Goal: Information Seeking & Learning: Understand process/instructions

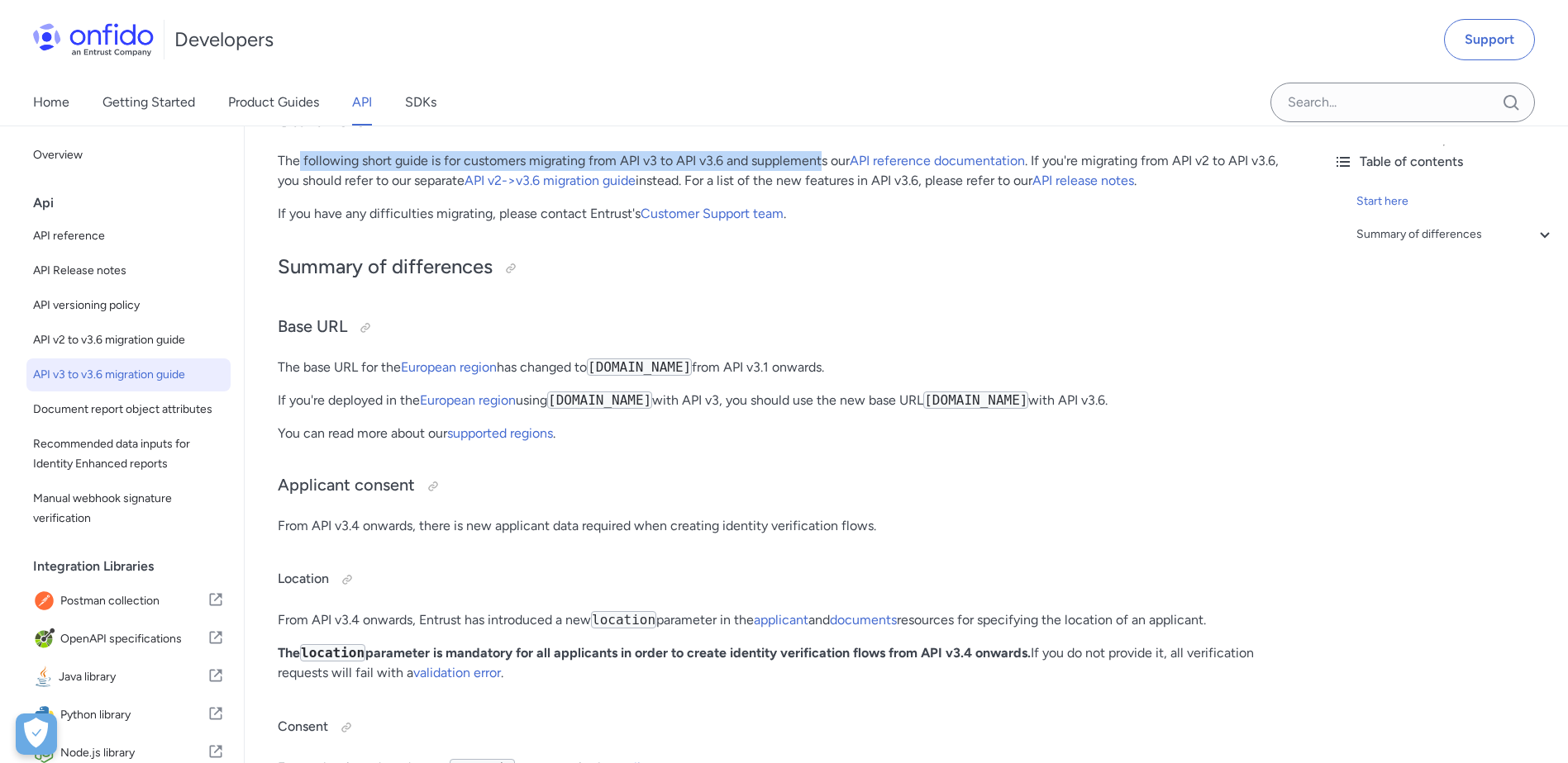
drag, startPoint x: 301, startPoint y: 162, endPoint x: 824, endPoint y: 158, distance: 523.0
click at [824, 158] on p "The following short guide is for customers migrating from API v3 to API v3.6 an…" at bounding box center [782, 170] width 1009 height 39
drag, startPoint x: 824, startPoint y: 158, endPoint x: 776, endPoint y: 156, distance: 48.0
click at [807, 156] on p "The following short guide is for customers migrating from API v3 to API v3.6 an…" at bounding box center [782, 170] width 1009 height 39
drag, startPoint x: 520, startPoint y: 158, endPoint x: 703, endPoint y: 157, distance: 183.0
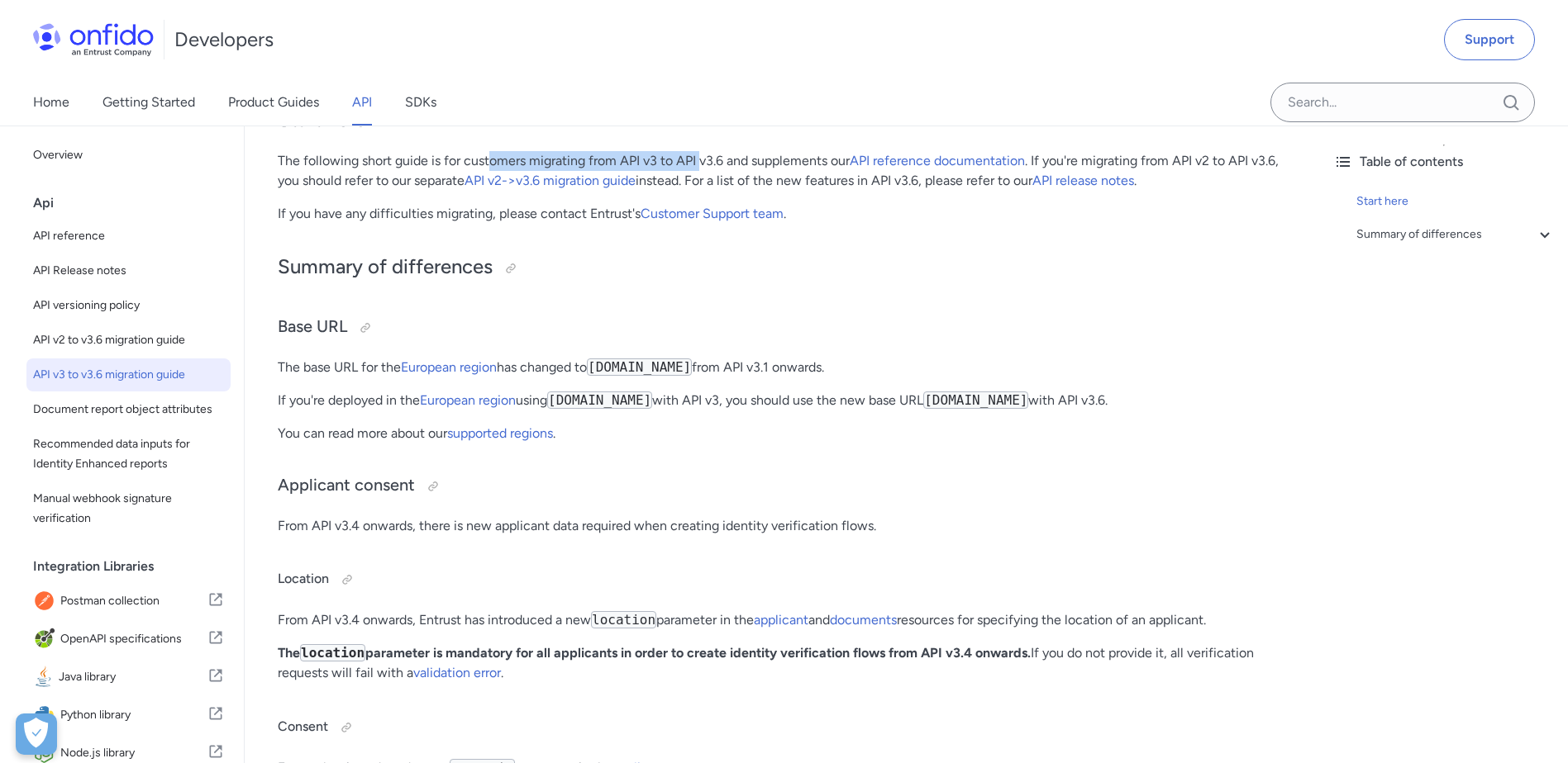
click at [703, 157] on p "The following short guide is for customers migrating from API v3 to API v3.6 an…" at bounding box center [782, 170] width 1009 height 39
drag, startPoint x: 703, startPoint y: 157, endPoint x: 748, endPoint y: 159, distance: 45.0
click at [748, 159] on p "The following short guide is for customers migrating from API v3 to API v3.6 an…" at bounding box center [782, 170] width 1009 height 39
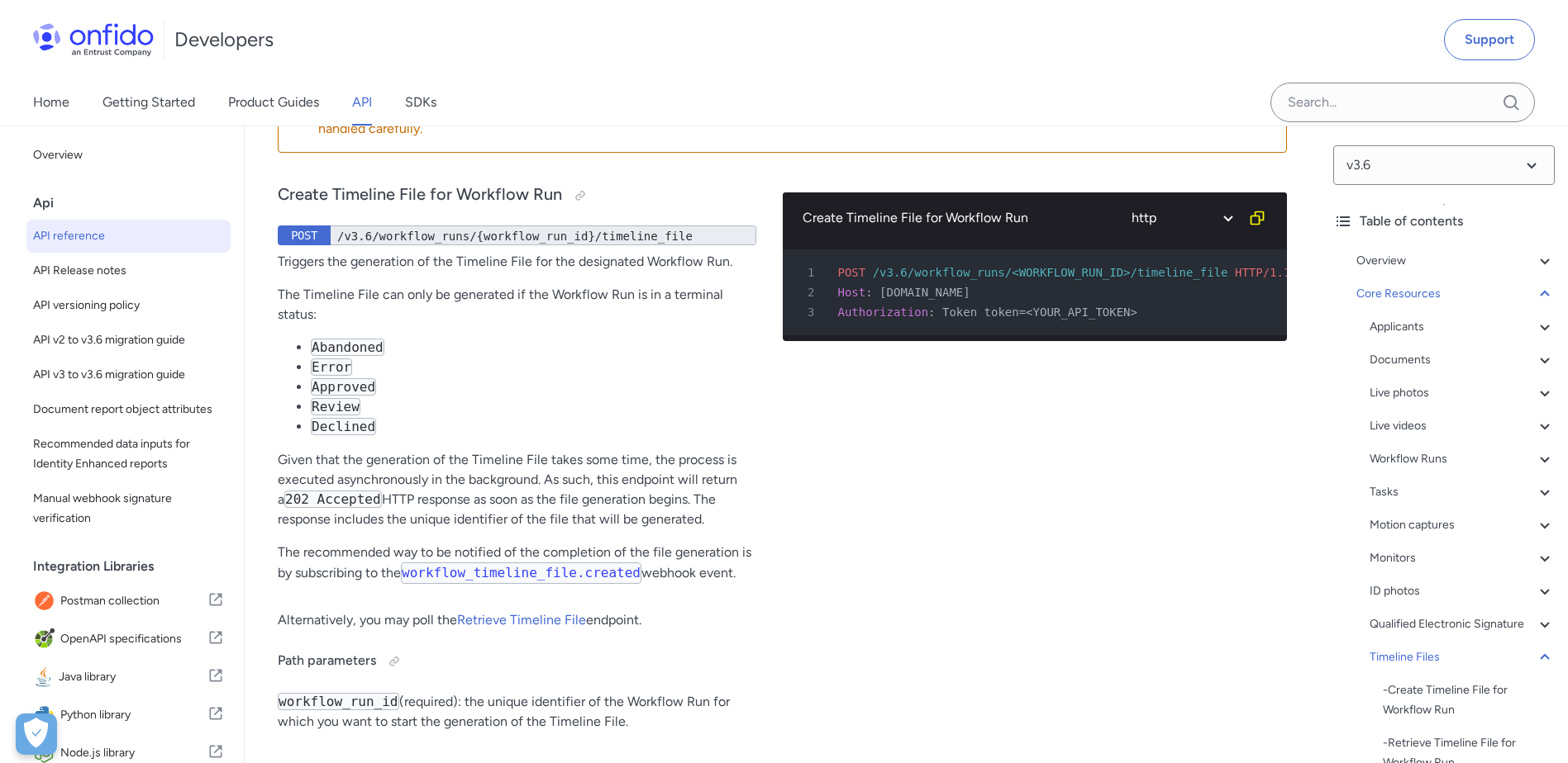
drag, startPoint x: 421, startPoint y: 136, endPoint x: 668, endPoint y: 146, distance: 247.2
drag, startPoint x: 668, startPoint y: 146, endPoint x: 525, endPoint y: 147, distance: 143.0
drag, startPoint x: 406, startPoint y: 136, endPoint x: 550, endPoint y: 141, distance: 144.1
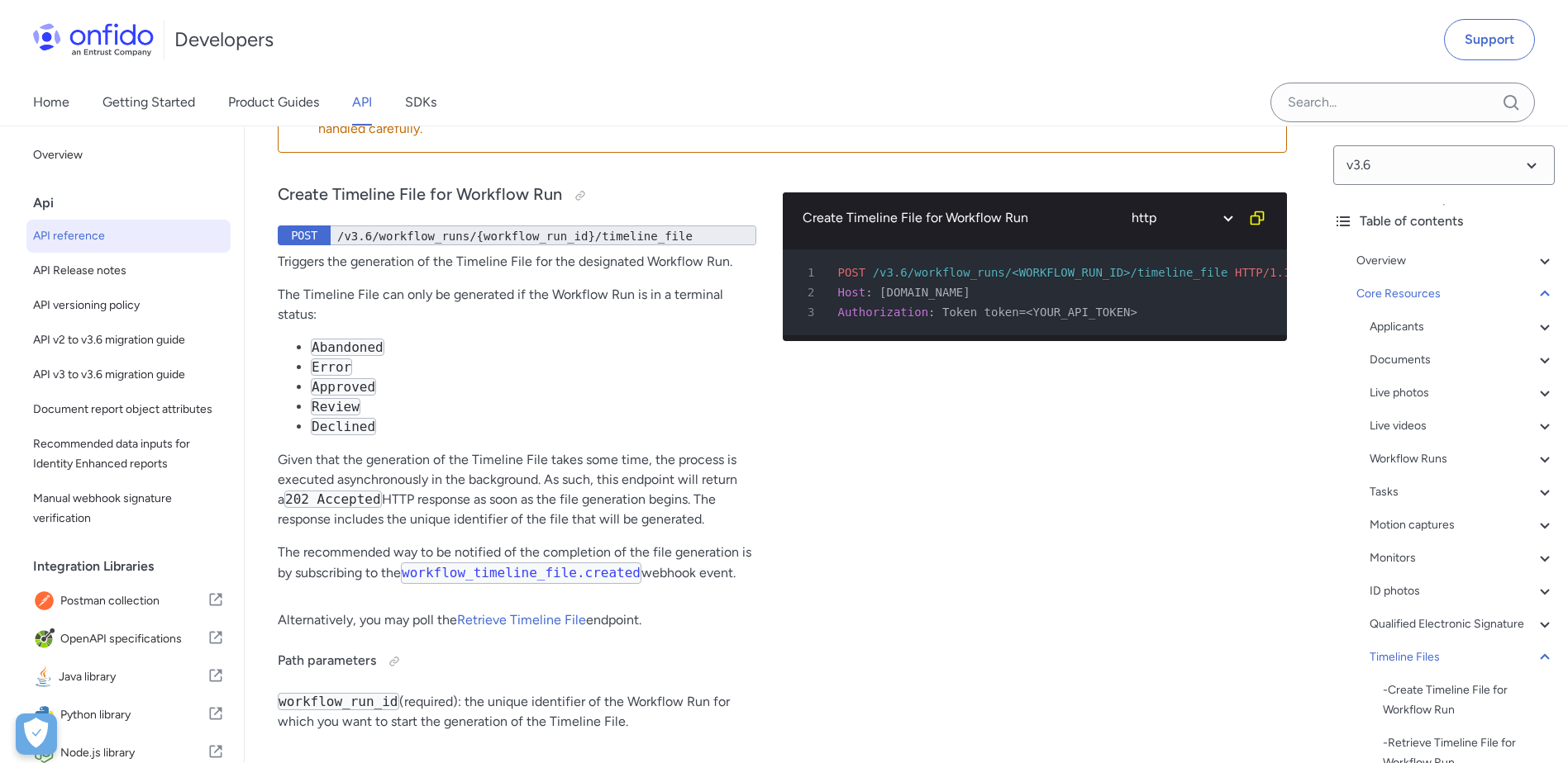
drag, startPoint x: 550, startPoint y: 141, endPoint x: 600, endPoint y: 141, distance: 50.0
drag, startPoint x: 626, startPoint y: 145, endPoint x: 686, endPoint y: 145, distance: 60.0
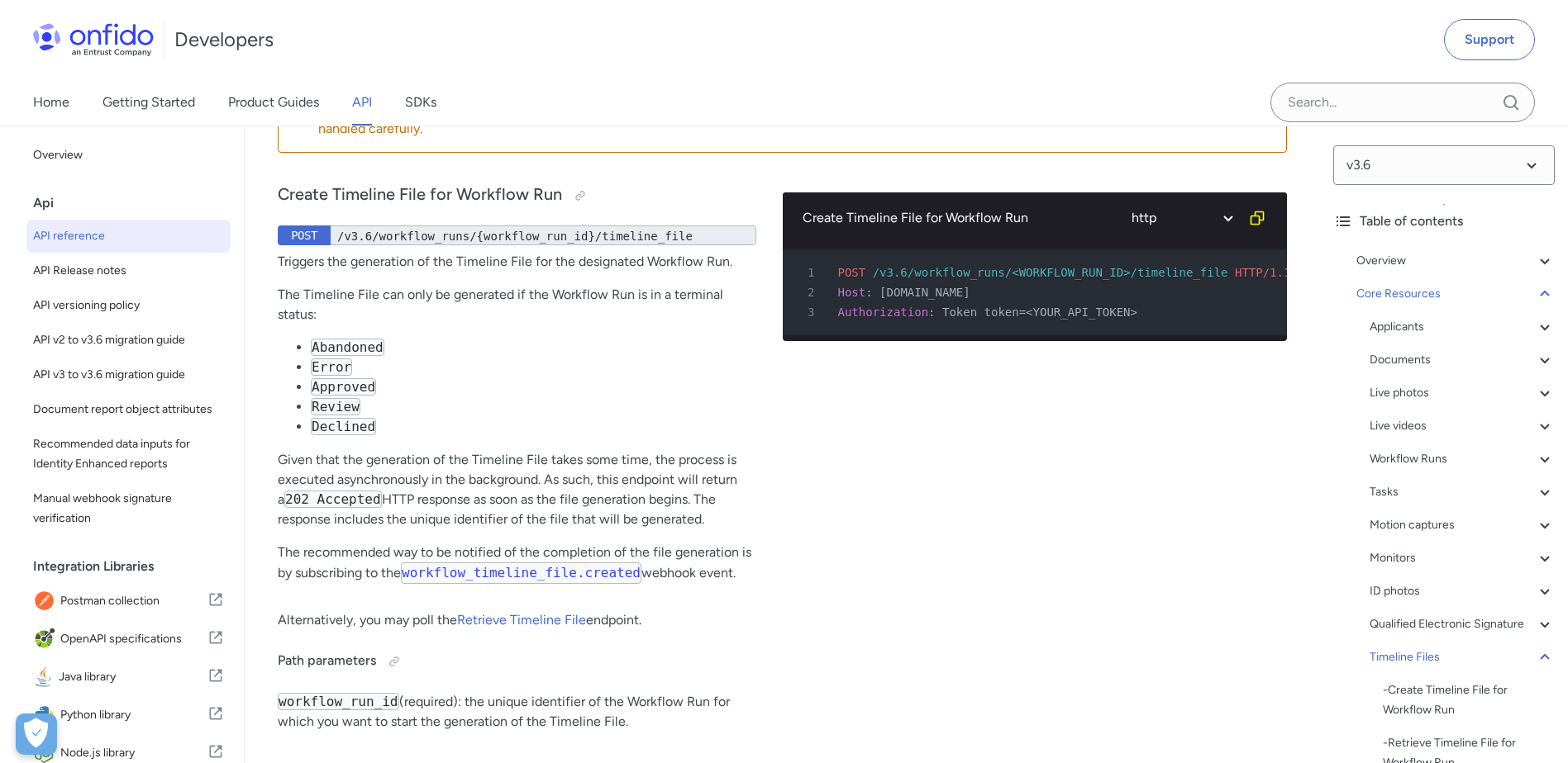
drag, startPoint x: 686, startPoint y: 145, endPoint x: 712, endPoint y: 189, distance: 51.1
drag, startPoint x: 272, startPoint y: 233, endPoint x: 542, endPoint y: 233, distance: 270.0
drag, startPoint x: 542, startPoint y: 233, endPoint x: 459, endPoint y: 239, distance: 83.2
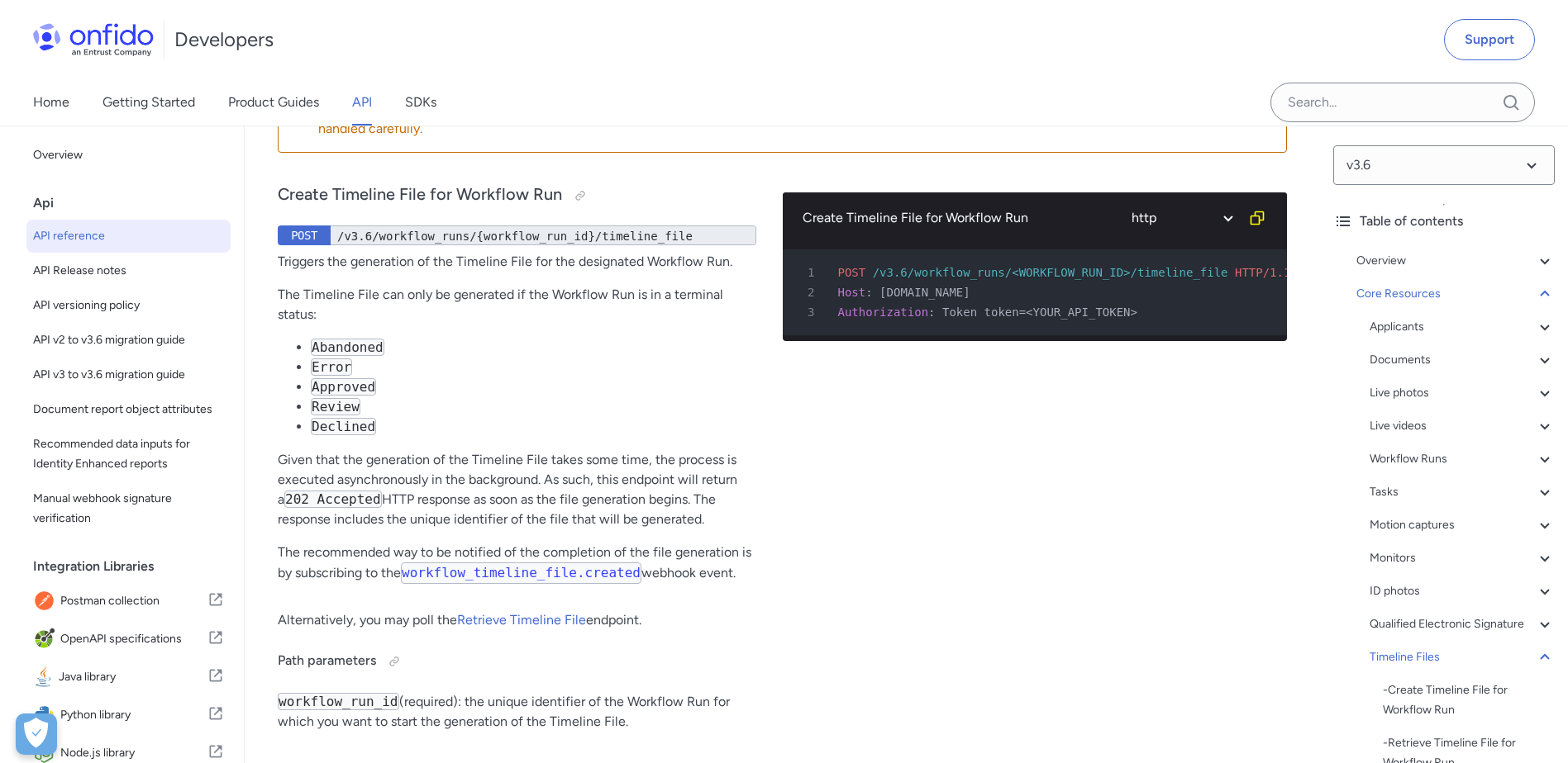
drag, startPoint x: 385, startPoint y: 234, endPoint x: 1140, endPoint y: 243, distance: 755.1
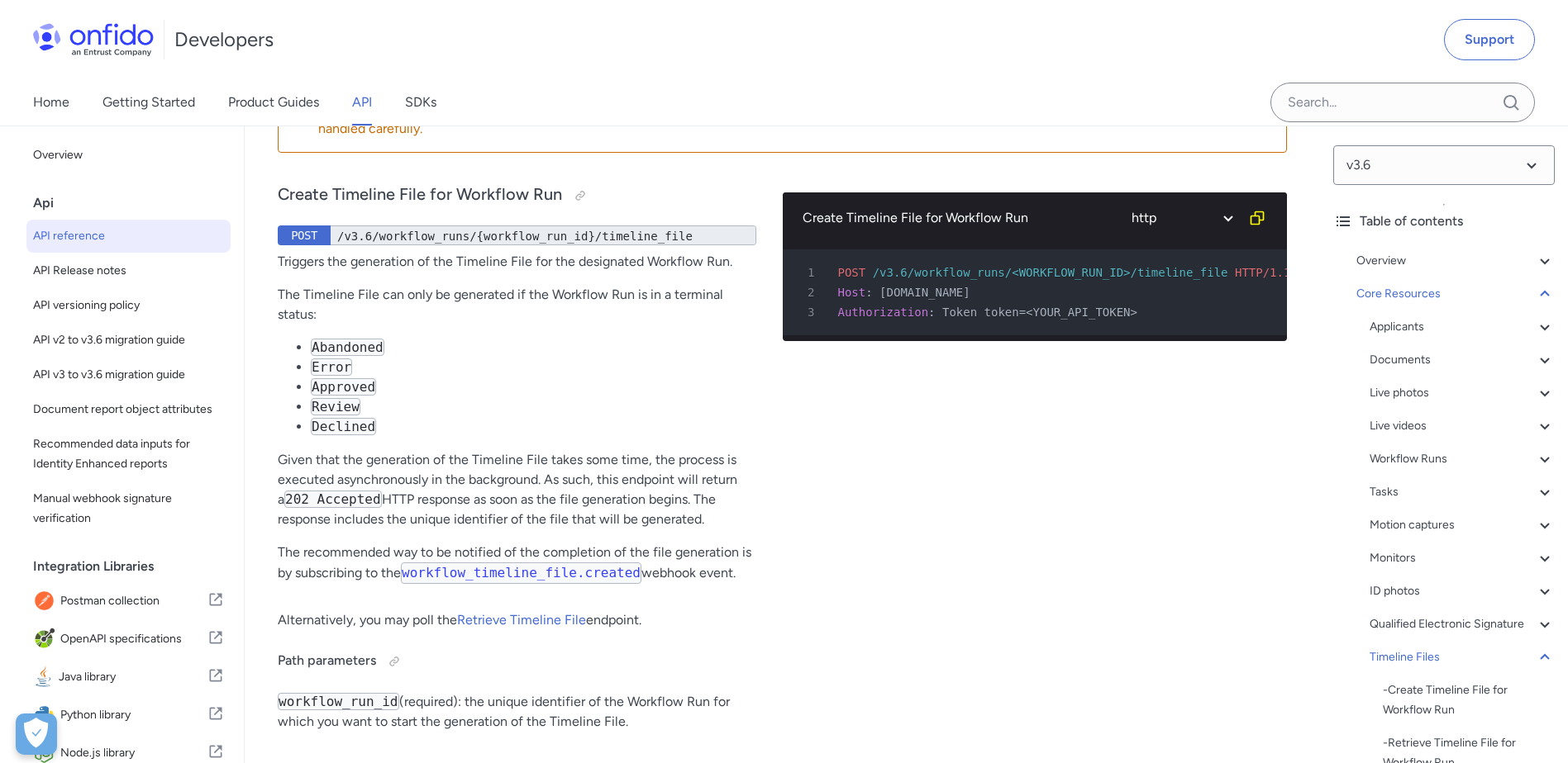
drag, startPoint x: 623, startPoint y: 230, endPoint x: 1172, endPoint y: 232, distance: 549.0
drag, startPoint x: 687, startPoint y: 228, endPoint x: 1035, endPoint y: 231, distance: 348.0
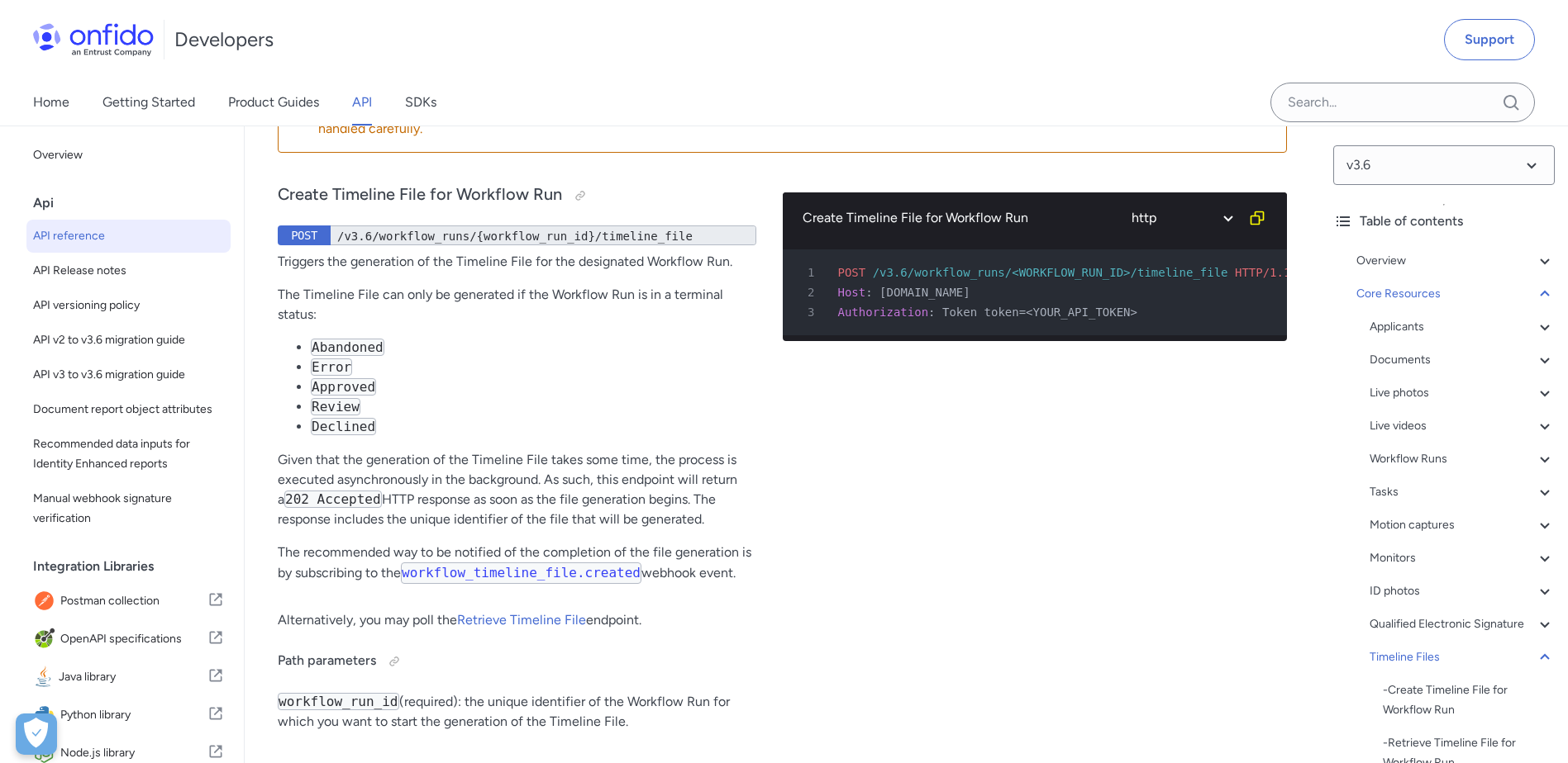
drag, startPoint x: 1035, startPoint y: 231, endPoint x: 775, endPoint y: 240, distance: 260.2
drag, startPoint x: 278, startPoint y: 263, endPoint x: 646, endPoint y: 251, distance: 368.2
drag, startPoint x: 646, startPoint y: 251, endPoint x: 794, endPoint y: 263, distance: 148.5
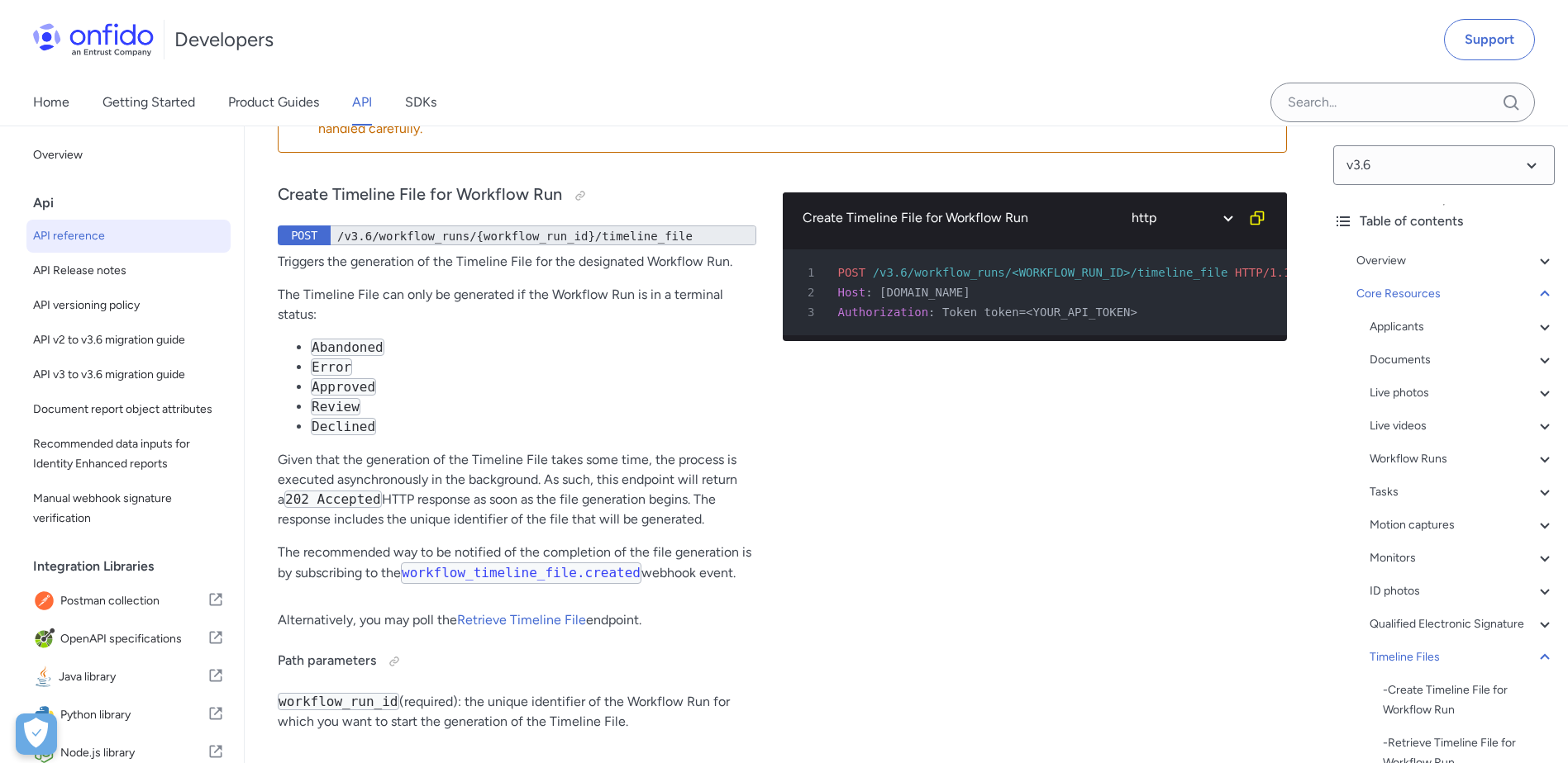
drag, startPoint x: 469, startPoint y: 264, endPoint x: 732, endPoint y: 260, distance: 263.0
drag, startPoint x: 732, startPoint y: 260, endPoint x: 867, endPoint y: 263, distance: 135.0
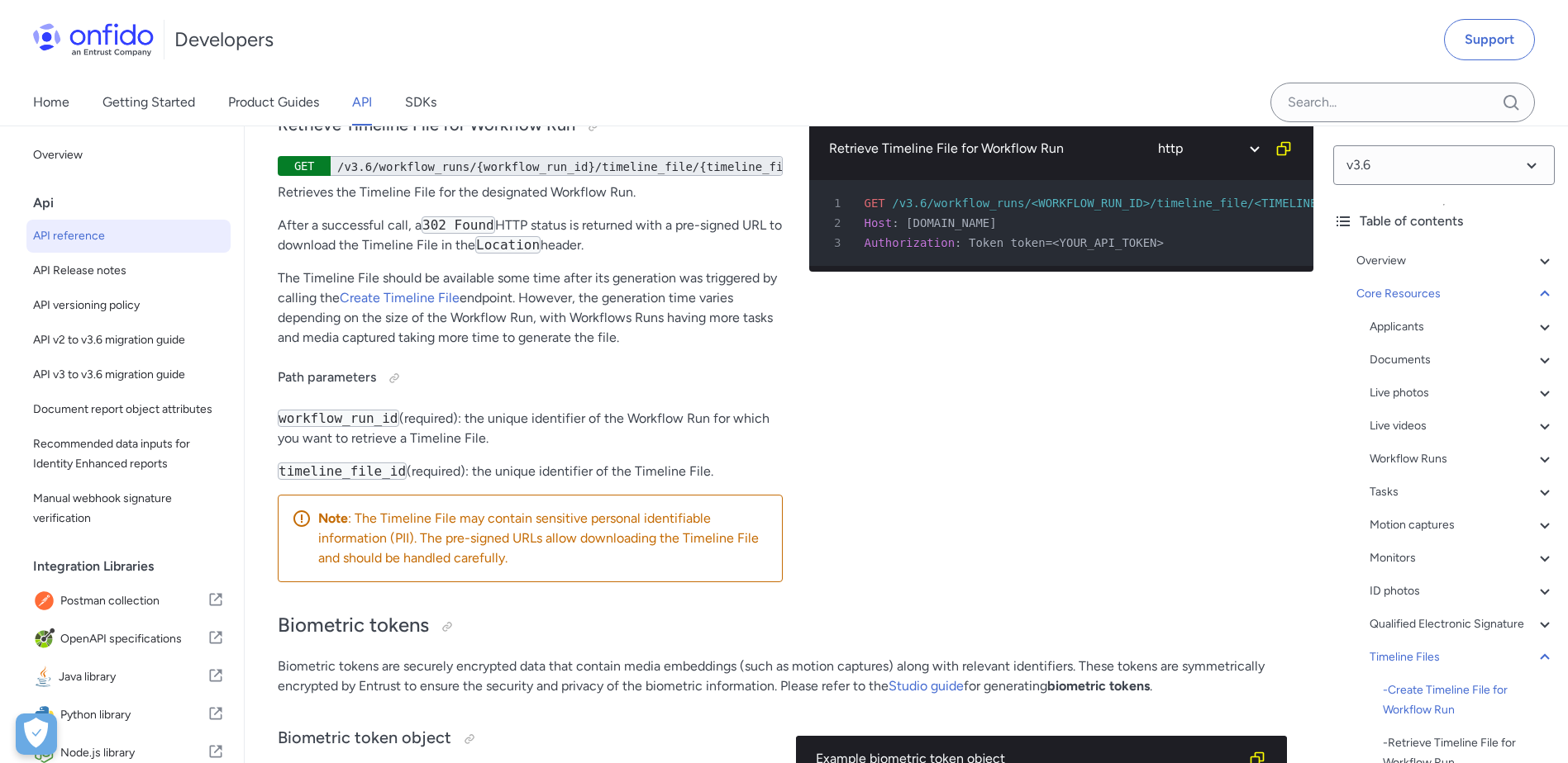
scroll to position [56752, 0]
select select "bash"
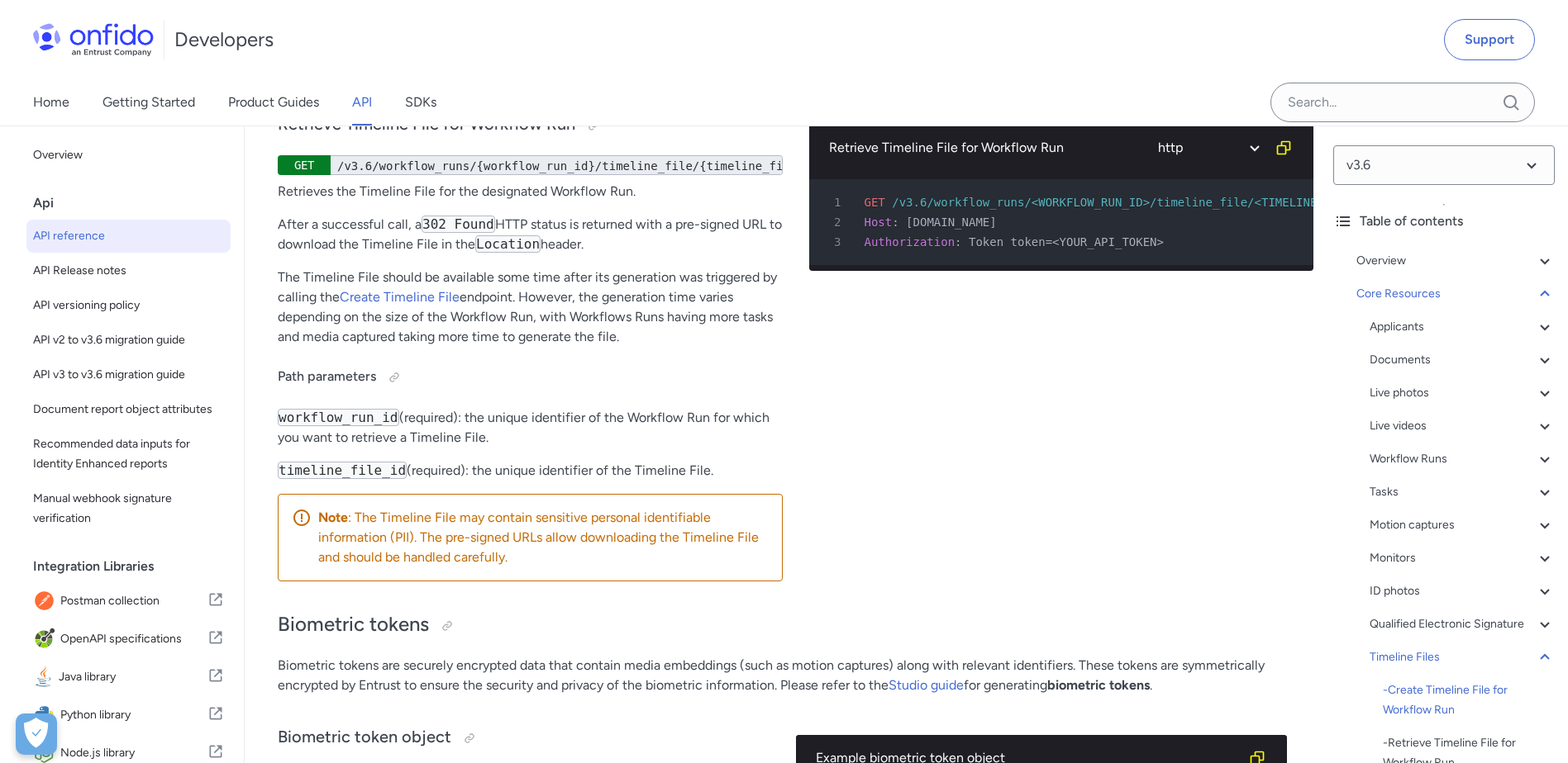
select select "bash"
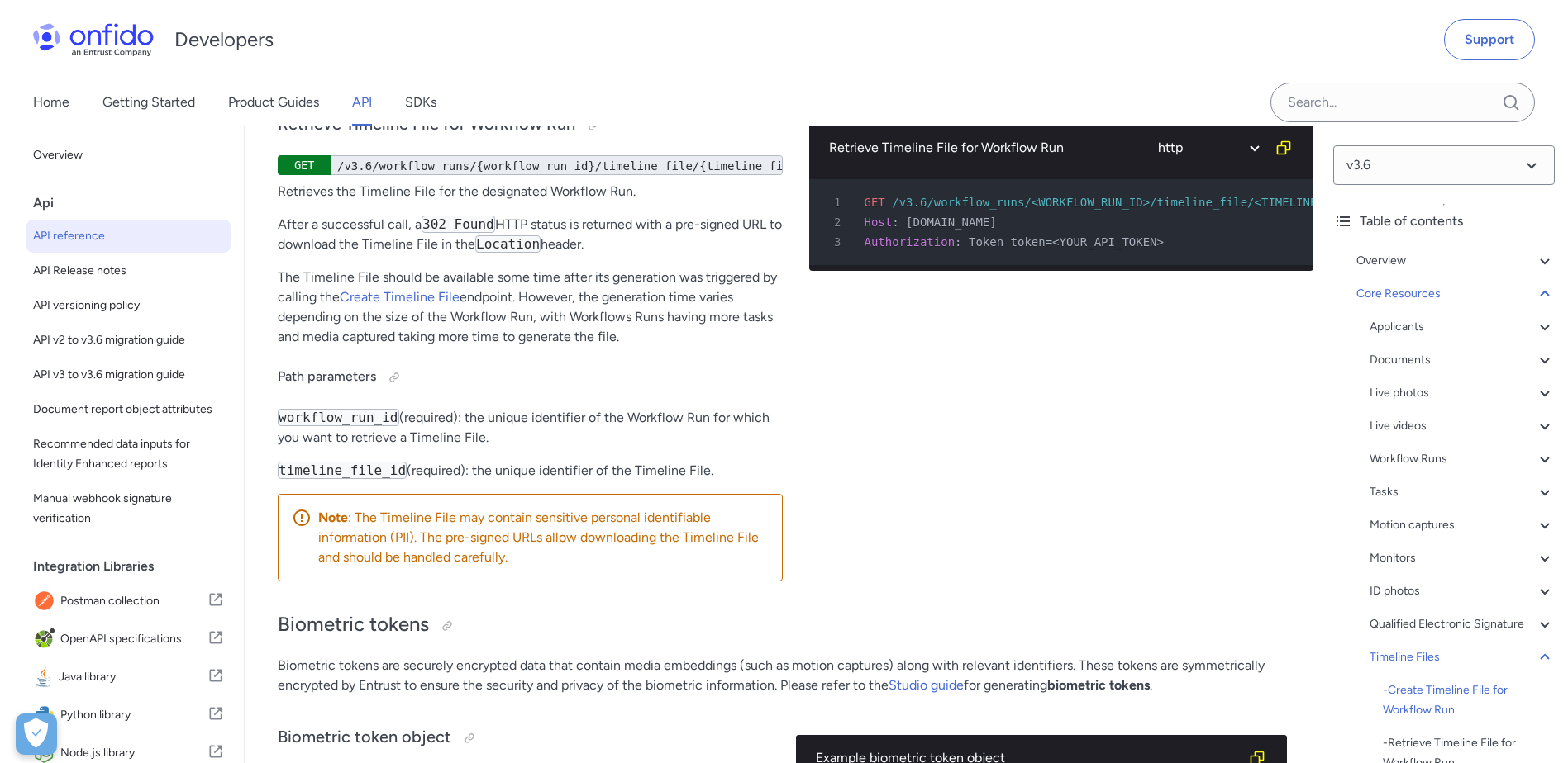
select select "bash"
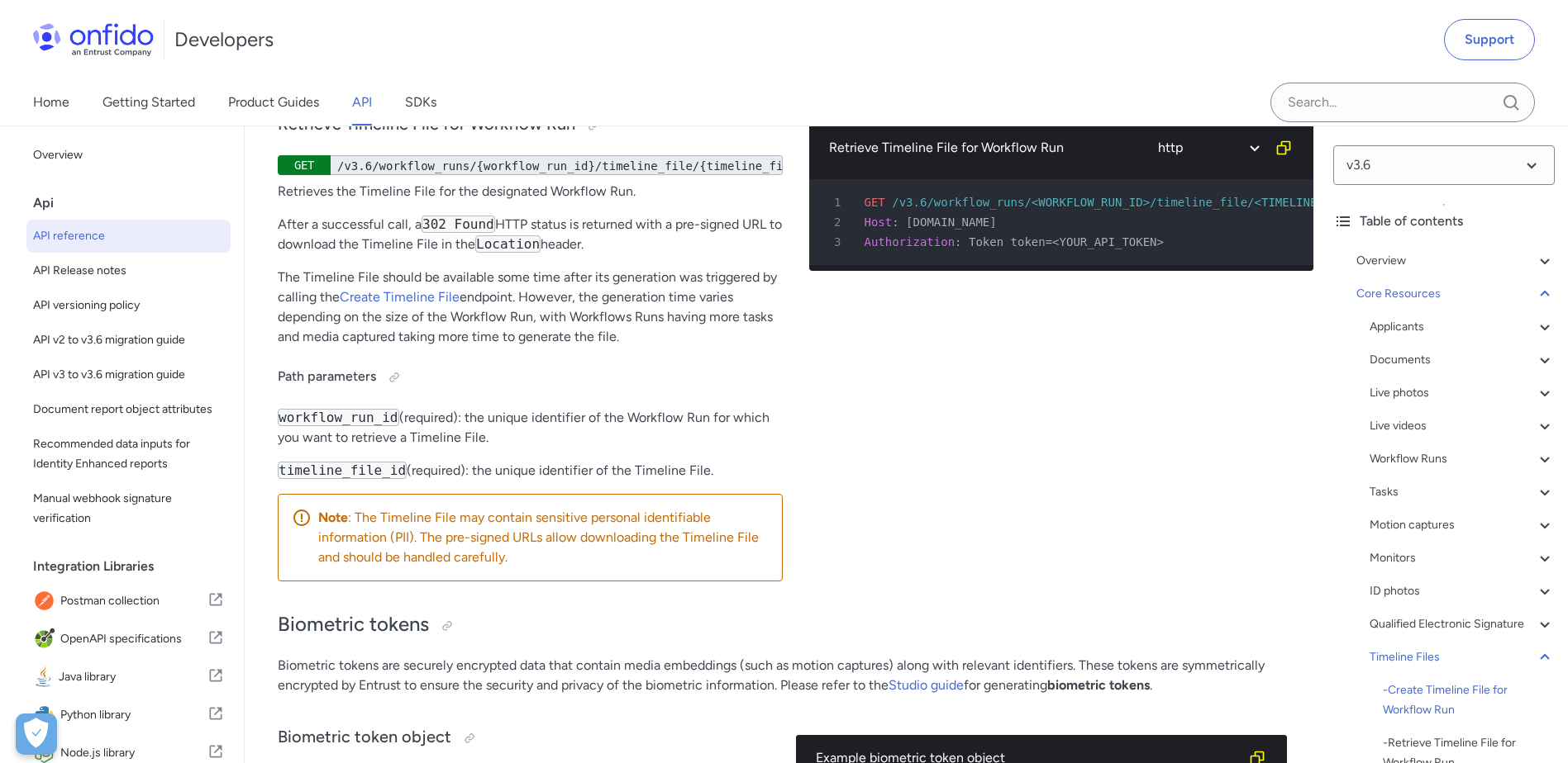
select select "bash"
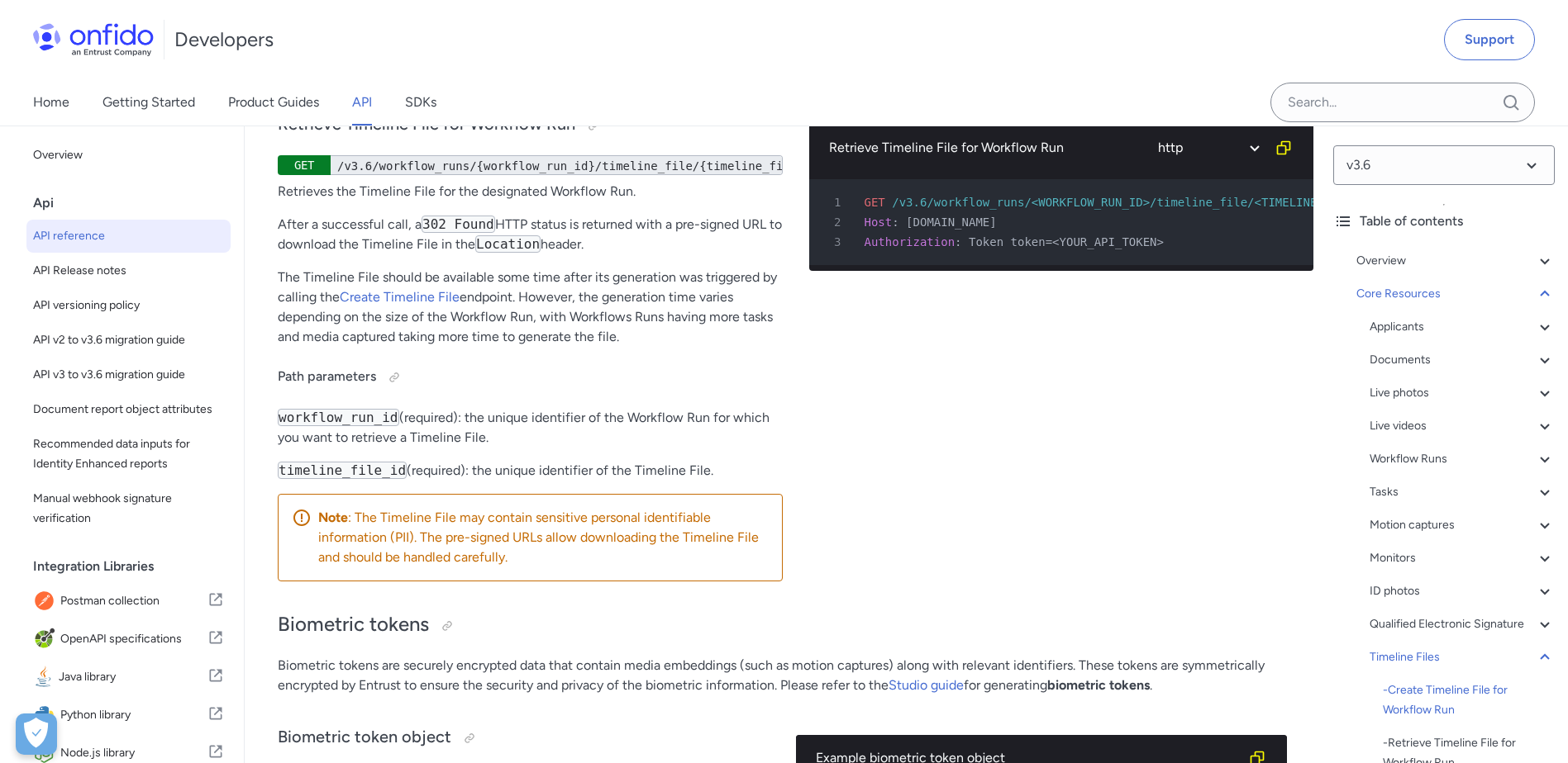
select select "bash"
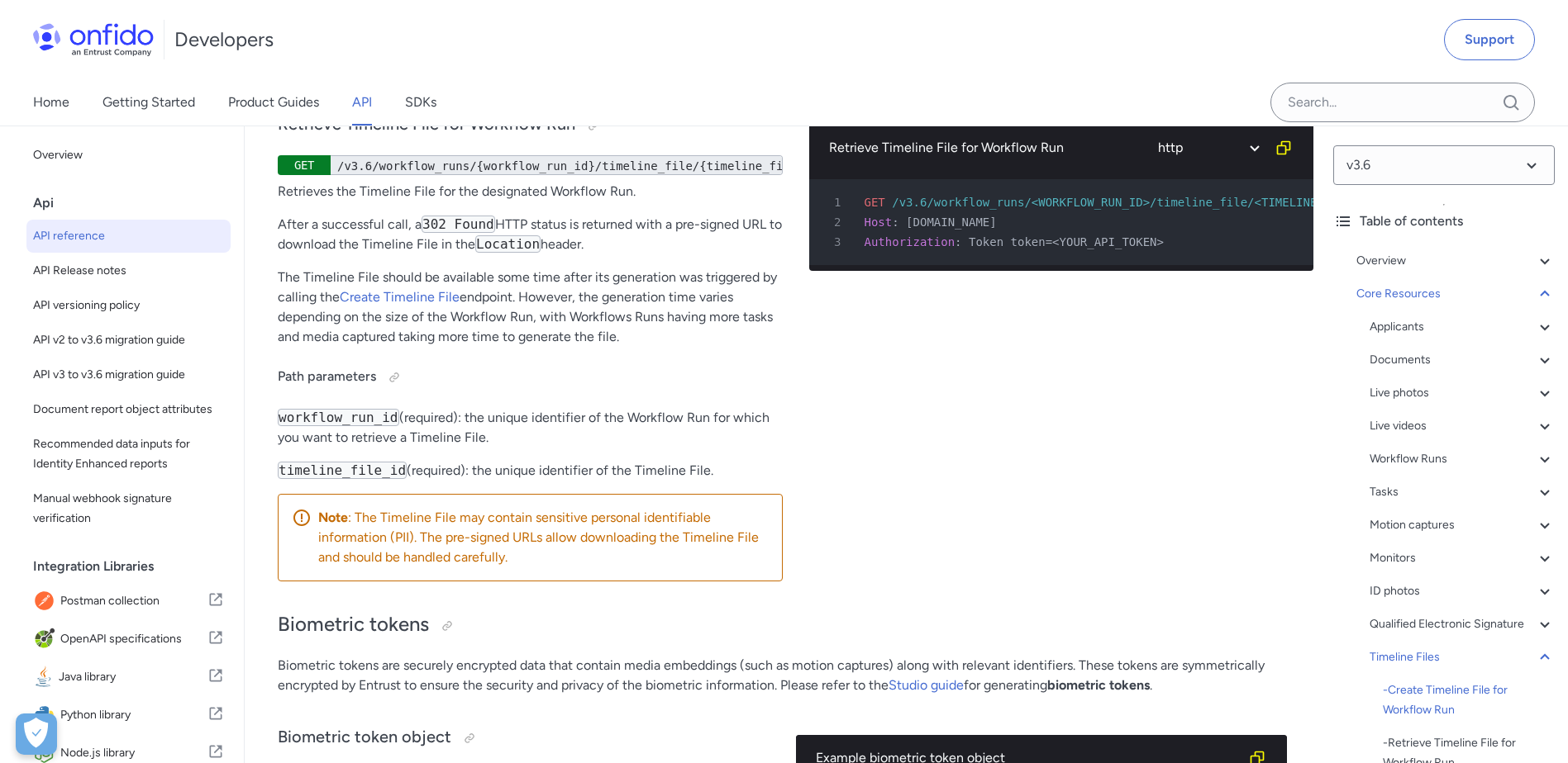
select select "bash"
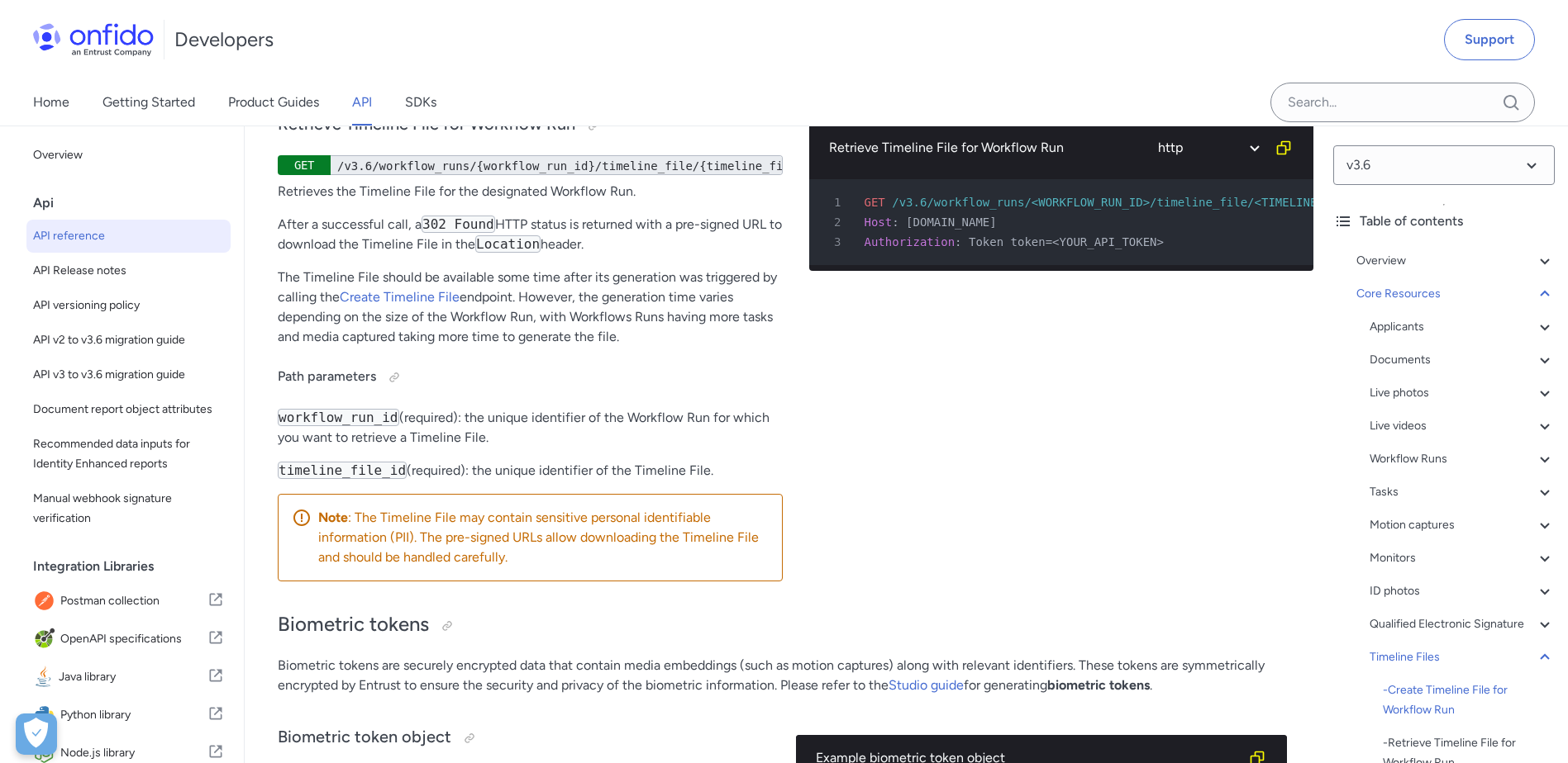
select select "bash"
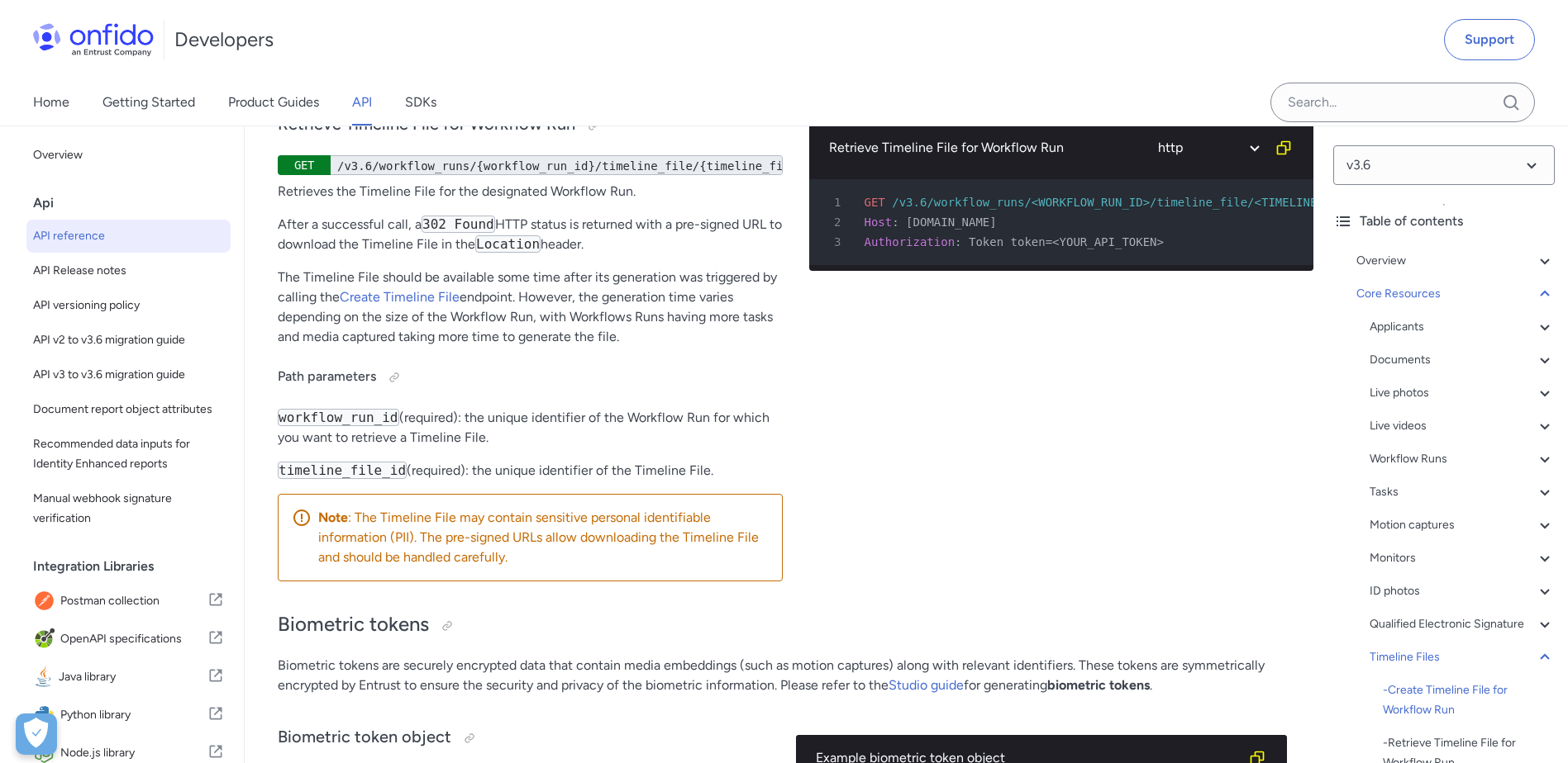
select select "bash"
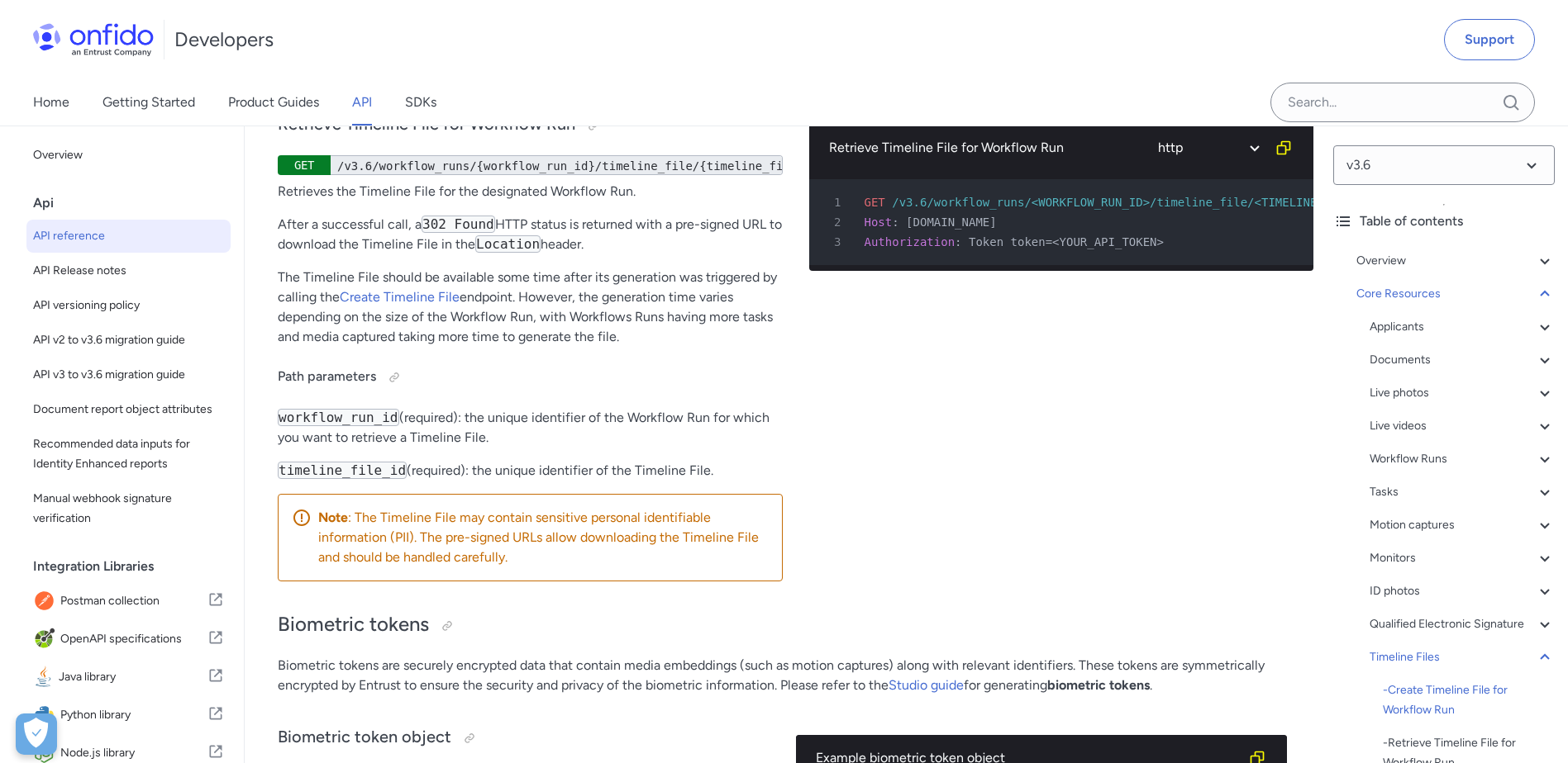
select select "bash"
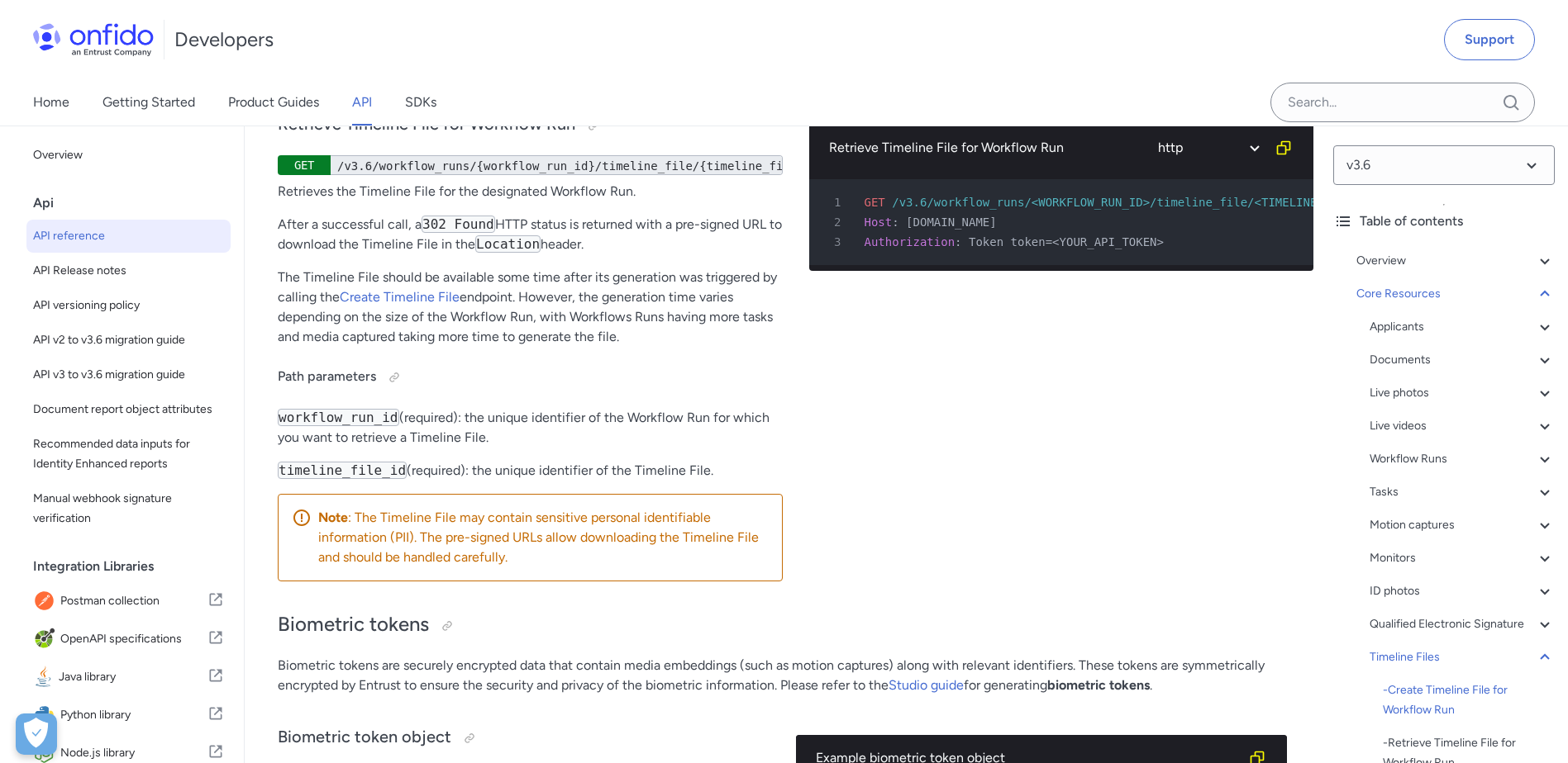
select select "bash"
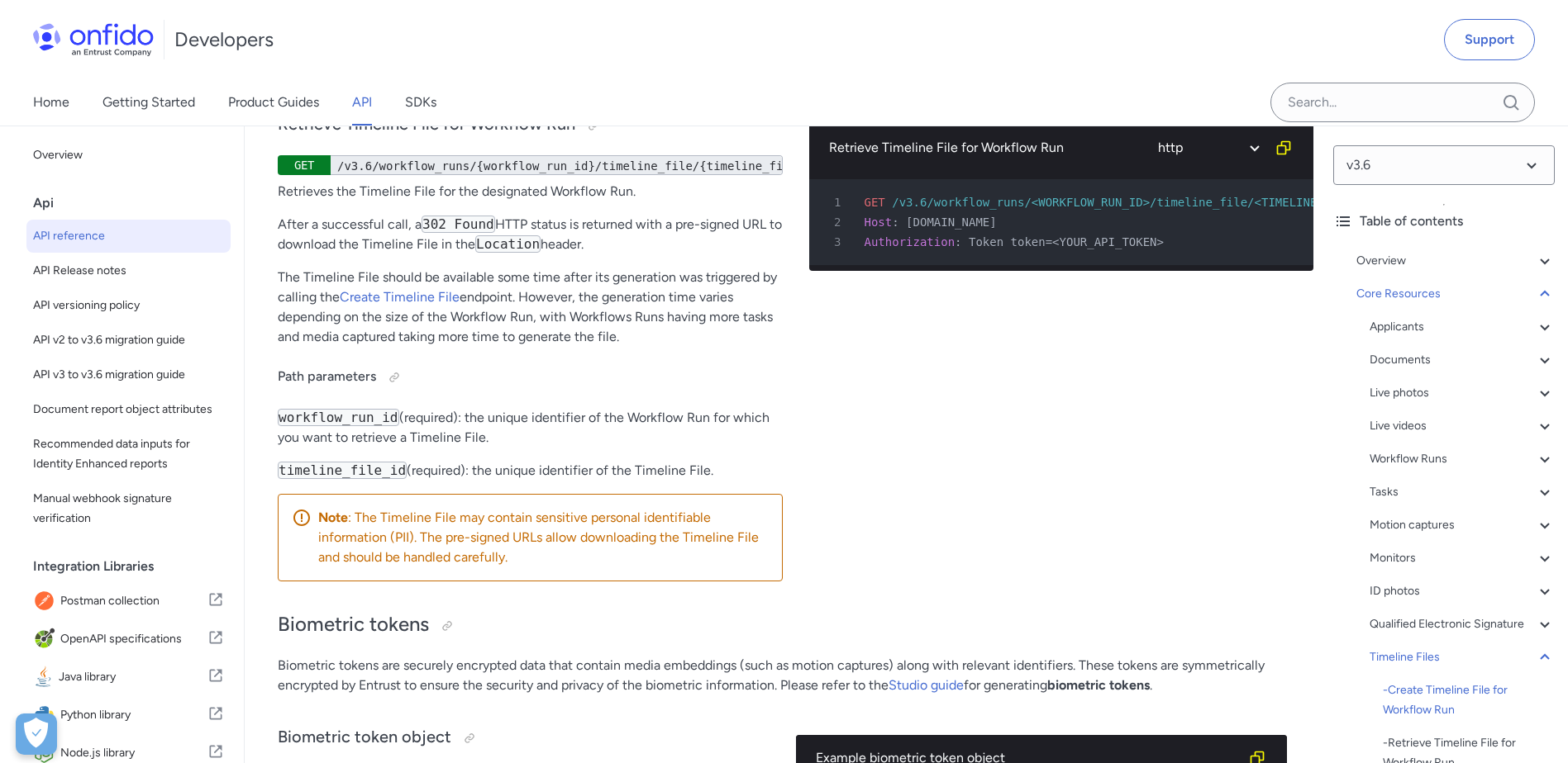
select select "bash"
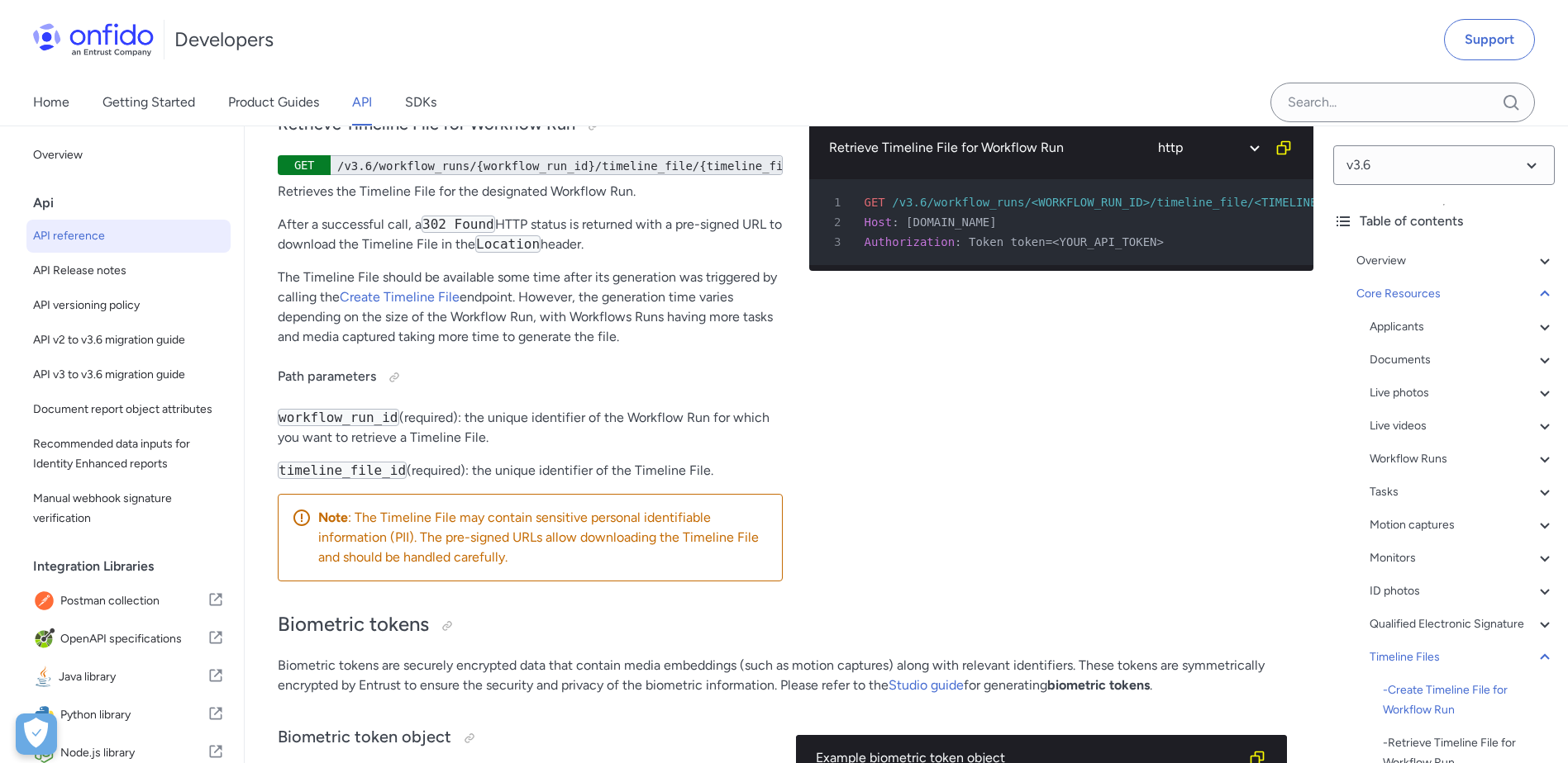
select select "bash"
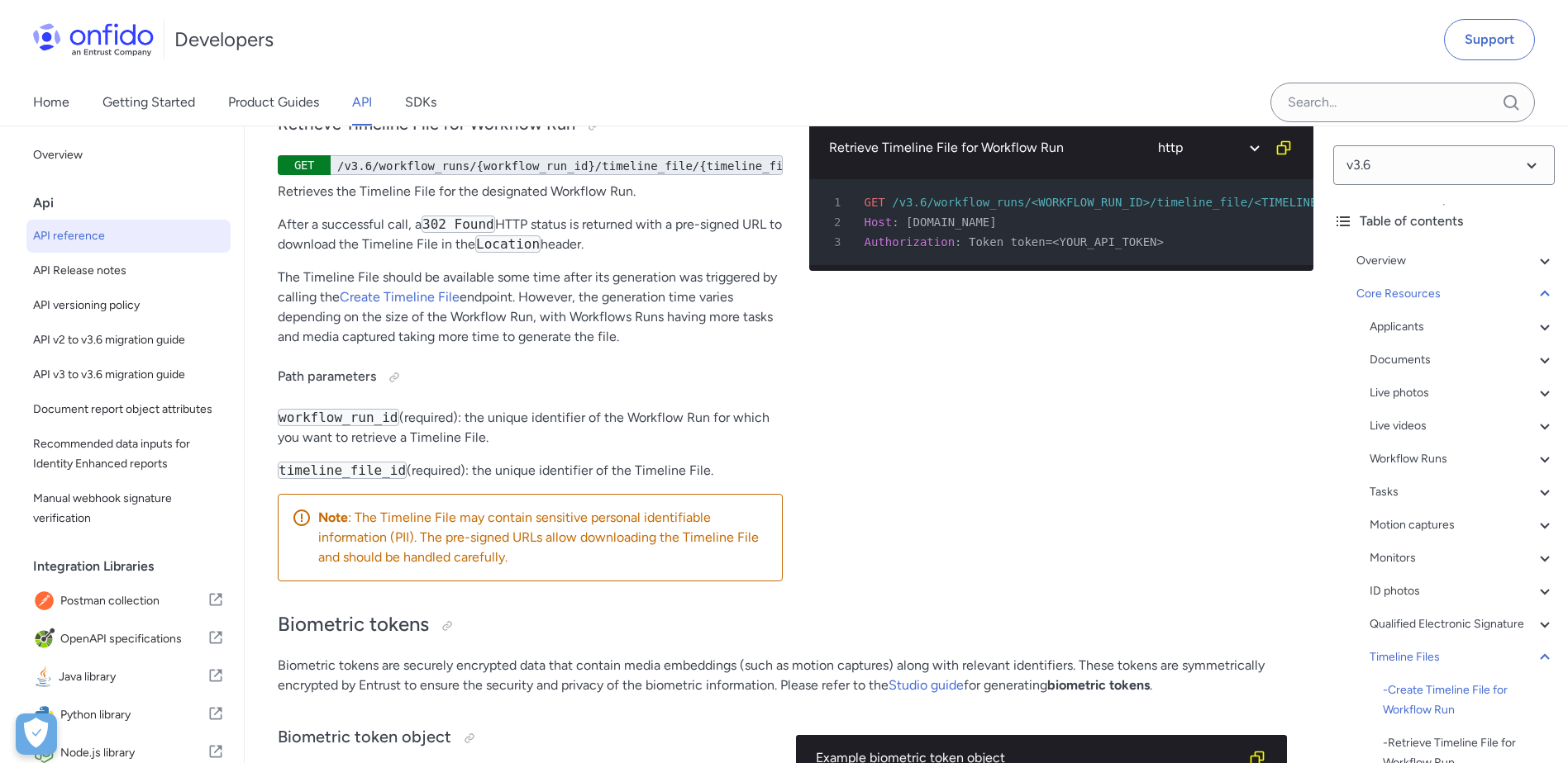
select select "bash"
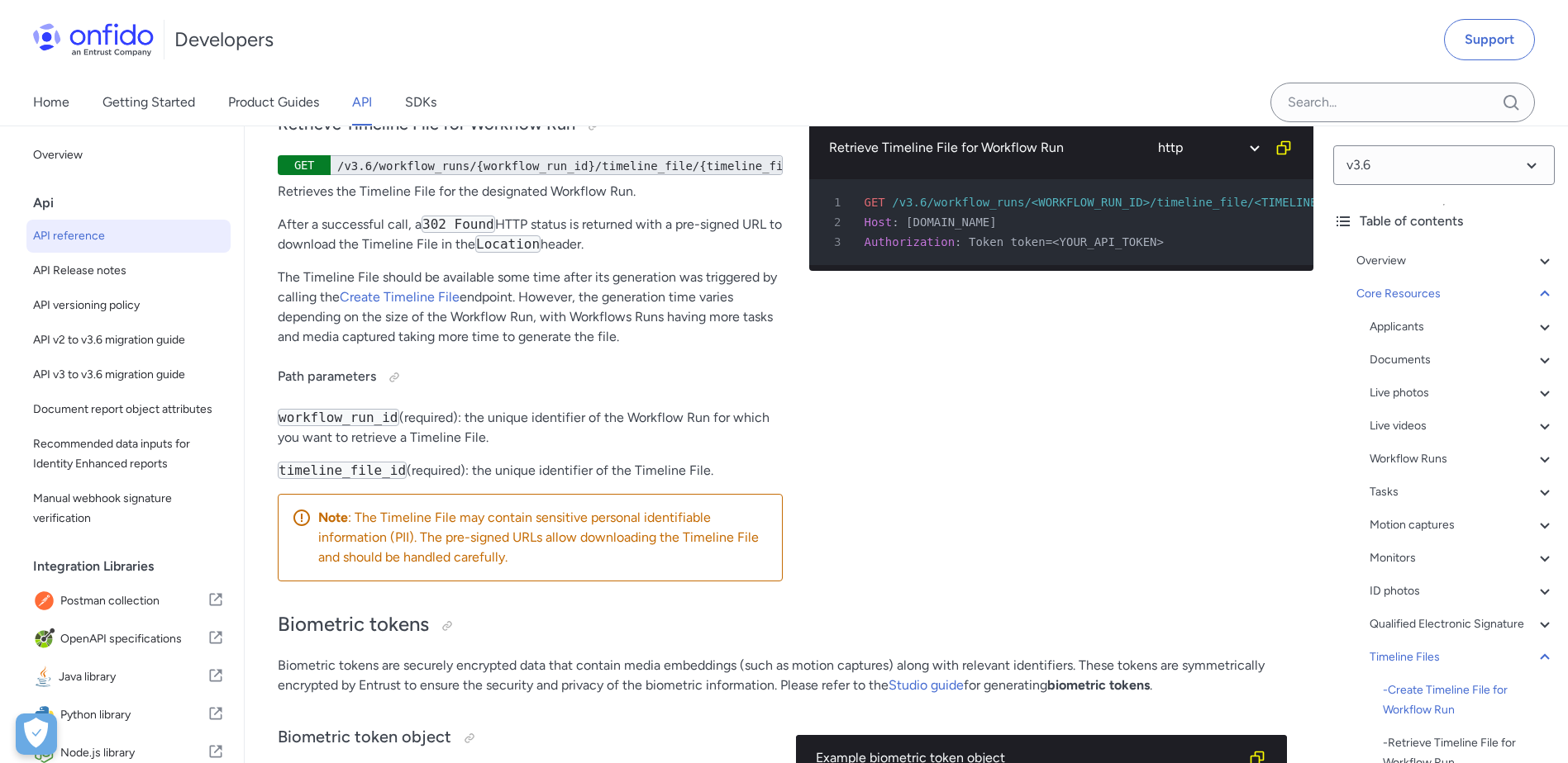
select select "bash"
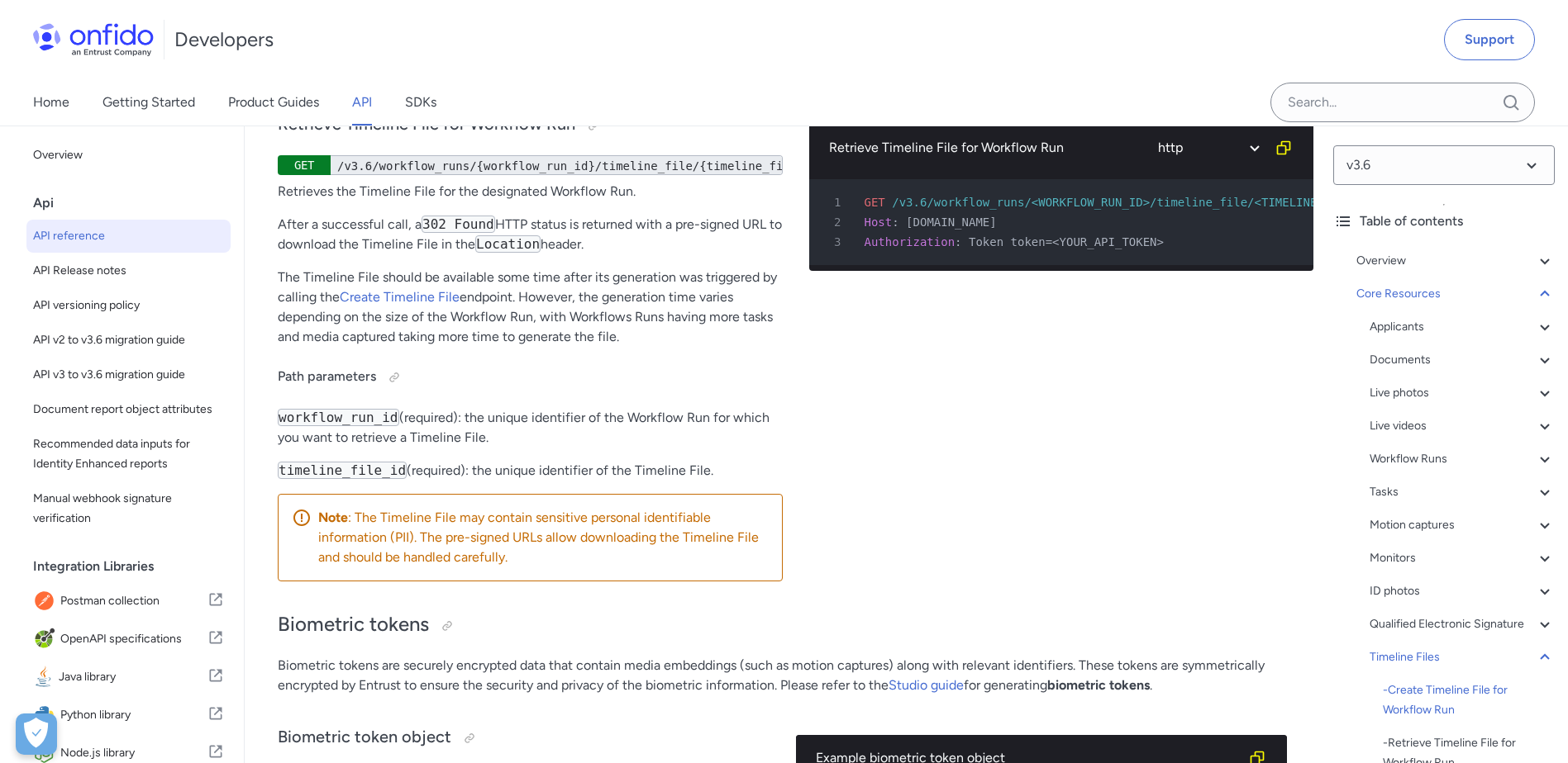
select select "bash"
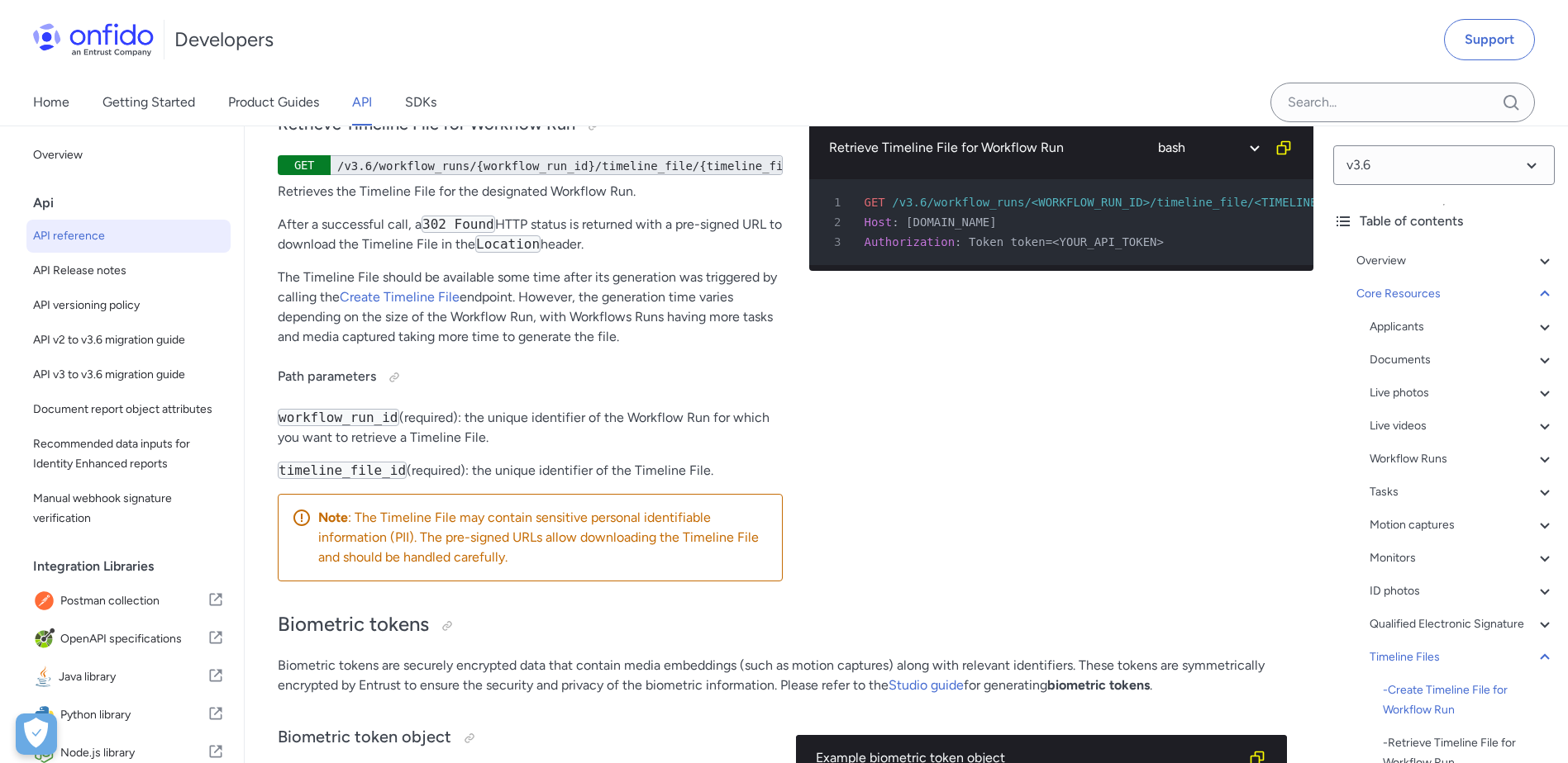
select select "bash"
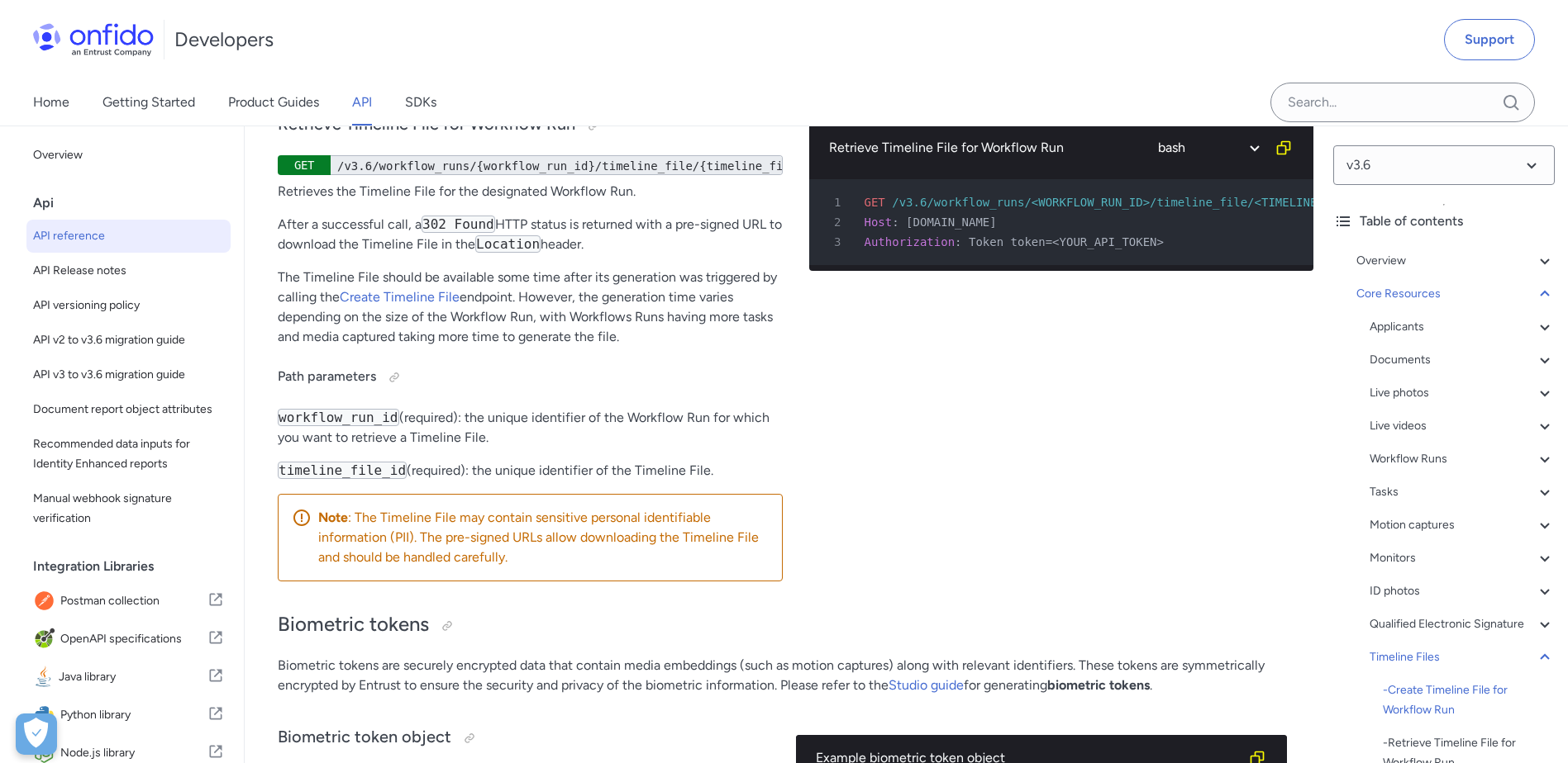
select select "bash"
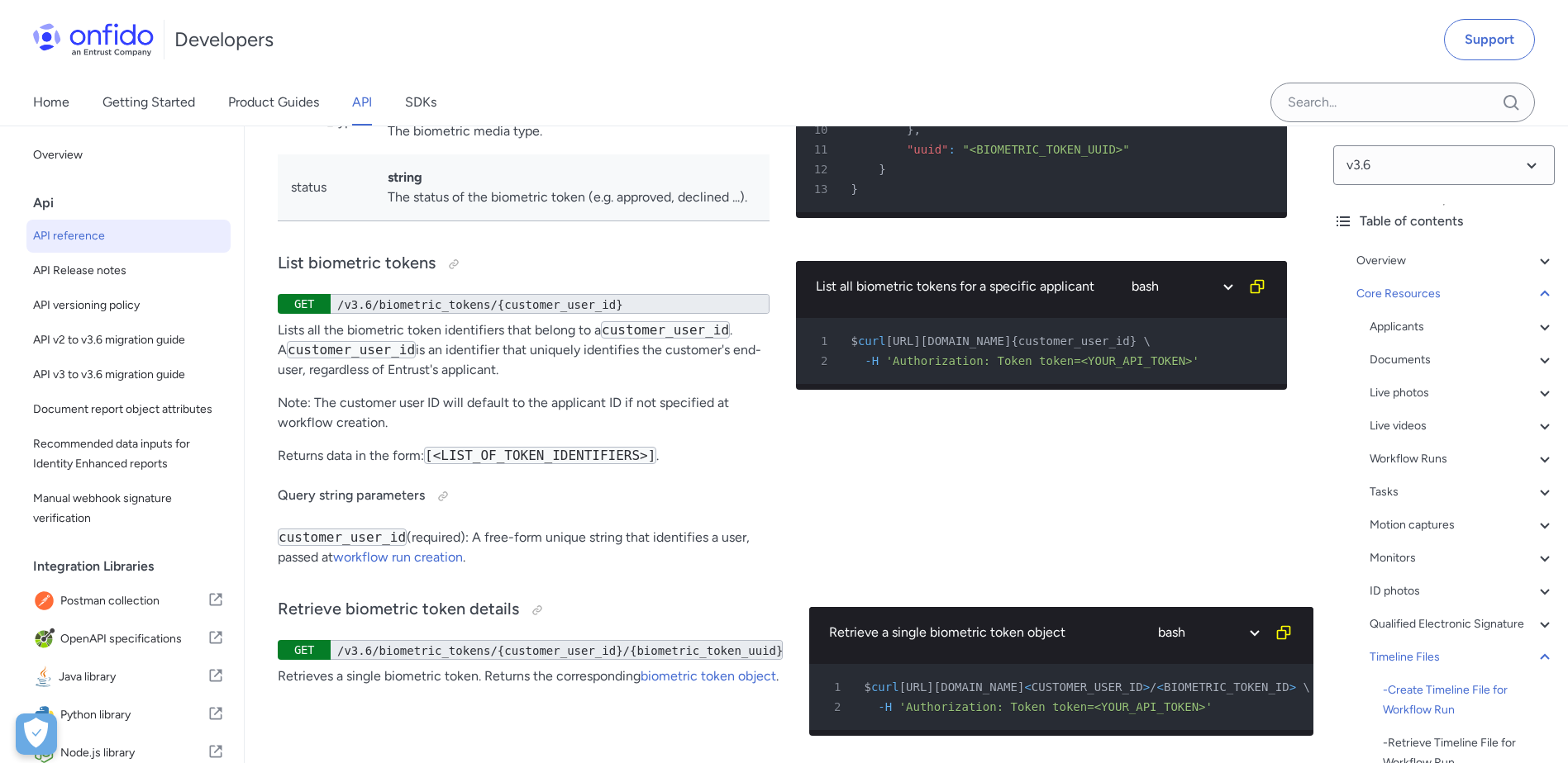
scroll to position [55948, 0]
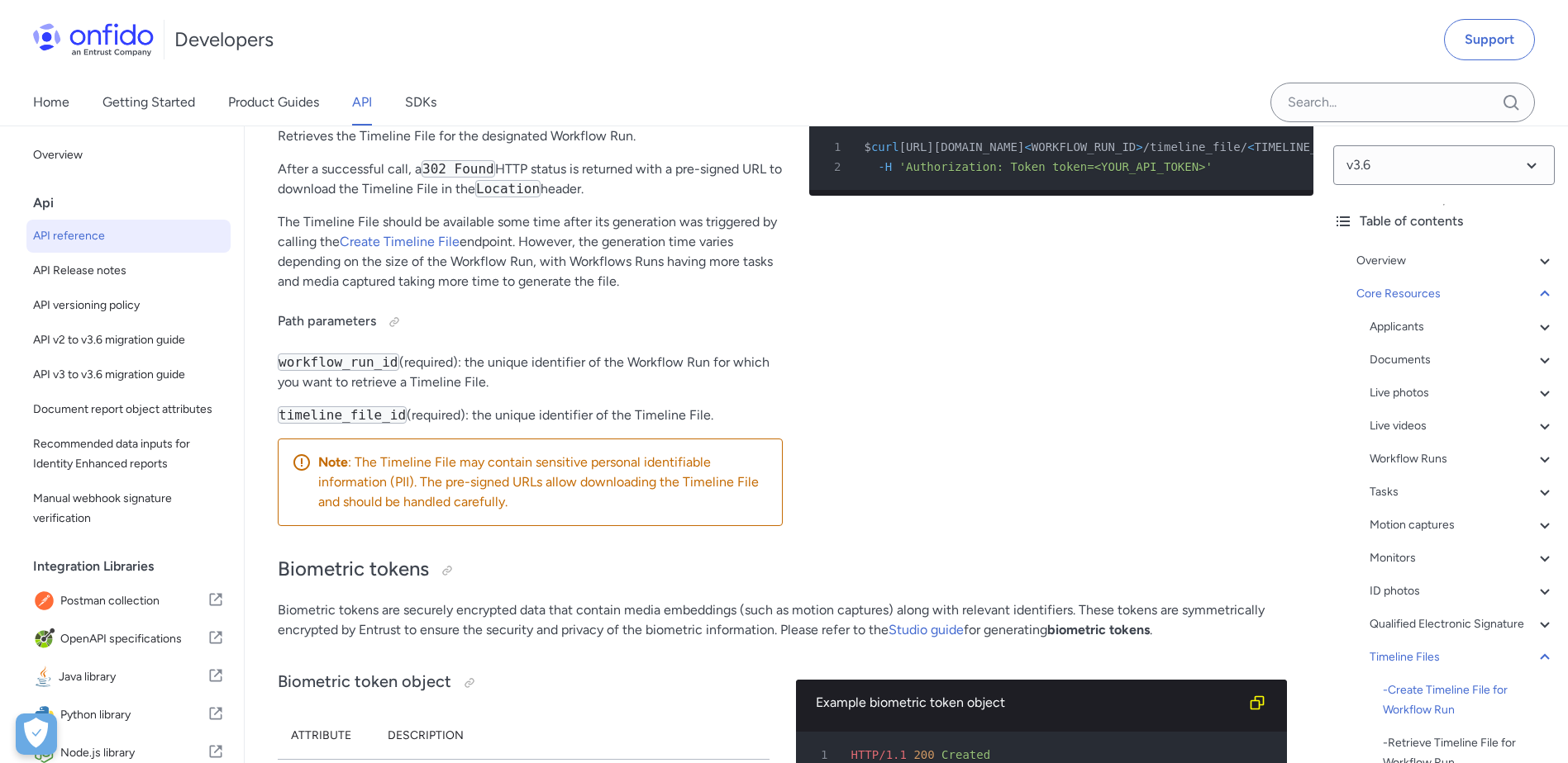
drag, startPoint x: 490, startPoint y: 317, endPoint x: 601, endPoint y: 317, distance: 111.0
drag, startPoint x: 601, startPoint y: 317, endPoint x: 668, endPoint y: 328, distance: 67.9
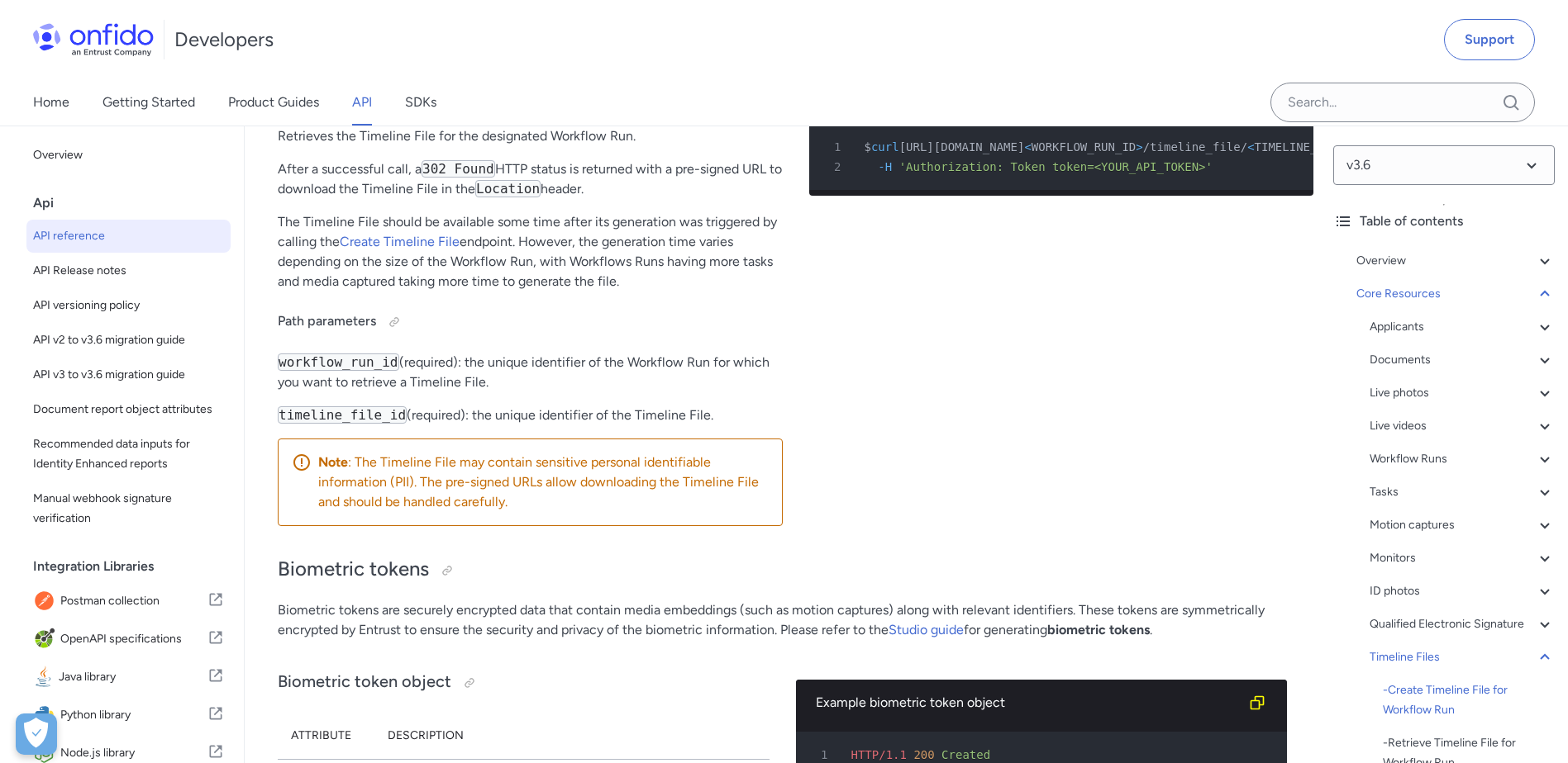
drag, startPoint x: 722, startPoint y: 315, endPoint x: 637, endPoint y: 312, distance: 85.1
drag, startPoint x: 637, startPoint y: 312, endPoint x: 549, endPoint y: 329, distance: 89.6
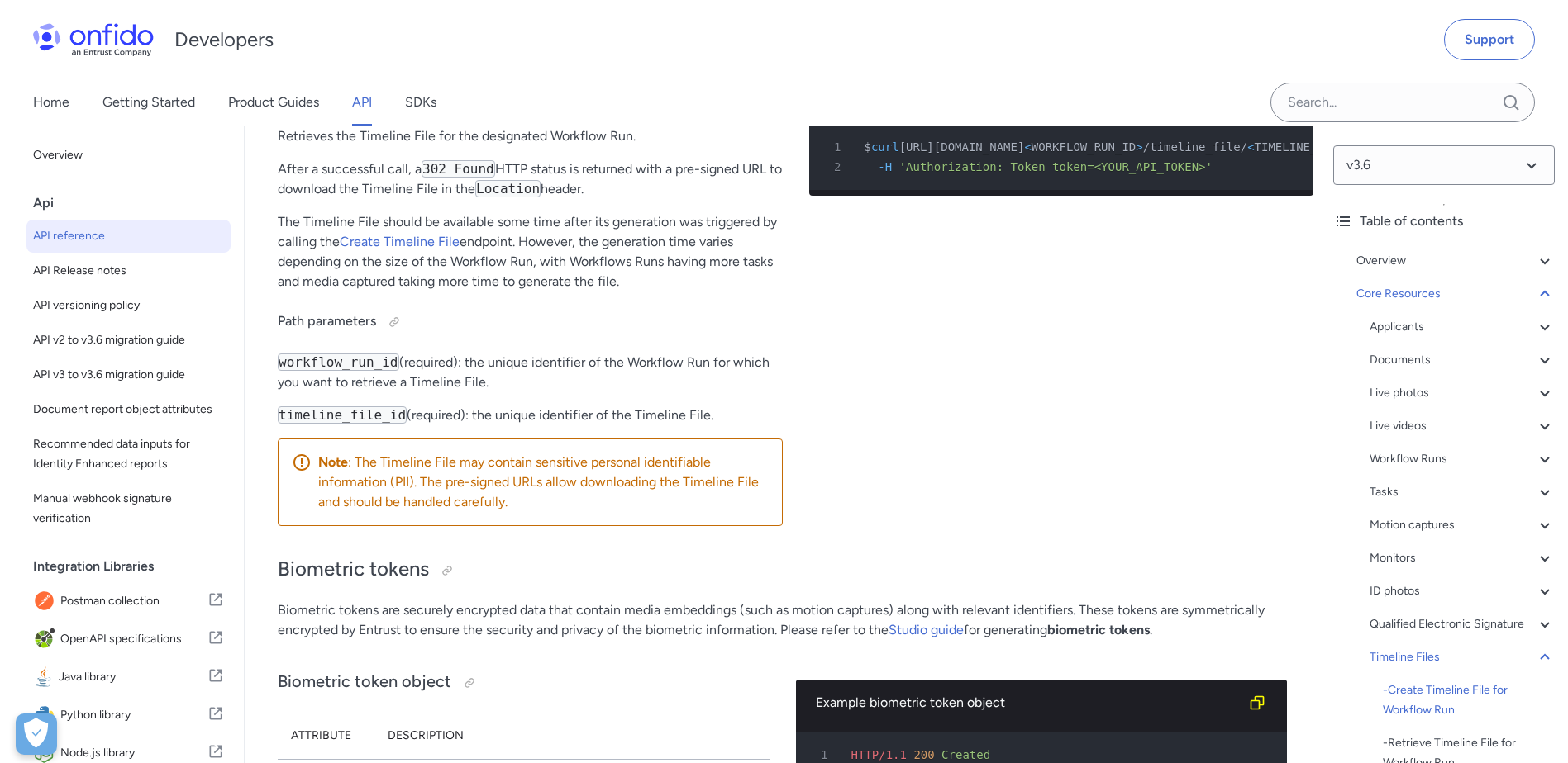
drag, startPoint x: 281, startPoint y: 347, endPoint x: 429, endPoint y: 364, distance: 149.0
drag, startPoint x: 429, startPoint y: 364, endPoint x: 553, endPoint y: 389, distance: 126.5
drag, startPoint x: 1270, startPoint y: 327, endPoint x: 1170, endPoint y: 328, distance: 100.0
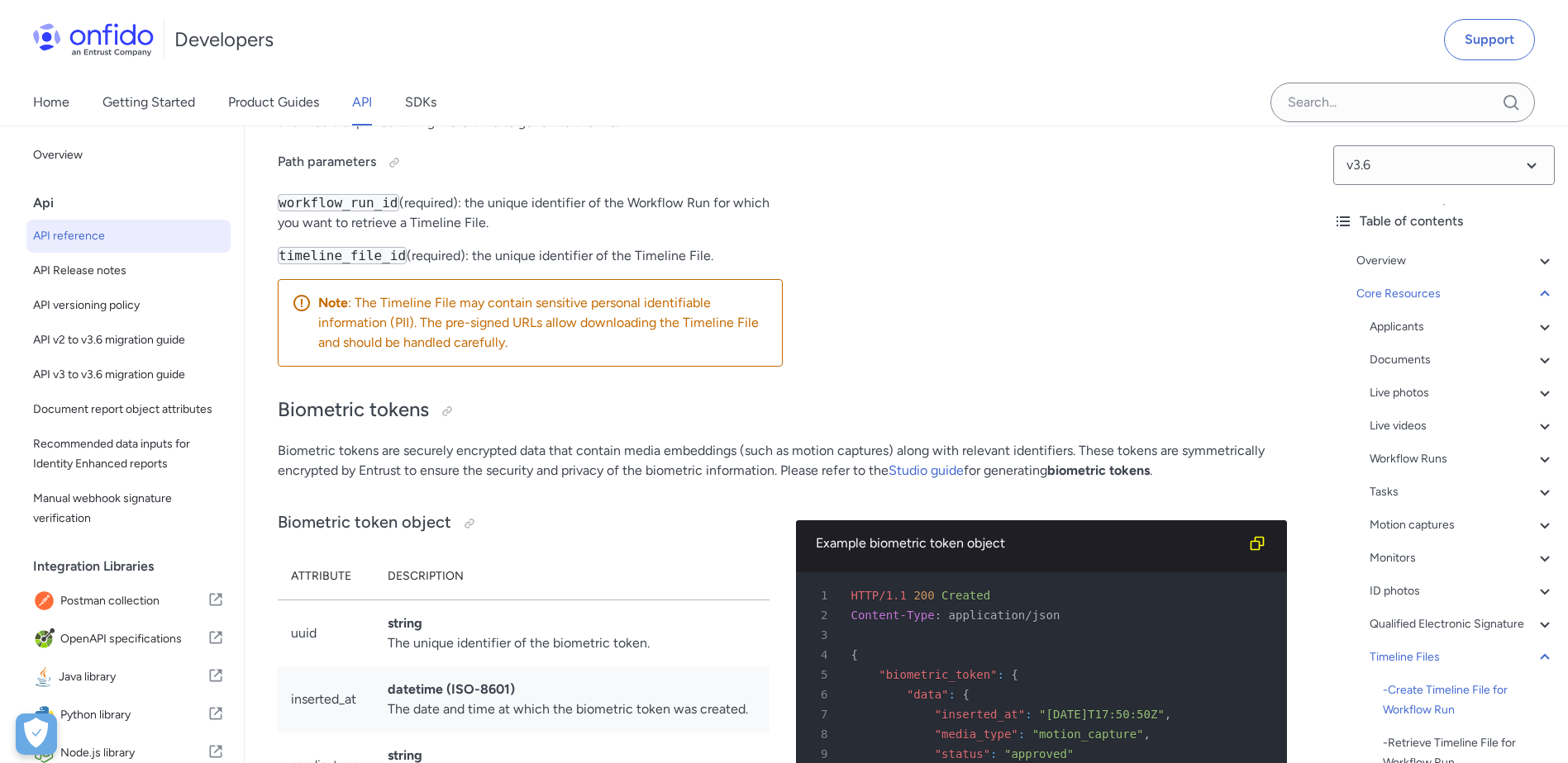
scroll to position [56108, 0]
drag, startPoint x: 401, startPoint y: 353, endPoint x: 750, endPoint y: 351, distance: 349.0
drag, startPoint x: 750, startPoint y: 351, endPoint x: 711, endPoint y: 381, distance: 49.2
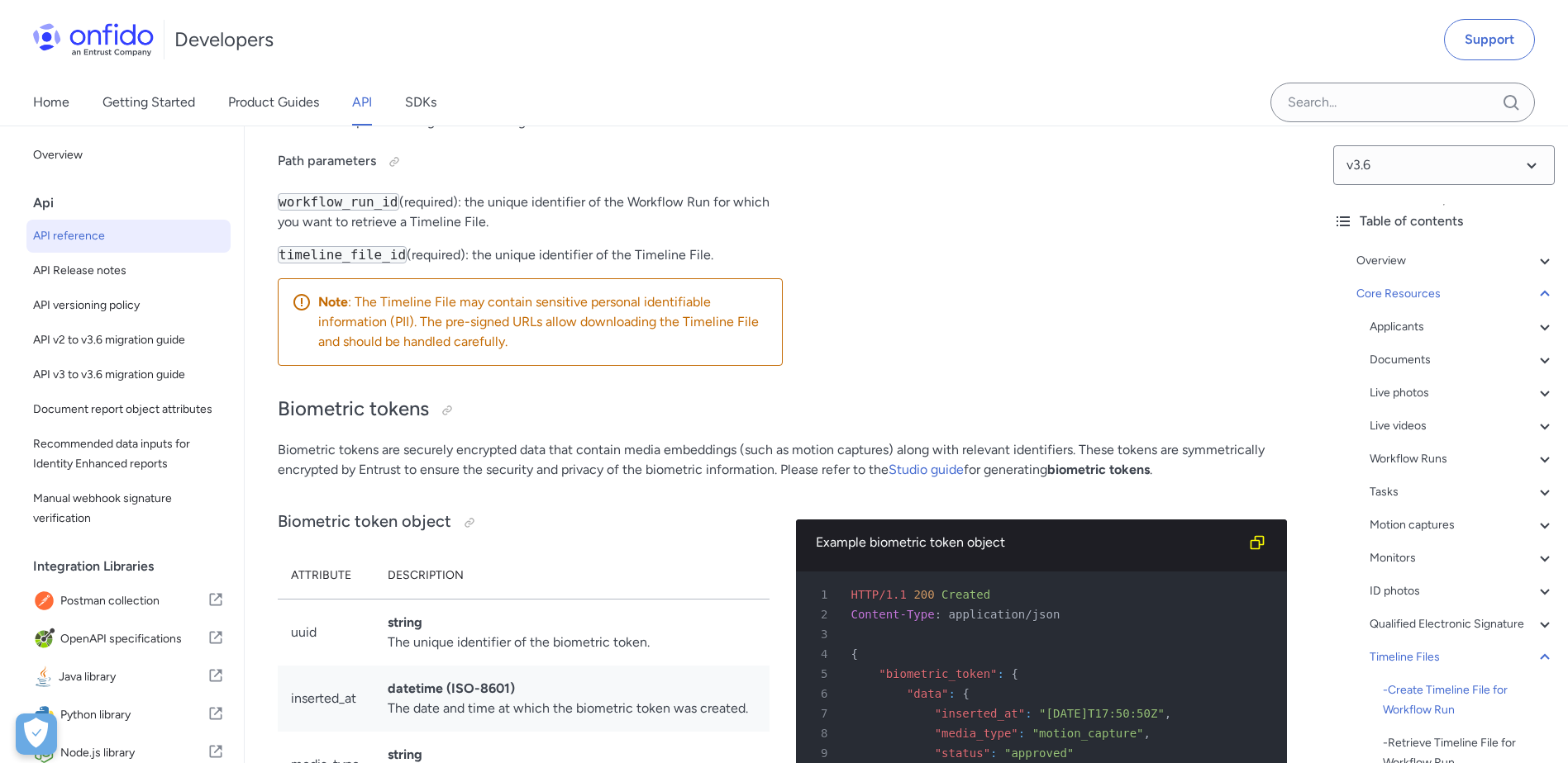
drag, startPoint x: 288, startPoint y: 369, endPoint x: 500, endPoint y: 371, distance: 212.0
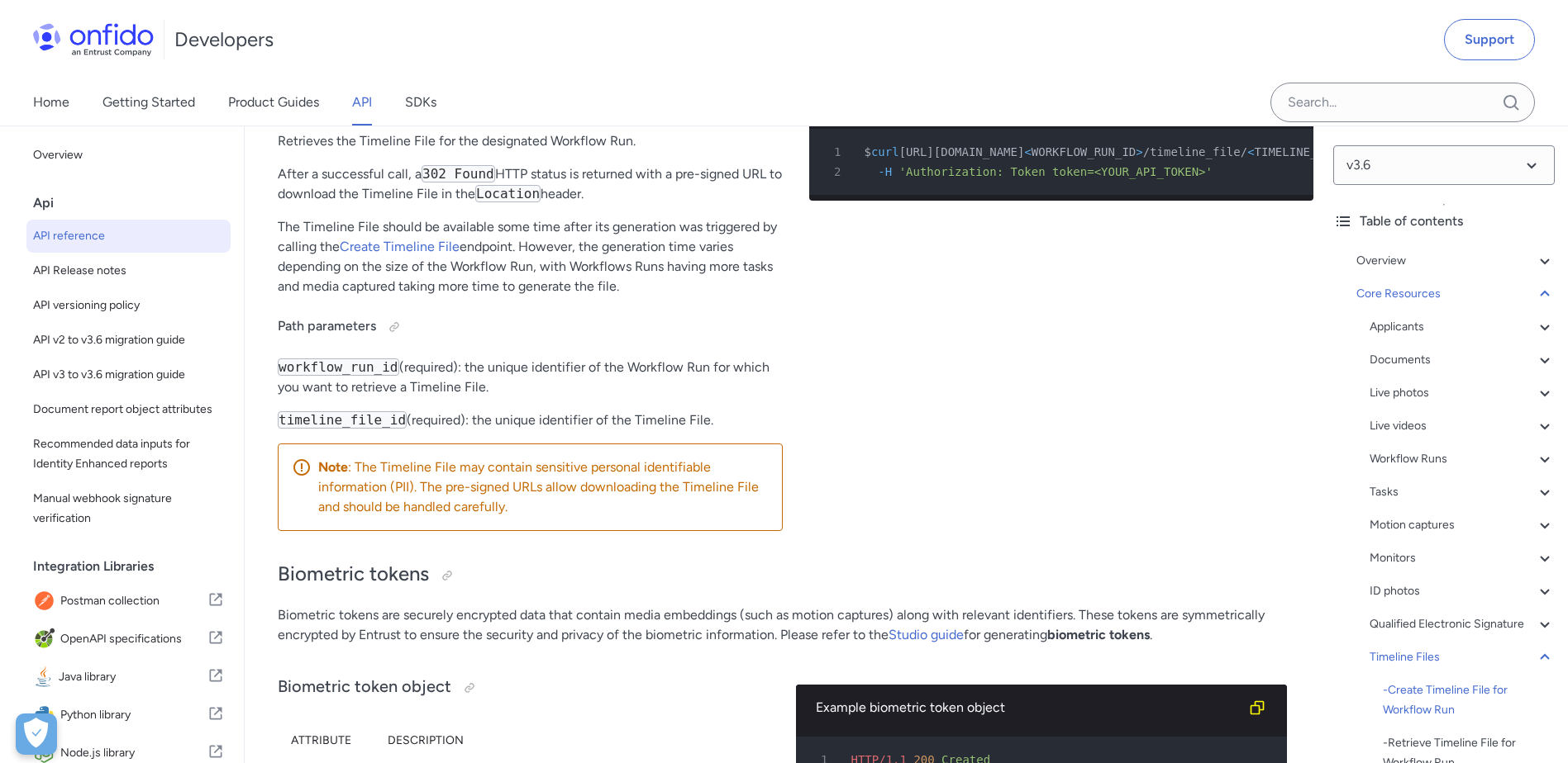
scroll to position [0, 0]
drag, startPoint x: 284, startPoint y: 355, endPoint x: 463, endPoint y: 349, distance: 179.1
drag, startPoint x: 321, startPoint y: 360, endPoint x: 718, endPoint y: 348, distance: 397.2
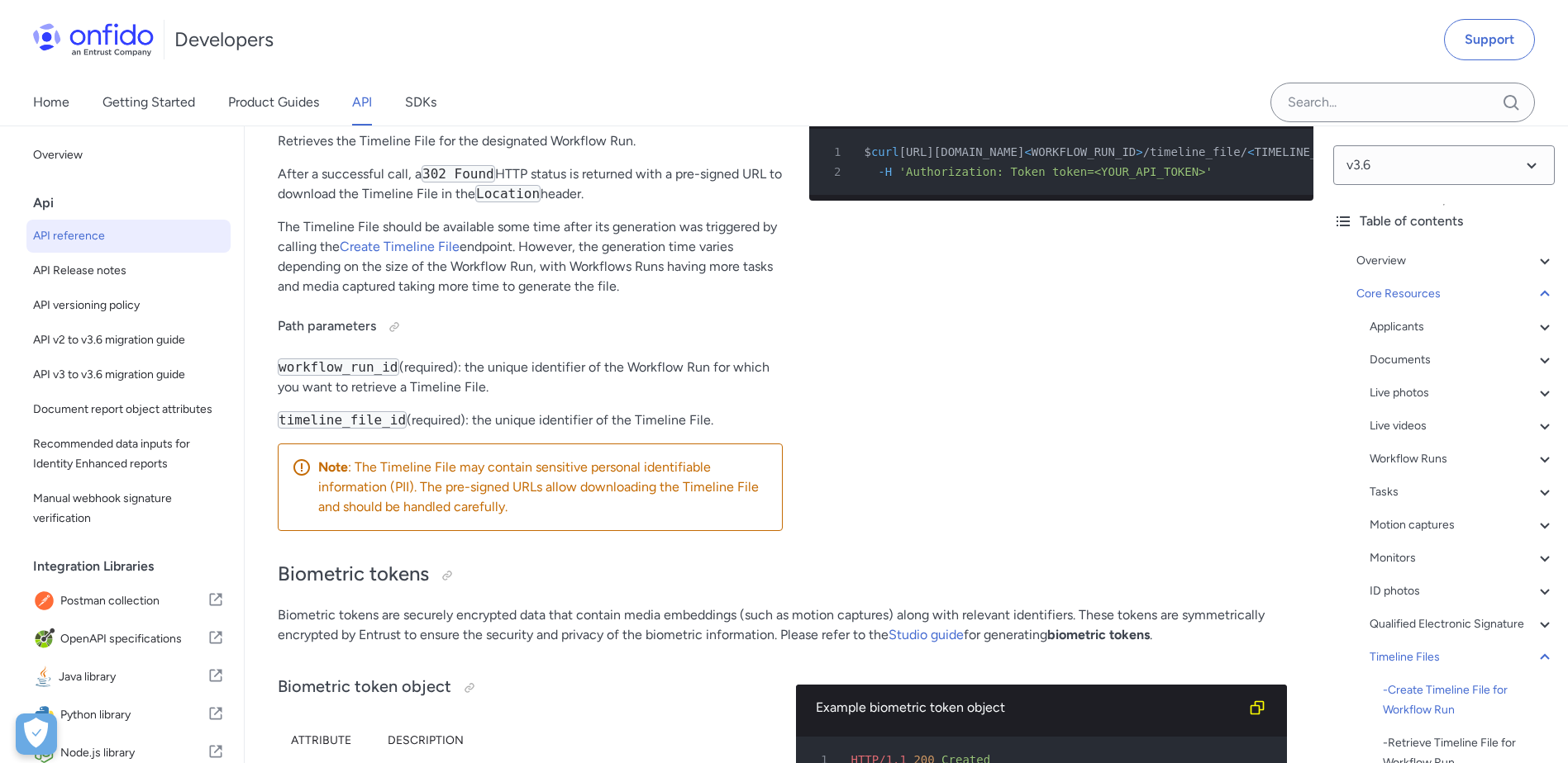
drag, startPoint x: 718, startPoint y: 348, endPoint x: 668, endPoint y: 384, distance: 61.6
drag, startPoint x: 333, startPoint y: 374, endPoint x: 271, endPoint y: 356, distance: 64.6
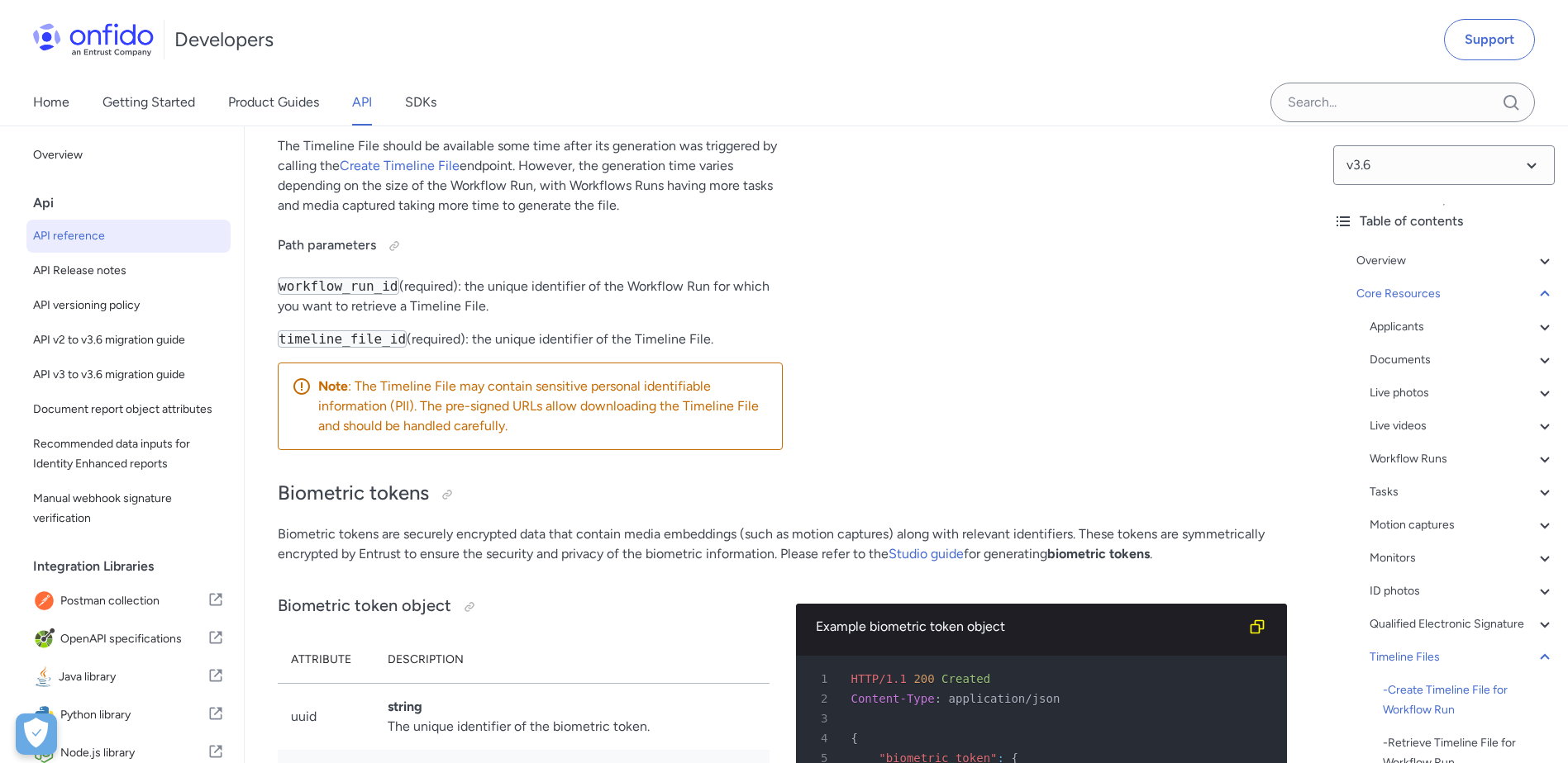
scroll to position [56025, 0]
drag, startPoint x: 416, startPoint y: 440, endPoint x: 719, endPoint y: 435, distance: 303.0
drag, startPoint x: 719, startPoint y: 435, endPoint x: 681, endPoint y: 474, distance: 54.5
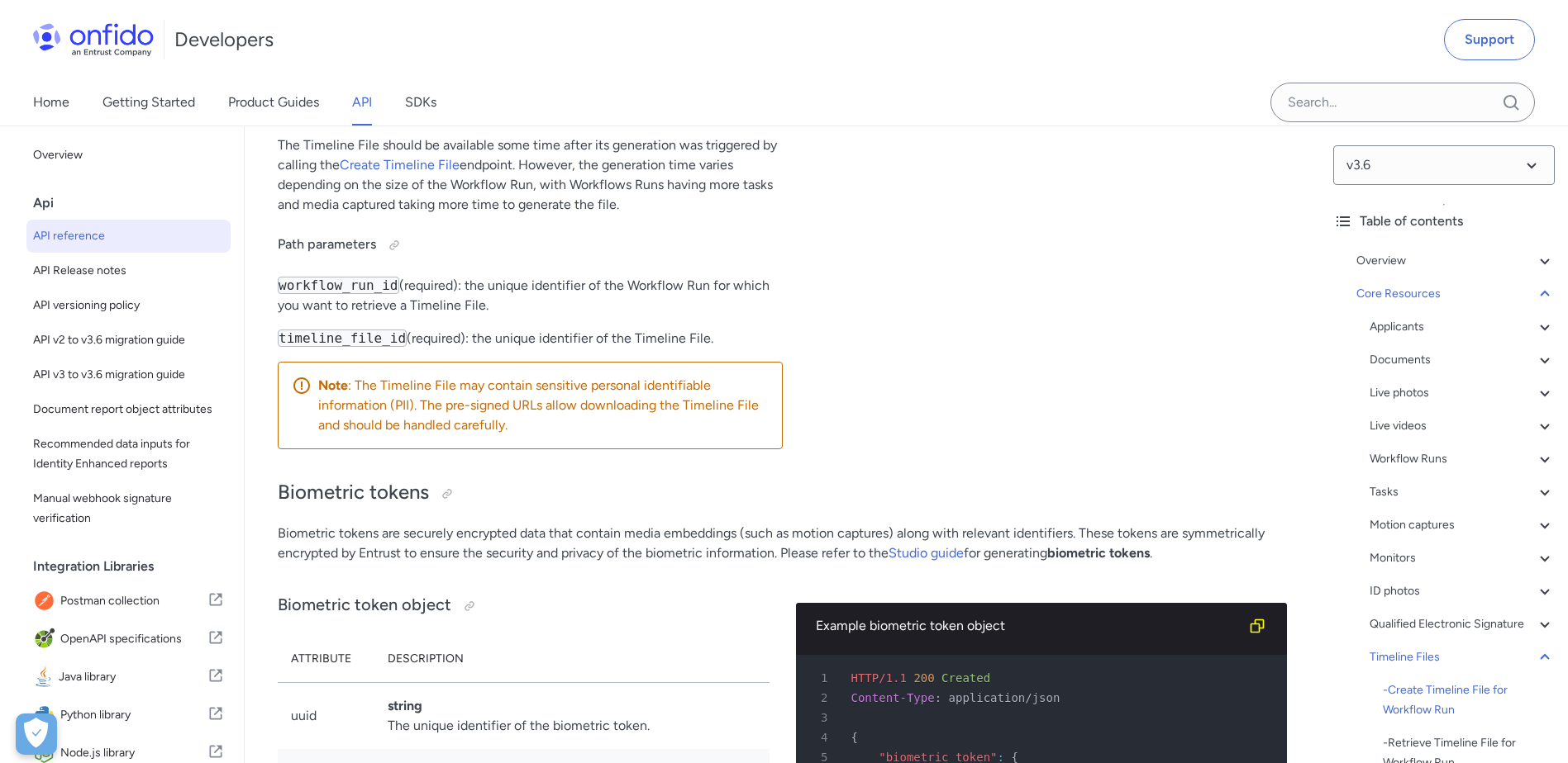
drag, startPoint x: 280, startPoint y: 528, endPoint x: 417, endPoint y: 523, distance: 137.1
drag, startPoint x: 417, startPoint y: 523, endPoint x: 739, endPoint y: 521, distance: 322.0
drag, startPoint x: 739, startPoint y: 521, endPoint x: 618, endPoint y: 470, distance: 131.3
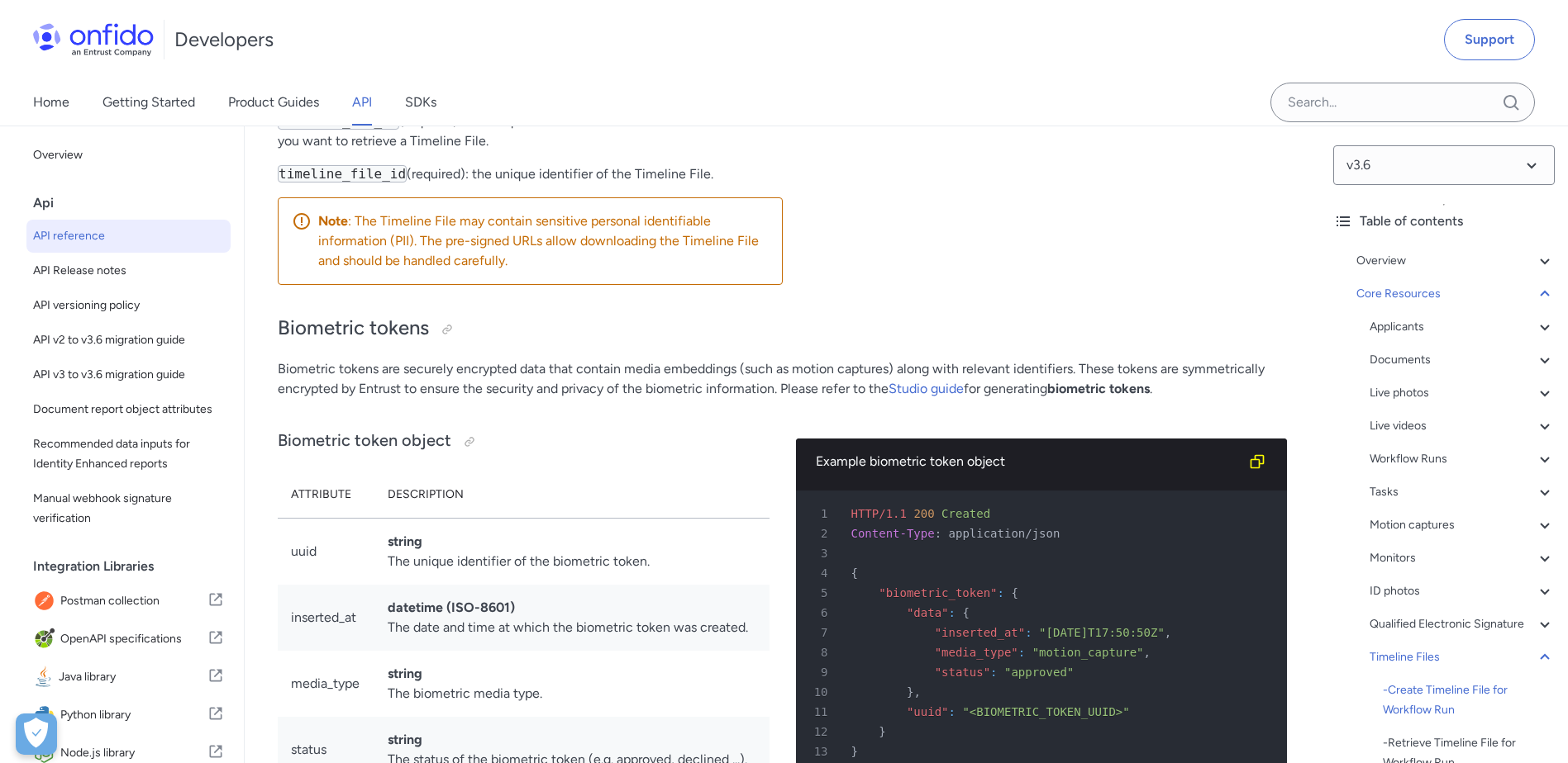
scroll to position [56190, 0]
drag, startPoint x: 276, startPoint y: 365, endPoint x: 356, endPoint y: 384, distance: 82.2
drag, startPoint x: 356, startPoint y: 384, endPoint x: 269, endPoint y: 369, distance: 88.3
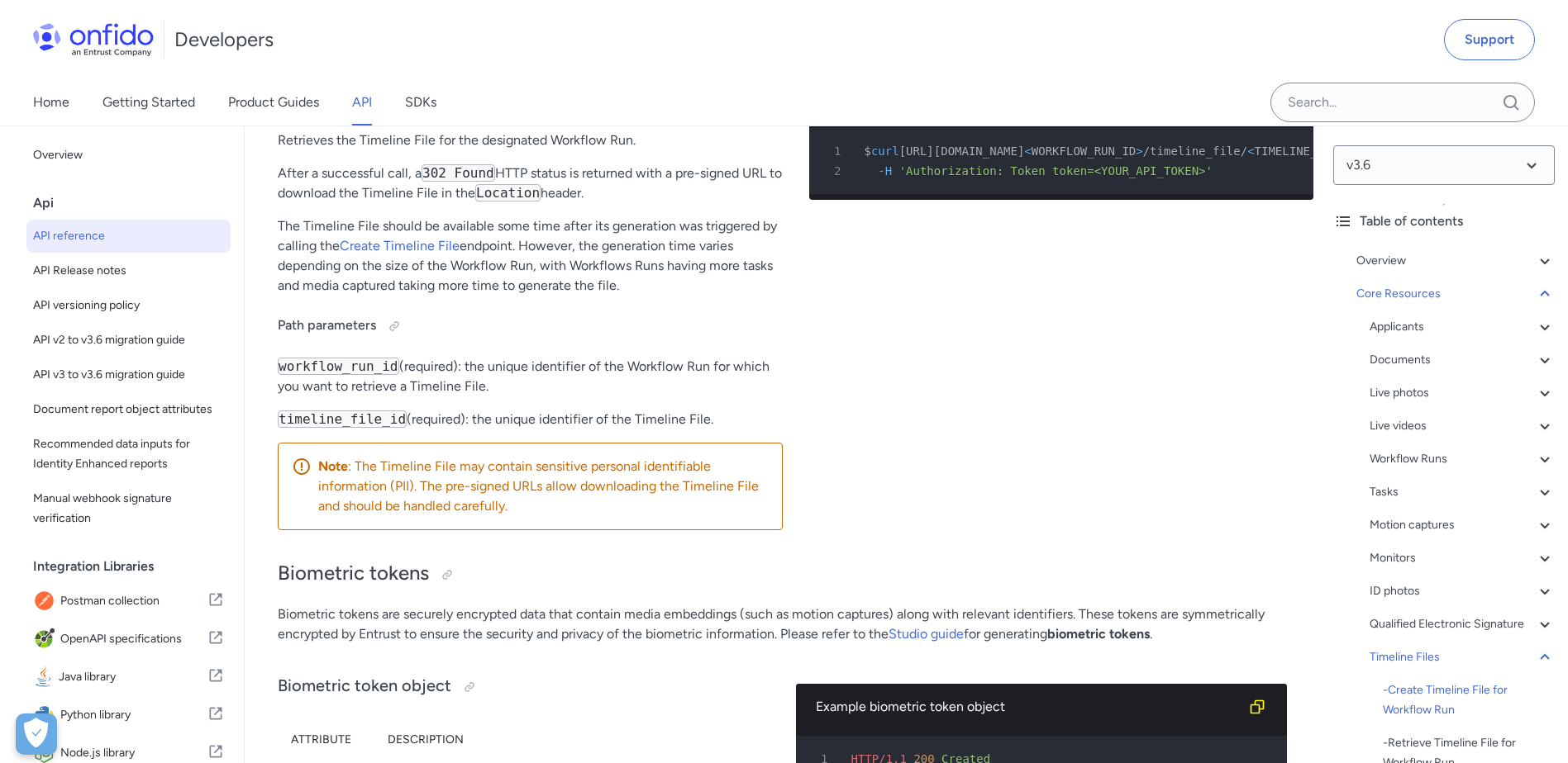
scroll to position [55943, 0]
drag, startPoint x: 370, startPoint y: 167, endPoint x: 690, endPoint y: 171, distance: 320.0
drag, startPoint x: 690, startPoint y: 171, endPoint x: 634, endPoint y: 196, distance: 61.3
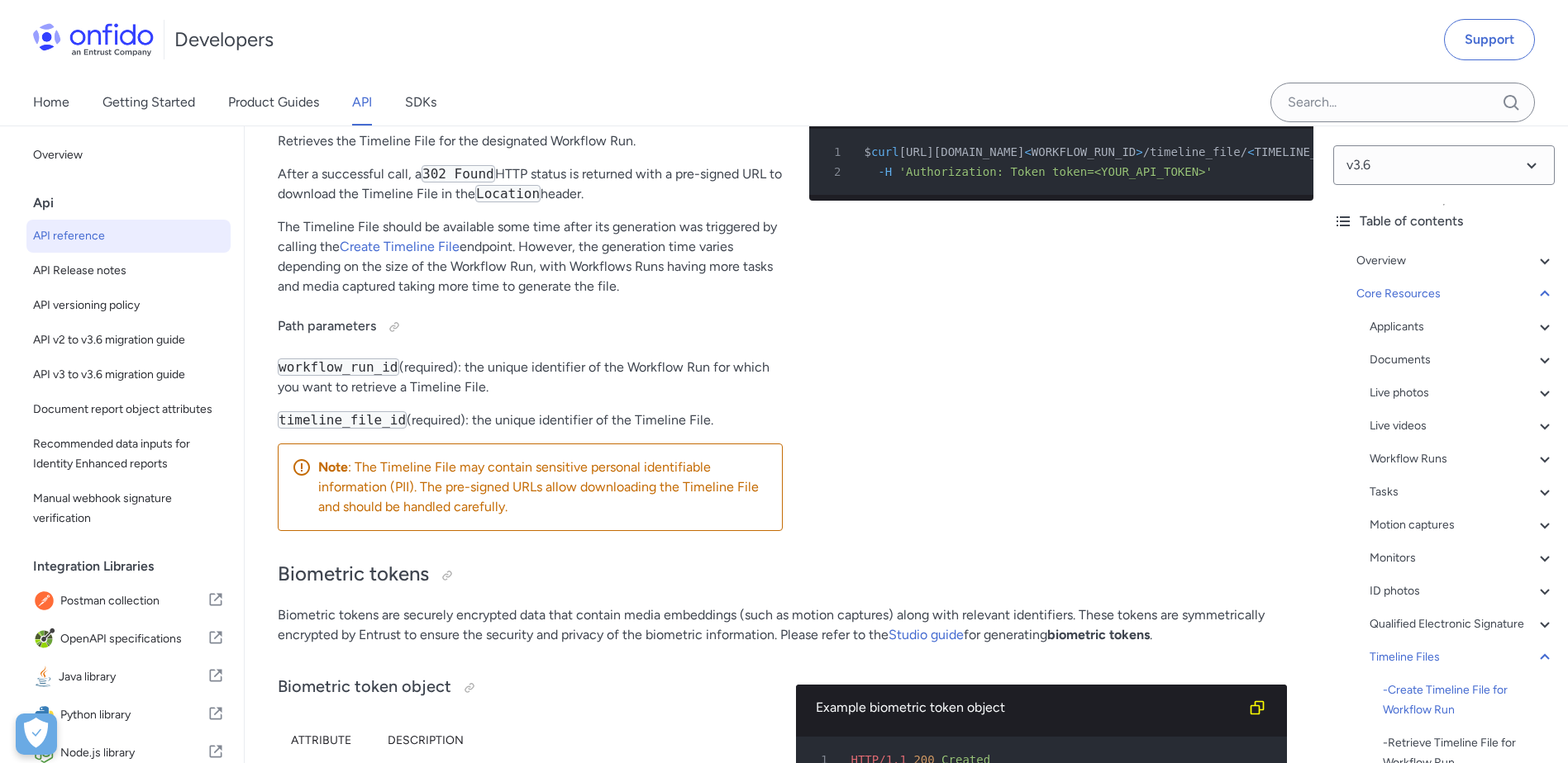
drag, startPoint x: 933, startPoint y: 173, endPoint x: 1179, endPoint y: 183, distance: 246.2
drag, startPoint x: 1179, startPoint y: 183, endPoint x: 1079, endPoint y: 191, distance: 100.3
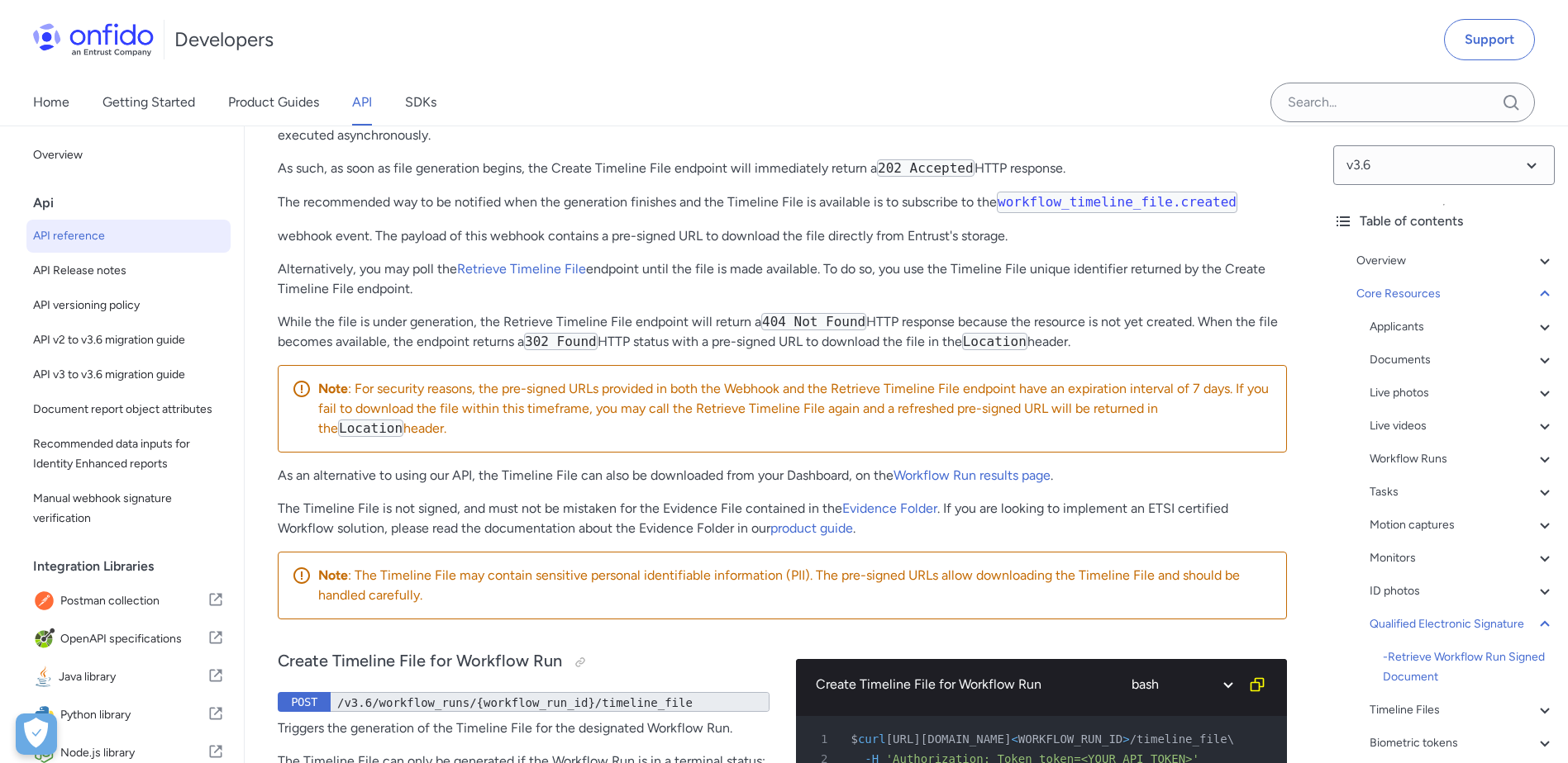
scroll to position [54795, 0]
drag, startPoint x: 356, startPoint y: 301, endPoint x: 489, endPoint y: 301, distance: 133.0
drag, startPoint x: 489, startPoint y: 301, endPoint x: 588, endPoint y: 317, distance: 100.3
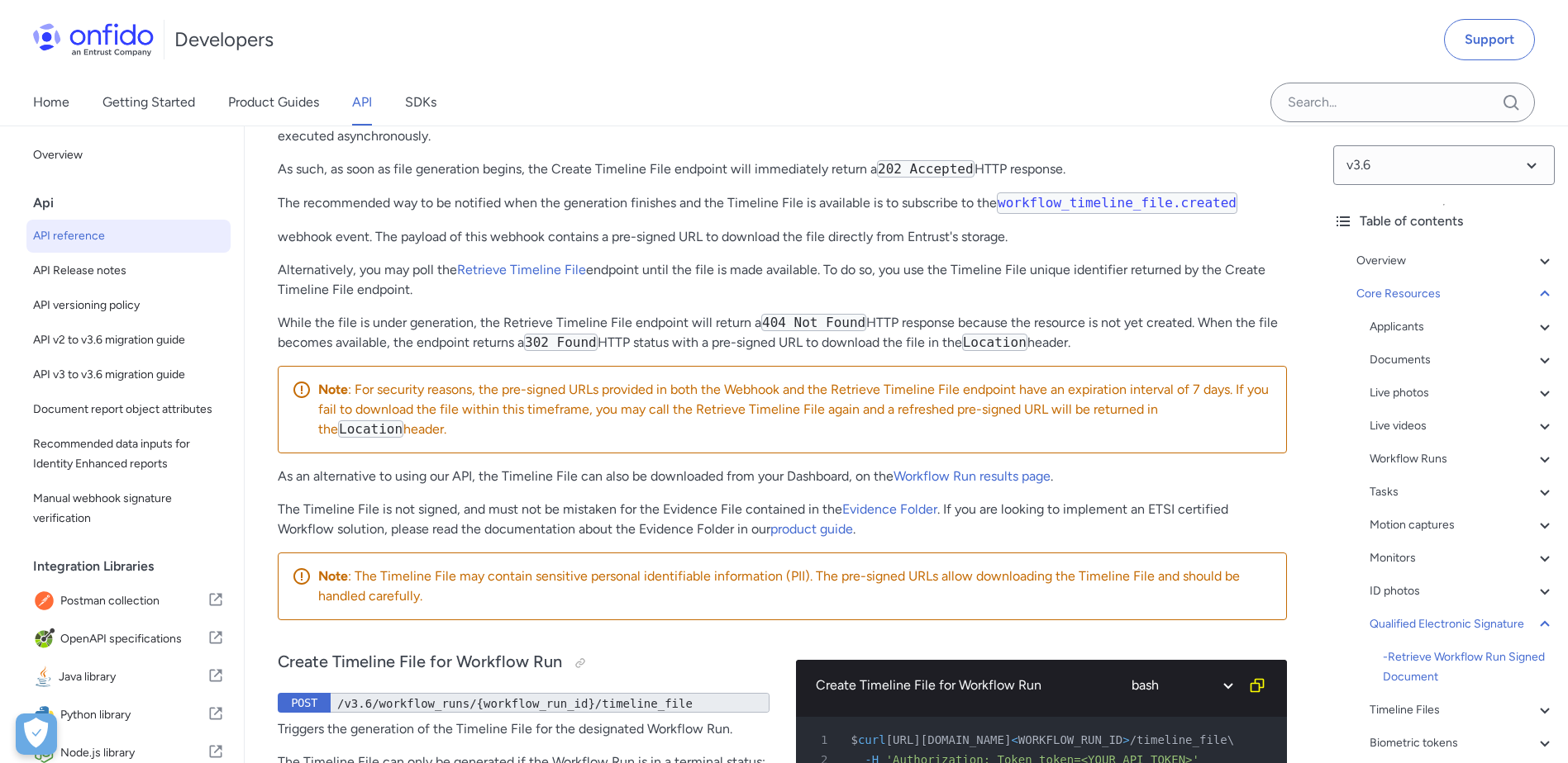
drag, startPoint x: 390, startPoint y: 291, endPoint x: 627, endPoint y: 301, distance: 237.2
drag, startPoint x: 627, startPoint y: 301, endPoint x: 582, endPoint y: 325, distance: 51.0
drag, startPoint x: 456, startPoint y: 312, endPoint x: 634, endPoint y: 307, distance: 178.1
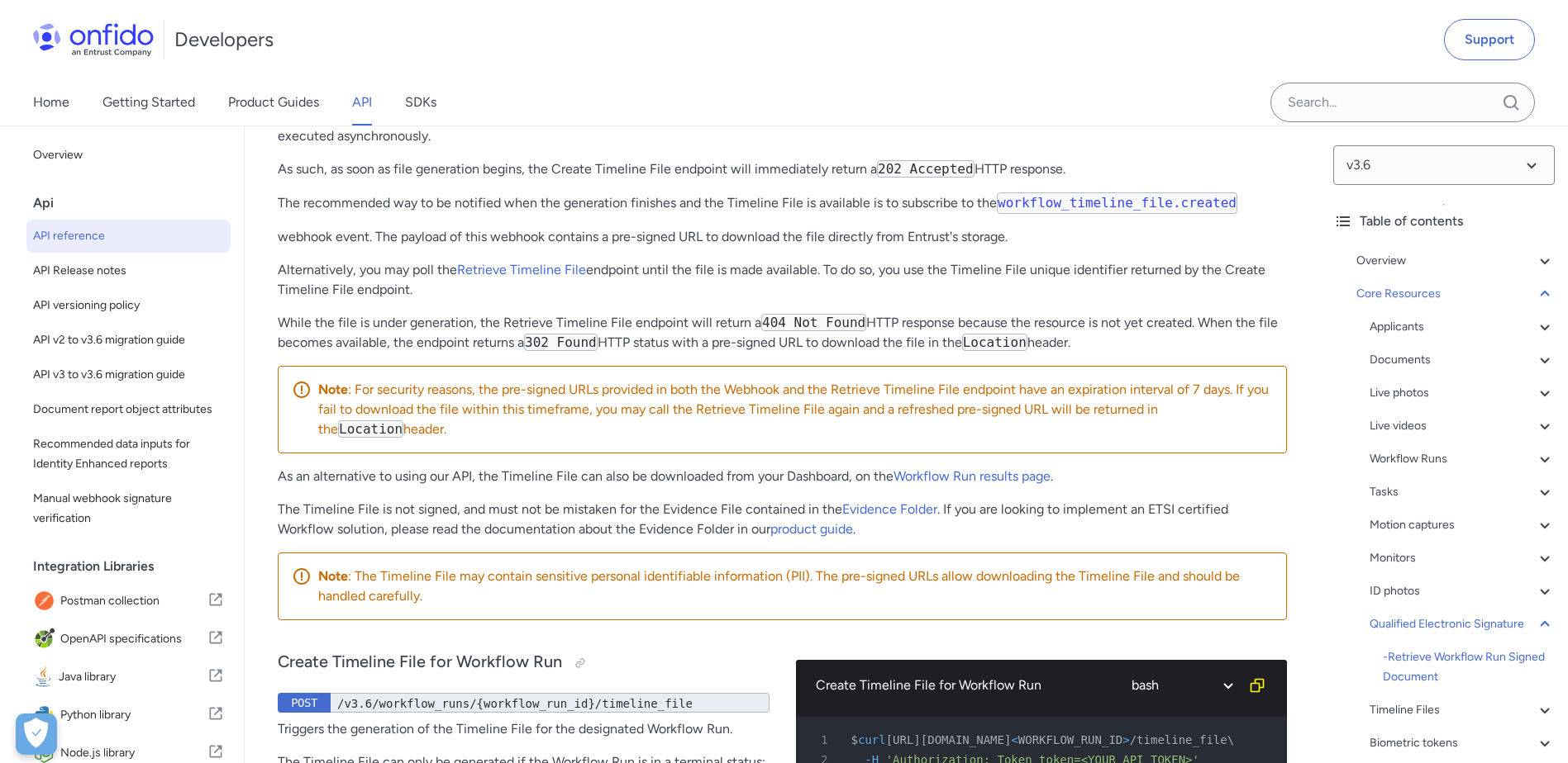
drag, startPoint x: 361, startPoint y: 314, endPoint x: 268, endPoint y: 293, distance: 95.3
drag, startPoint x: 268, startPoint y: 293, endPoint x: 323, endPoint y: 347, distance: 77.1
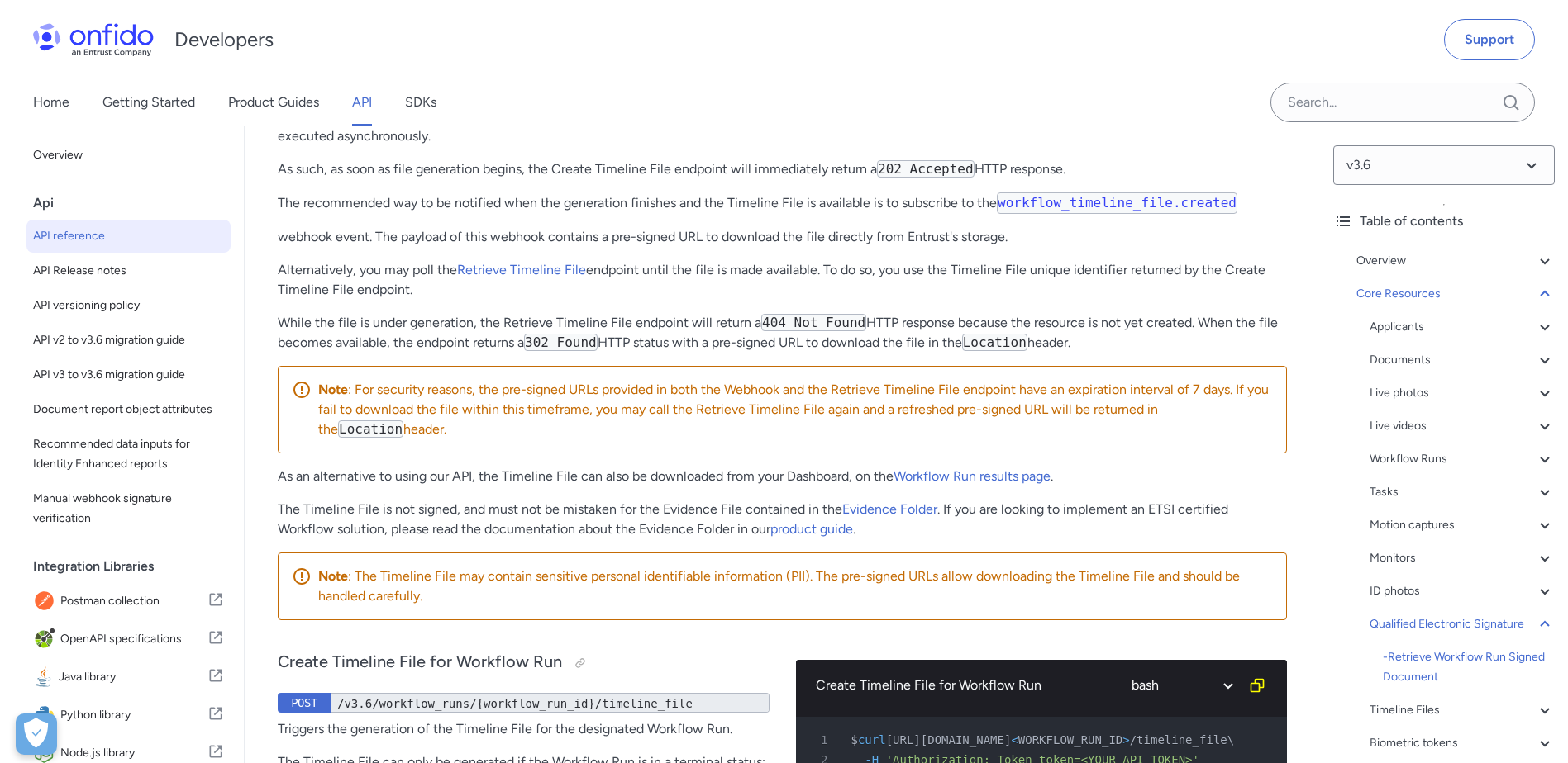
drag, startPoint x: 293, startPoint y: 352, endPoint x: 383, endPoint y: 348, distance: 90.1
drag, startPoint x: 383, startPoint y: 348, endPoint x: 377, endPoint y: 372, distance: 24.7
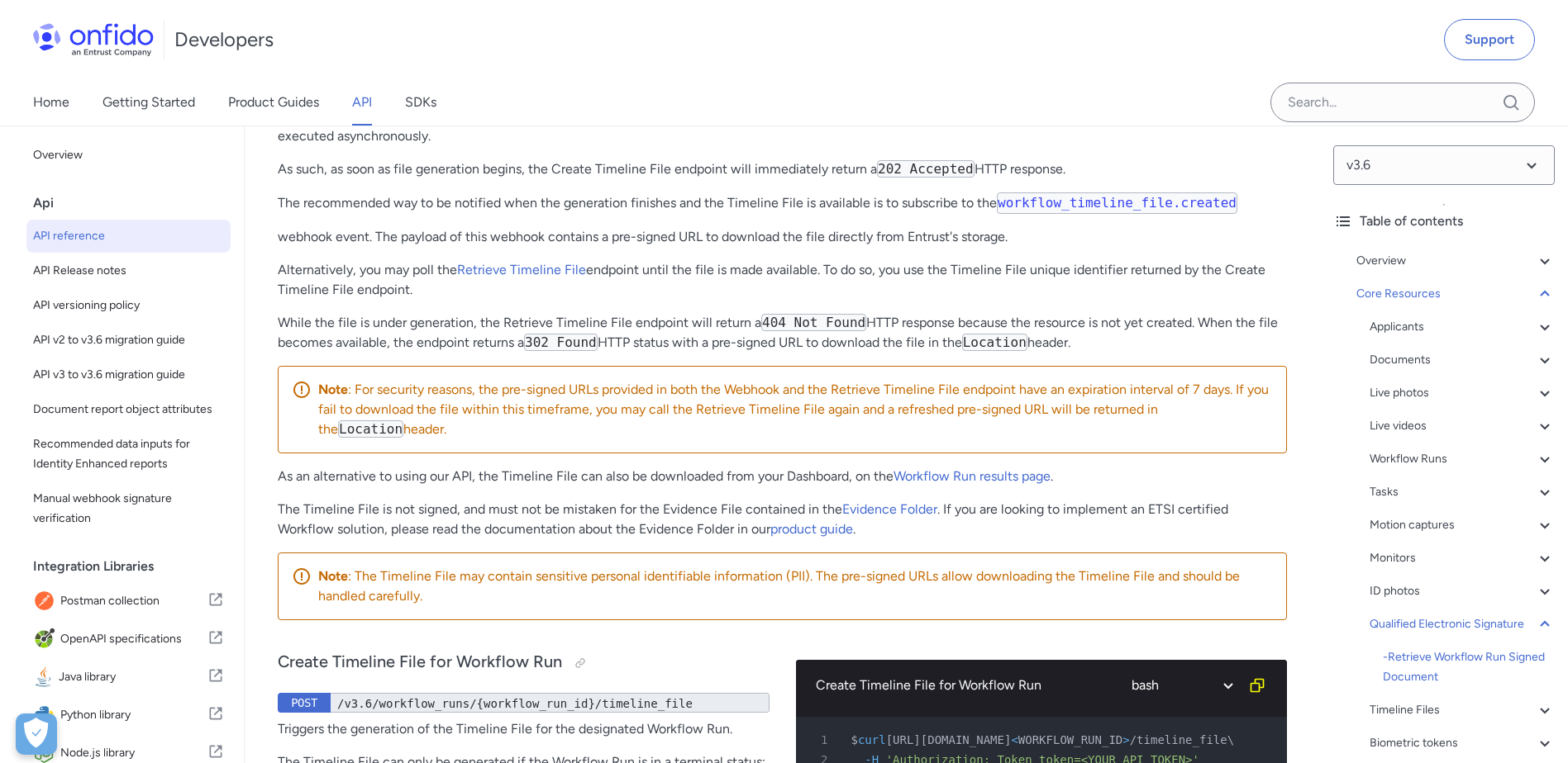
drag, startPoint x: 603, startPoint y: 341, endPoint x: 734, endPoint y: 350, distance: 131.3
drag, startPoint x: 734, startPoint y: 350, endPoint x: 690, endPoint y: 370, distance: 48.3
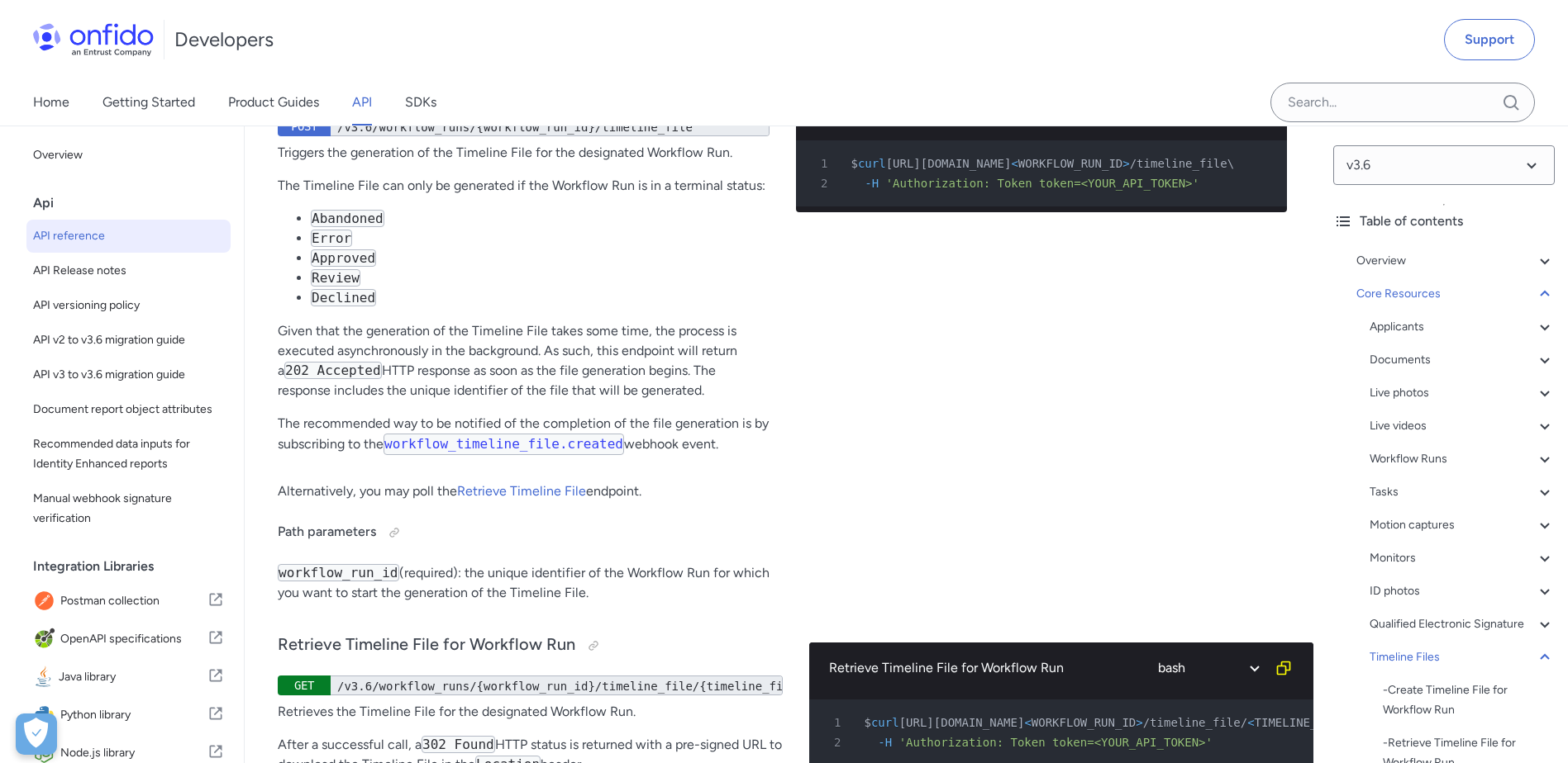
scroll to position [55373, 0]
drag, startPoint x: 1085, startPoint y: 336, endPoint x: 272, endPoint y: 338, distance: 813.0
drag, startPoint x: 272, startPoint y: 338, endPoint x: 360, endPoint y: 364, distance: 91.8
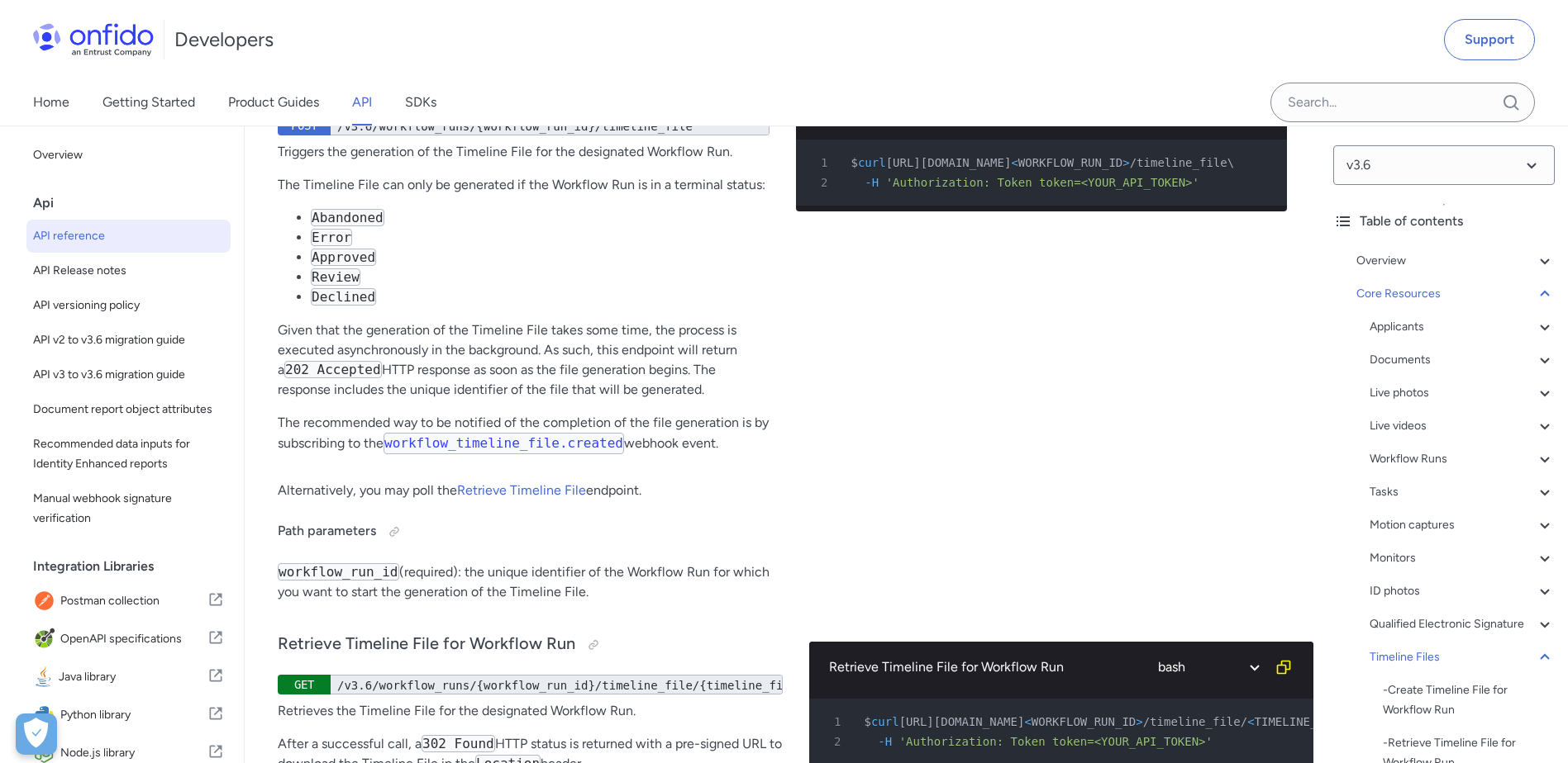
drag, startPoint x: 272, startPoint y: 363, endPoint x: 704, endPoint y: 354, distance: 432.1
drag, startPoint x: 704, startPoint y: 354, endPoint x: 766, endPoint y: 367, distance: 63.3
drag, startPoint x: 646, startPoint y: 368, endPoint x: 829, endPoint y: 367, distance: 183.0
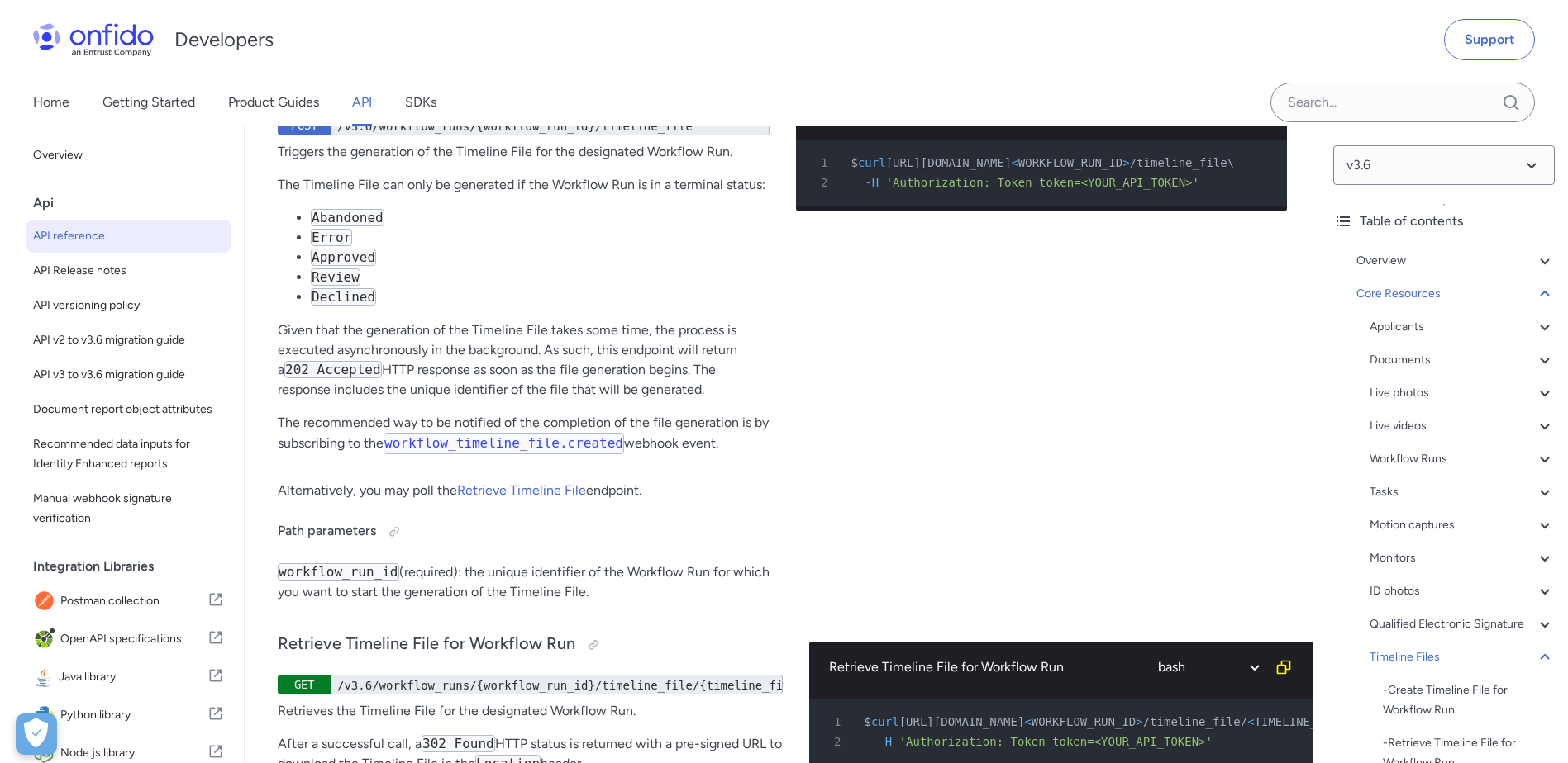
drag, startPoint x: 829, startPoint y: 367, endPoint x: 908, endPoint y: 386, distance: 81.3
drag, startPoint x: 317, startPoint y: 399, endPoint x: 951, endPoint y: 397, distance: 634.0
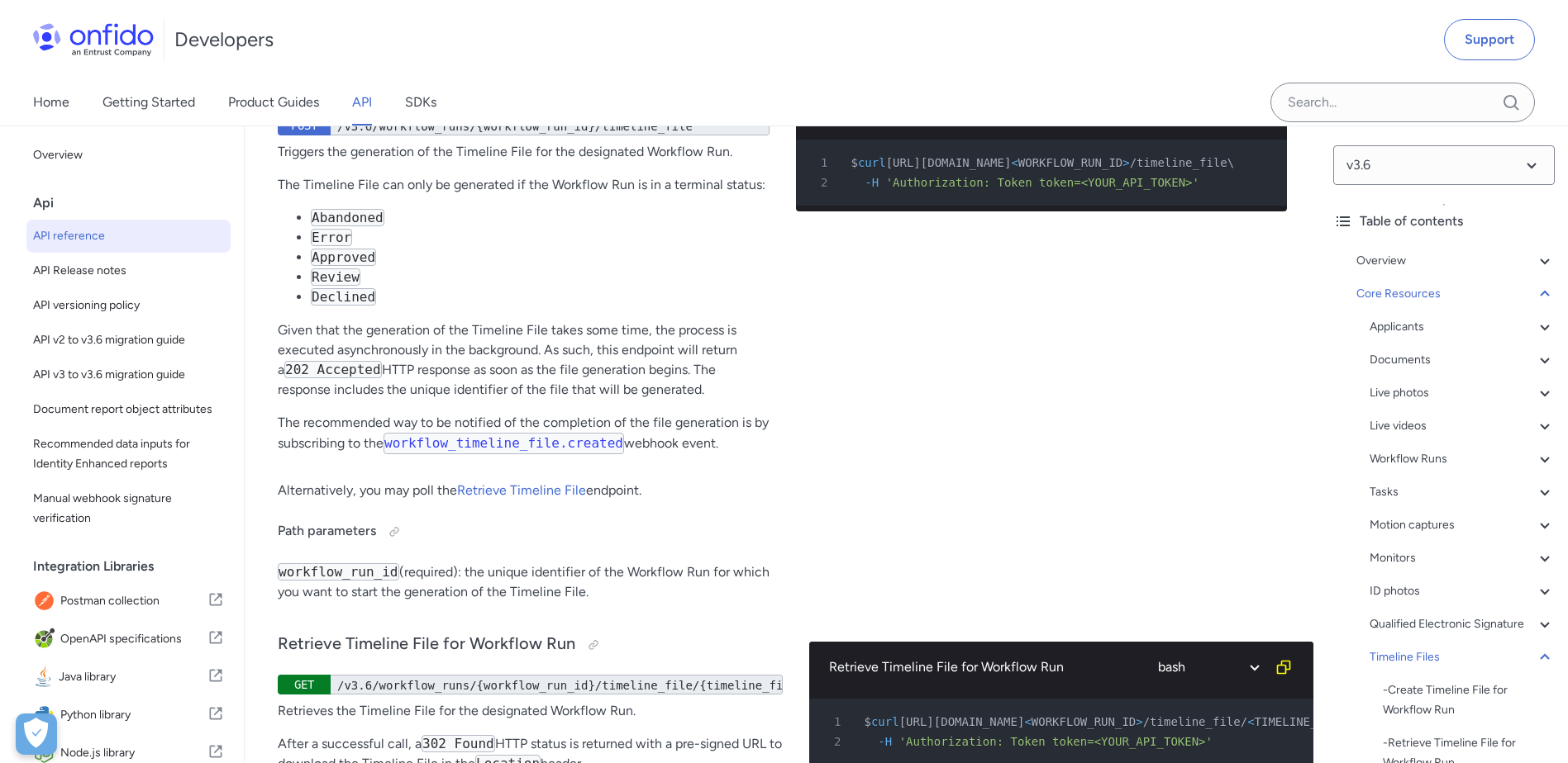
drag, startPoint x: 951, startPoint y: 397, endPoint x: 811, endPoint y: 389, distance: 140.2
drag, startPoint x: 278, startPoint y: 430, endPoint x: 373, endPoint y: 438, distance: 95.3
drag, startPoint x: 373, startPoint y: 438, endPoint x: 423, endPoint y: 462, distance: 55.5
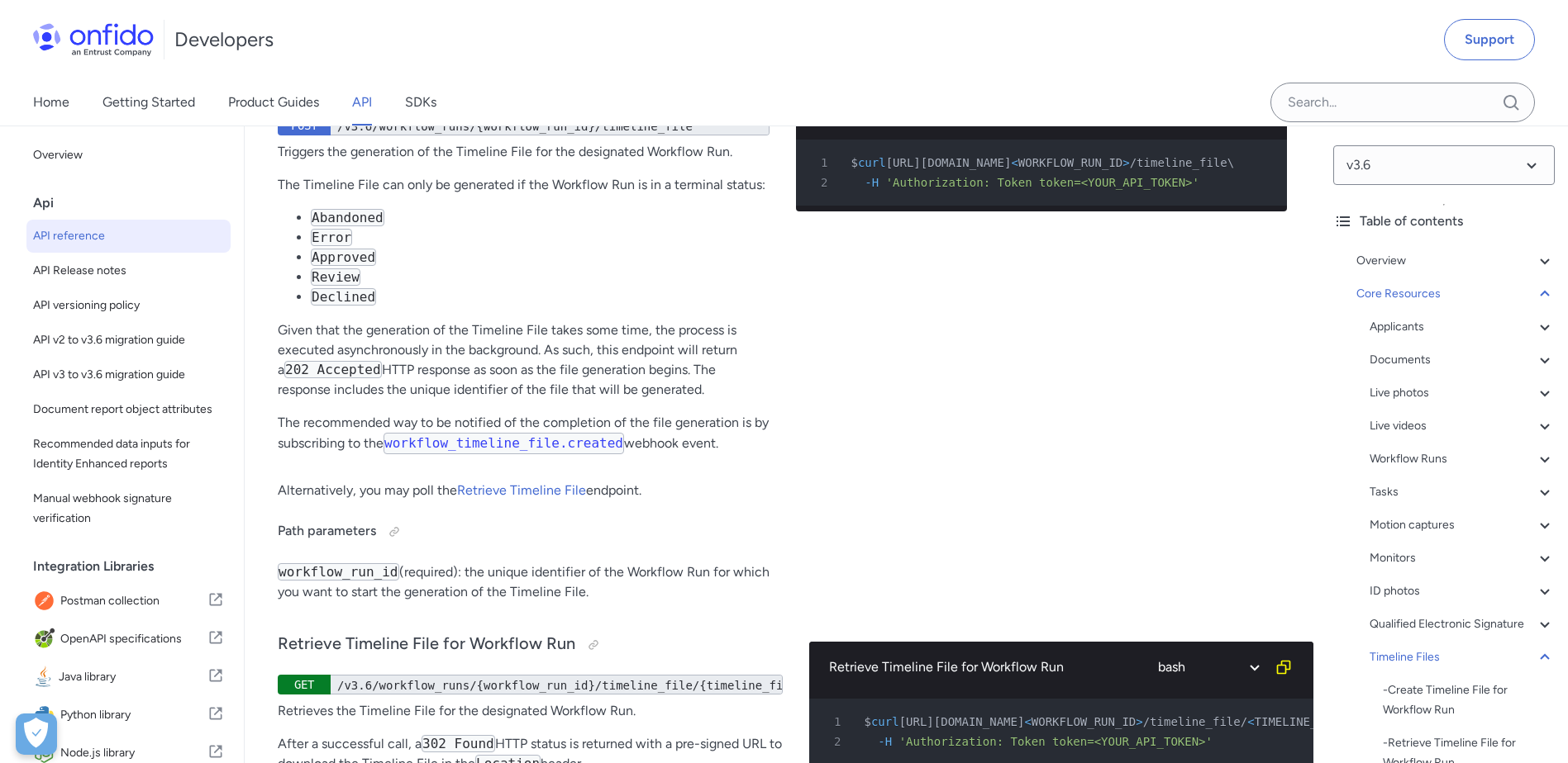
drag, startPoint x: 398, startPoint y: 431, endPoint x: 444, endPoint y: 455, distance: 51.9
drag, startPoint x: 608, startPoint y: 430, endPoint x: 743, endPoint y: 425, distance: 135.1
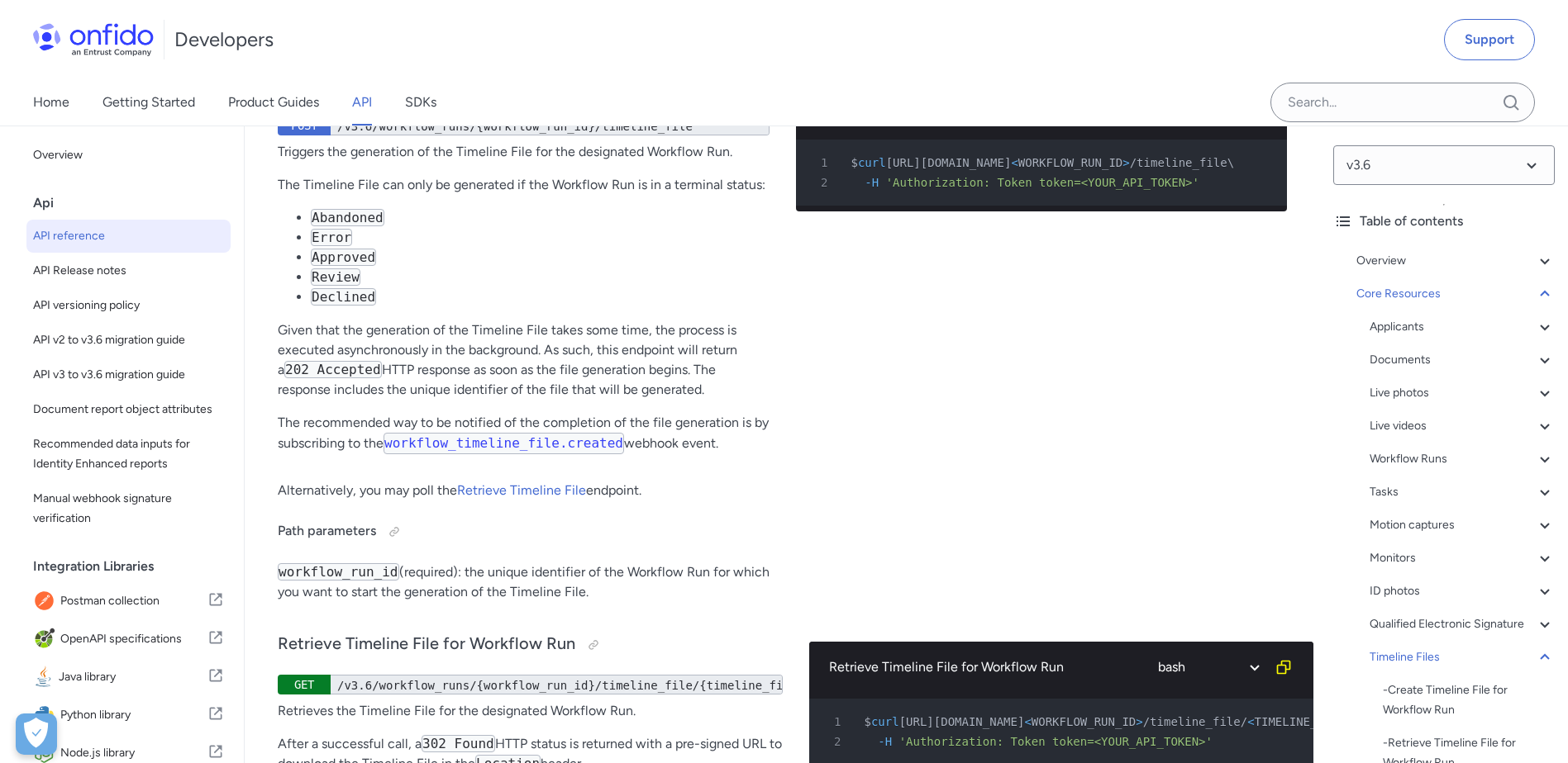
drag, startPoint x: 743, startPoint y: 425, endPoint x: 862, endPoint y: 430, distance: 119.1
drag, startPoint x: 370, startPoint y: 448, endPoint x: 274, endPoint y: 433, distance: 97.2
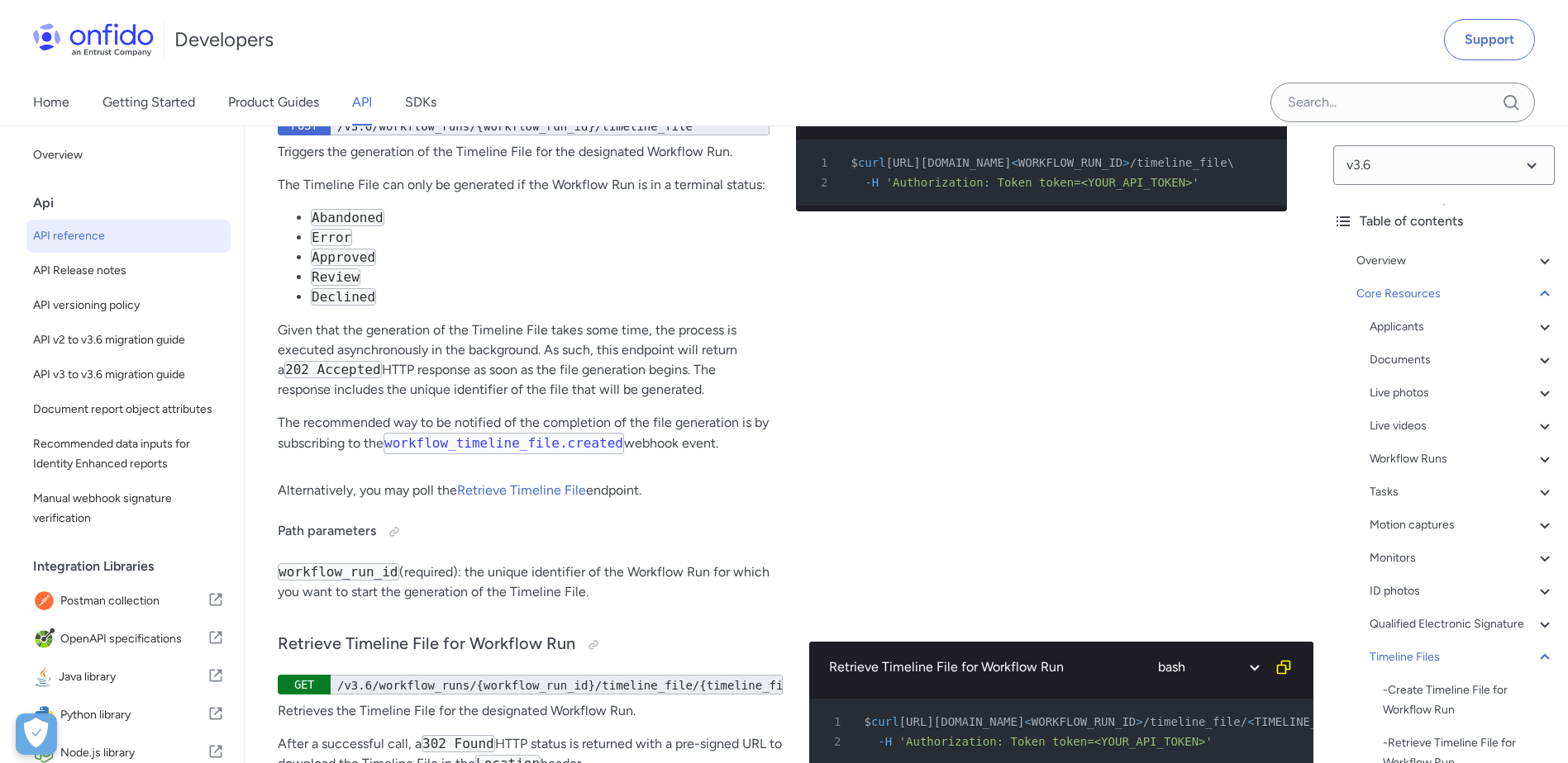
drag, startPoint x: 274, startPoint y: 433, endPoint x: 385, endPoint y: 465, distance: 115.5
drag, startPoint x: 272, startPoint y: 481, endPoint x: 432, endPoint y: 479, distance: 160.0
drag, startPoint x: 432, startPoint y: 479, endPoint x: 509, endPoint y: 482, distance: 77.1
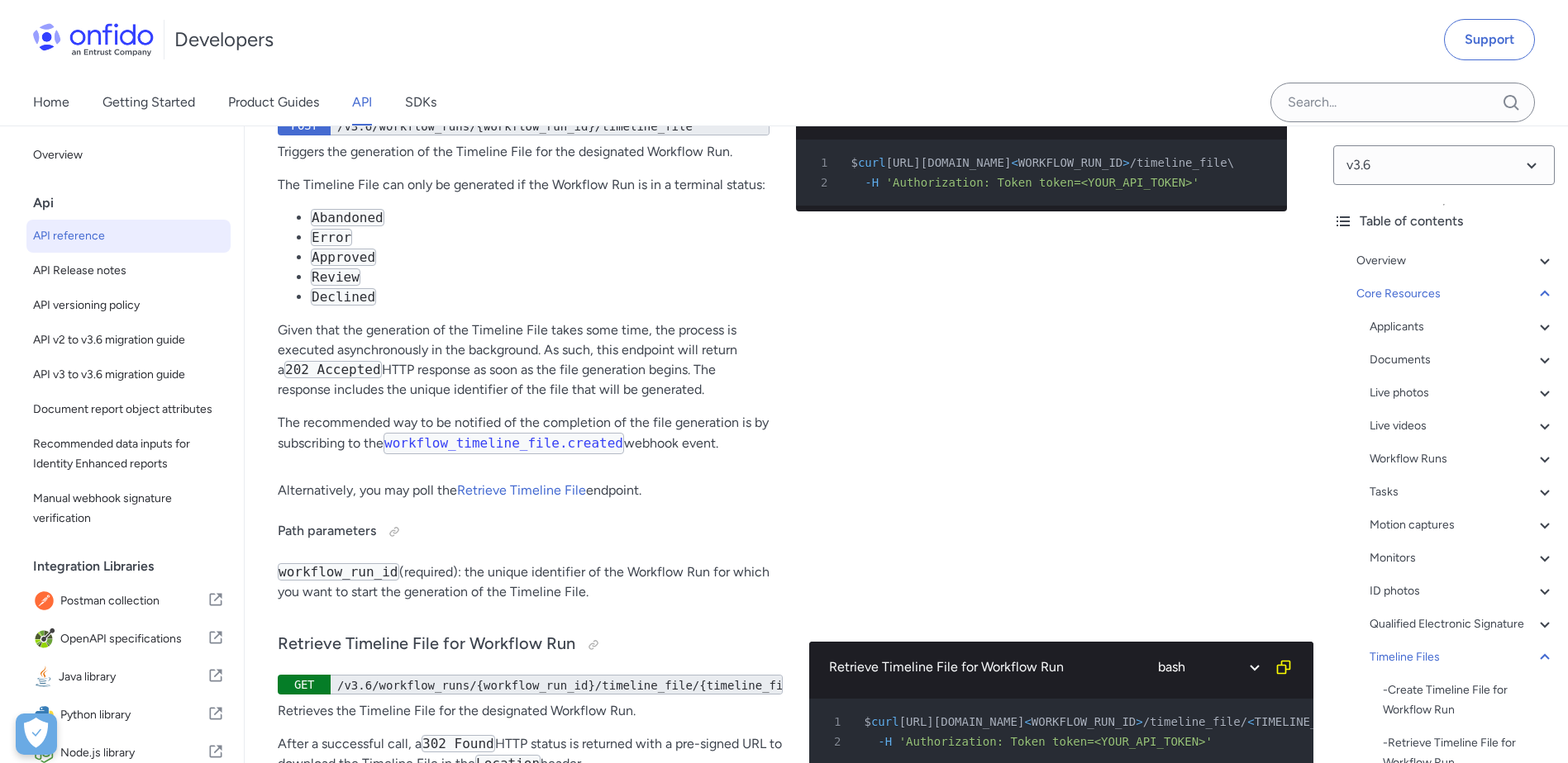
drag, startPoint x: 462, startPoint y: 481, endPoint x: 665, endPoint y: 480, distance: 203.0
drag, startPoint x: 665, startPoint y: 480, endPoint x: 706, endPoint y: 494, distance: 43.3
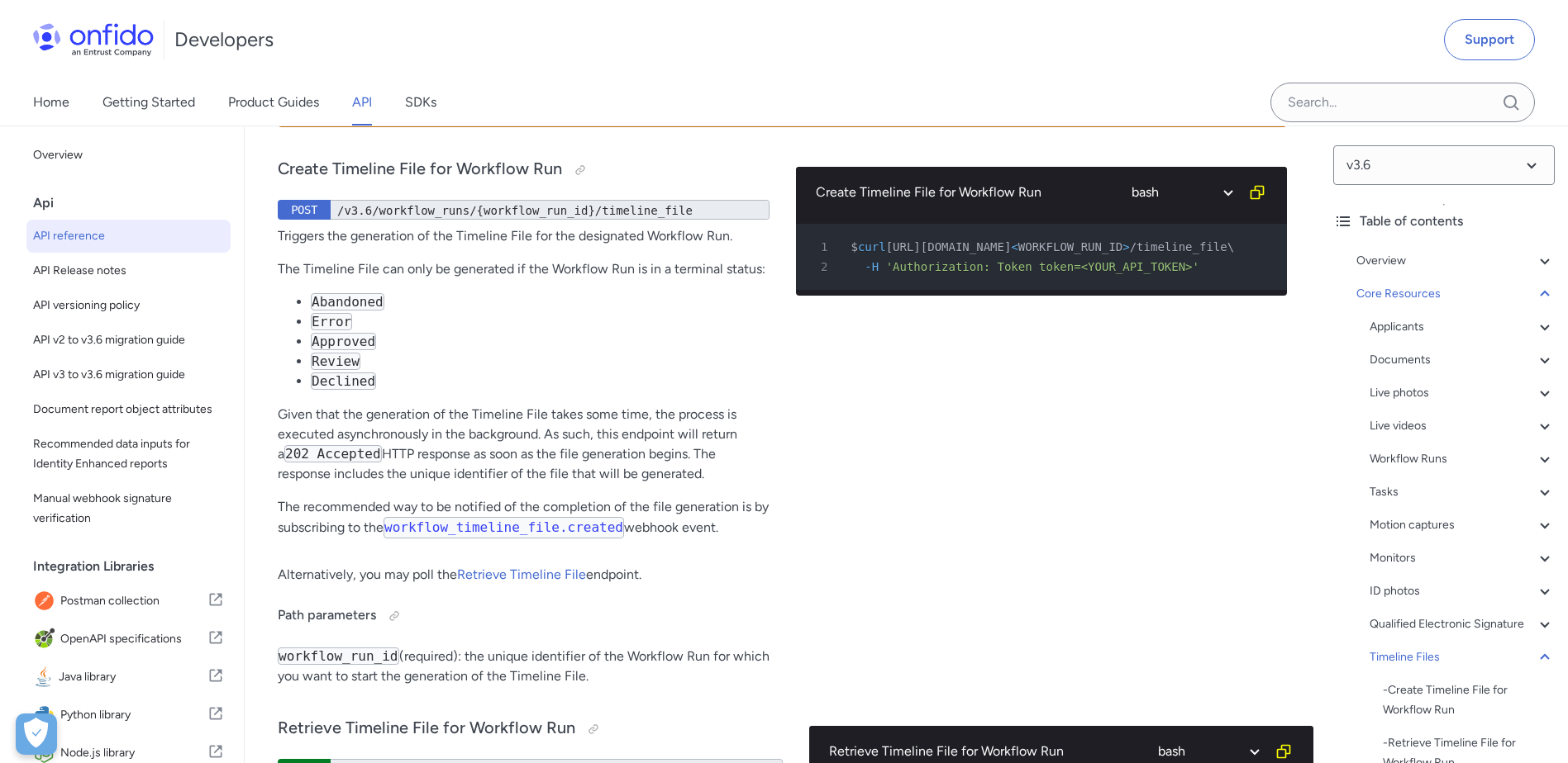
scroll to position [55289, 0]
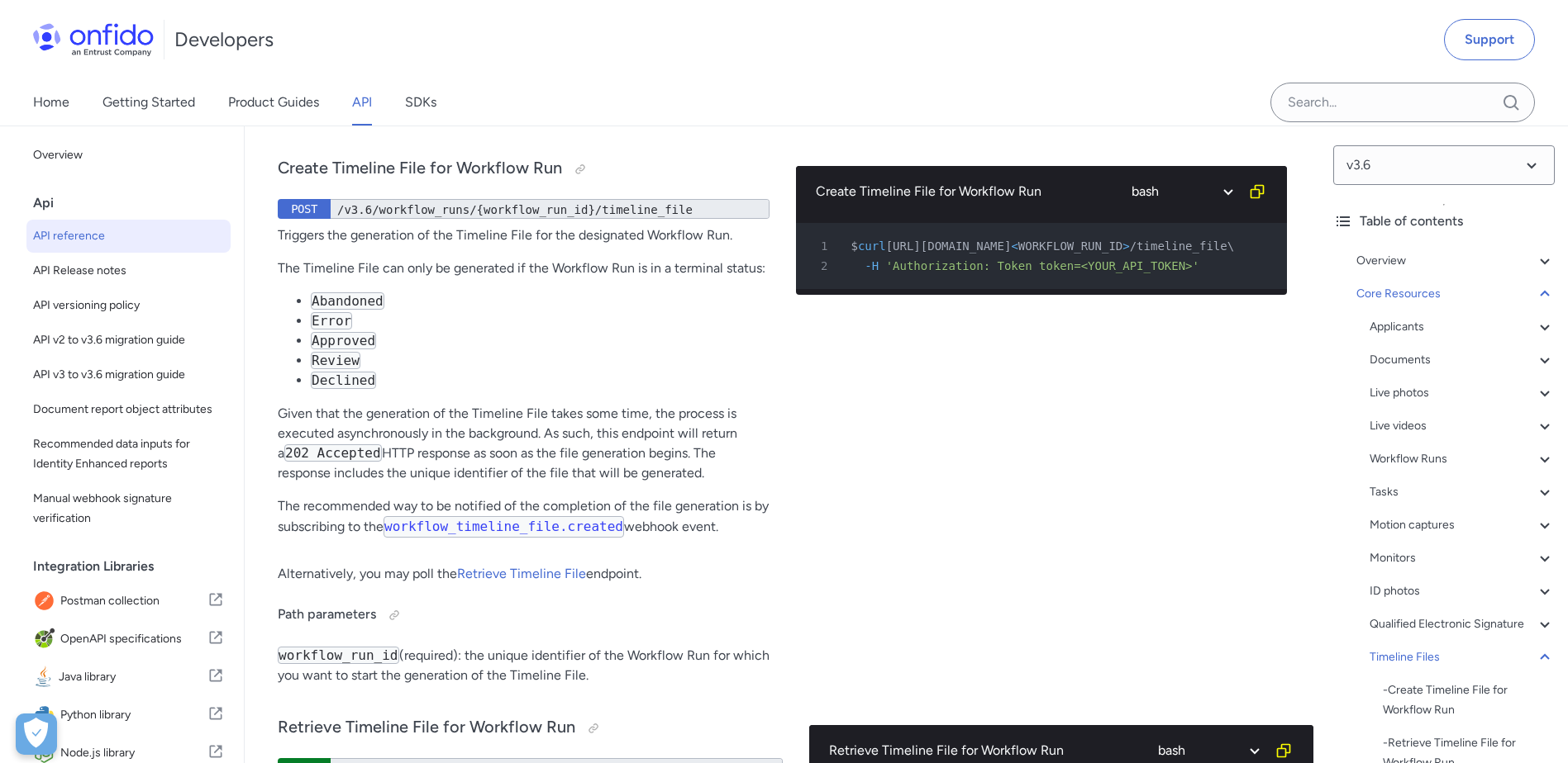
drag, startPoint x: 1084, startPoint y: 593, endPoint x: 285, endPoint y: 565, distance: 799.5
drag, startPoint x: 285, startPoint y: 565, endPoint x: 463, endPoint y: 561, distance: 178.0
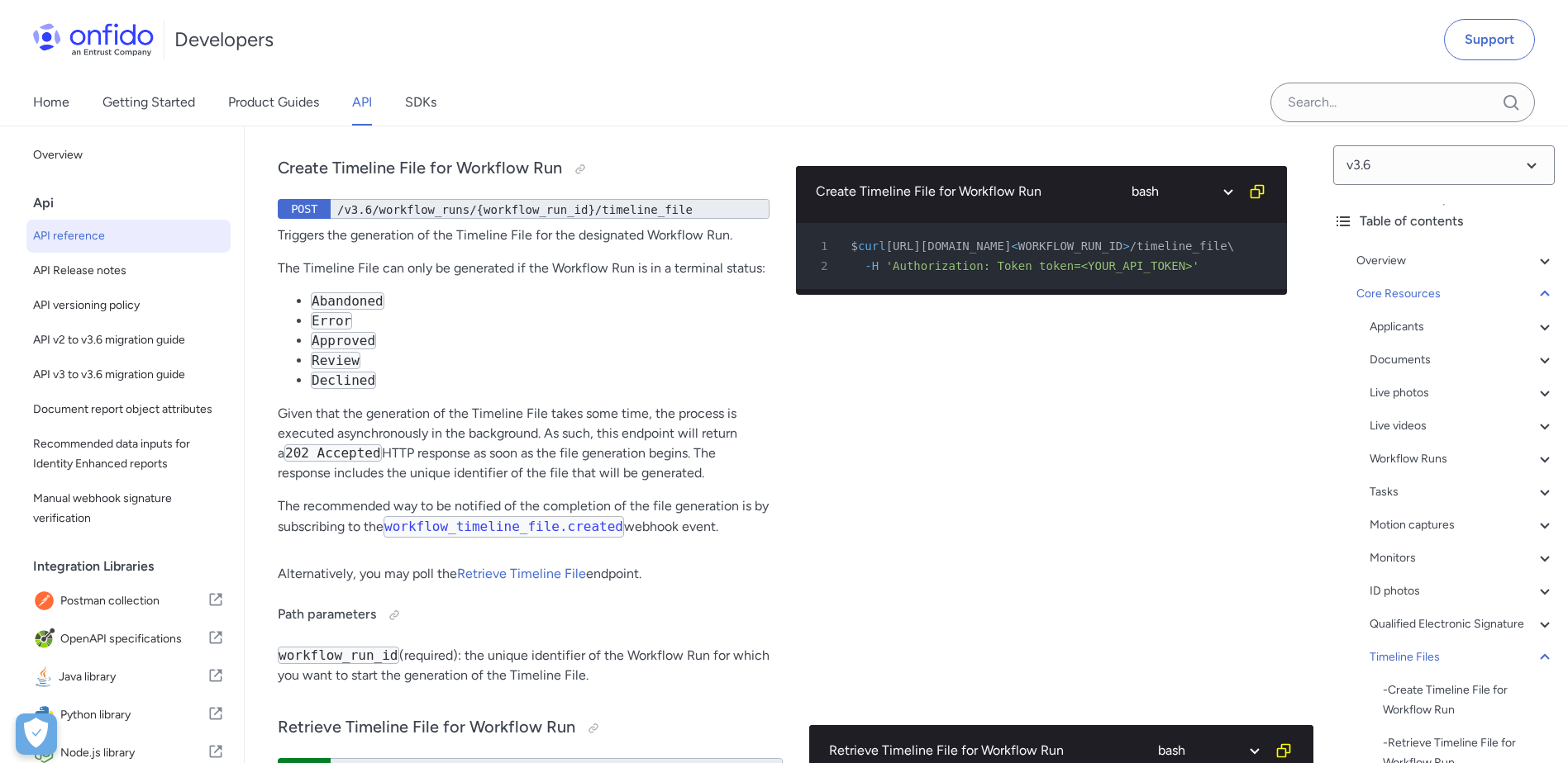
drag, startPoint x: 463, startPoint y: 561, endPoint x: 627, endPoint y: 554, distance: 164.1
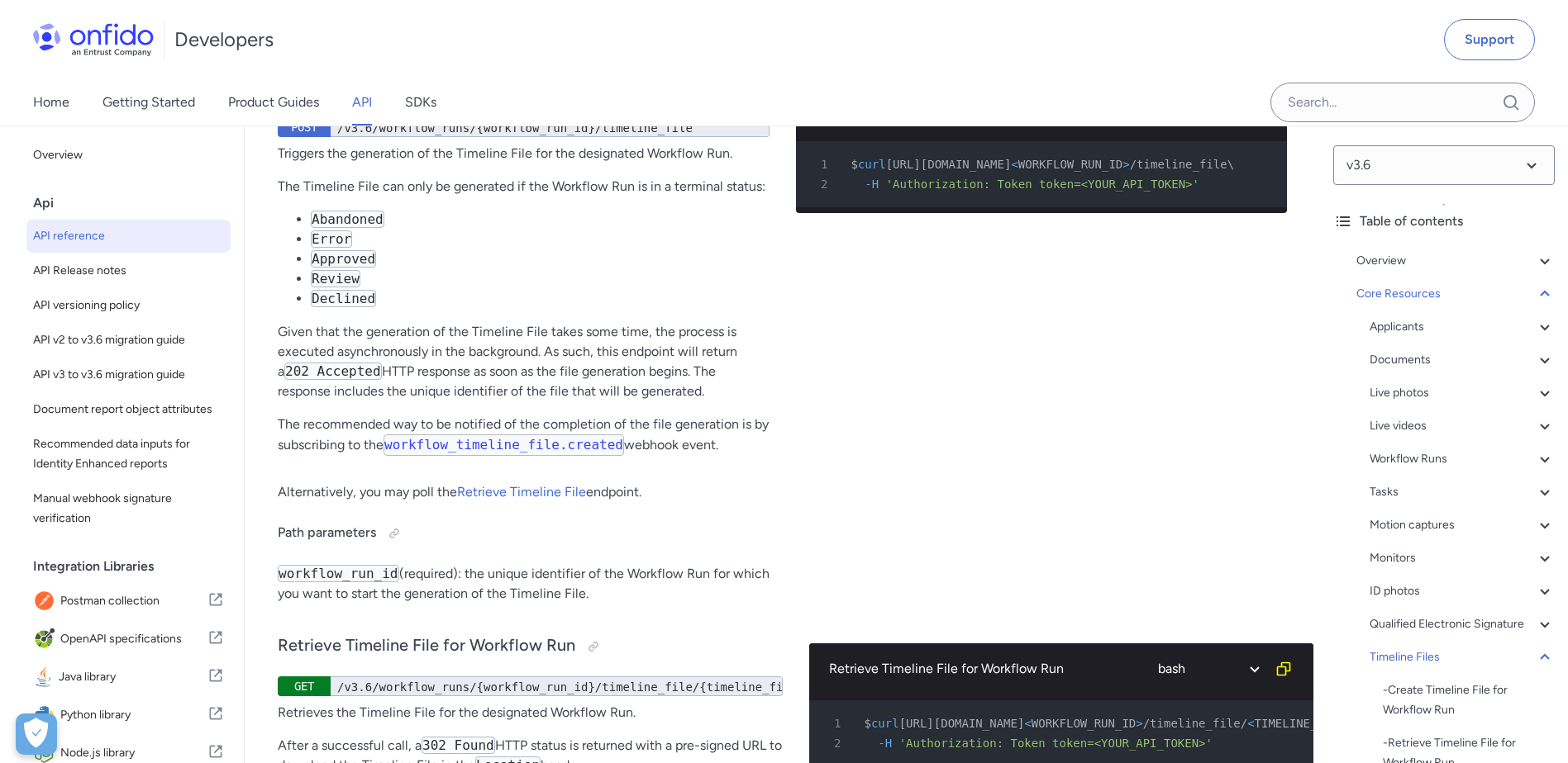
scroll to position [55372, 0]
drag, startPoint x: 274, startPoint y: 485, endPoint x: 1105, endPoint y: 495, distance: 831.1
drag, startPoint x: 1105, startPoint y: 495, endPoint x: 1141, endPoint y: 508, distance: 38.3
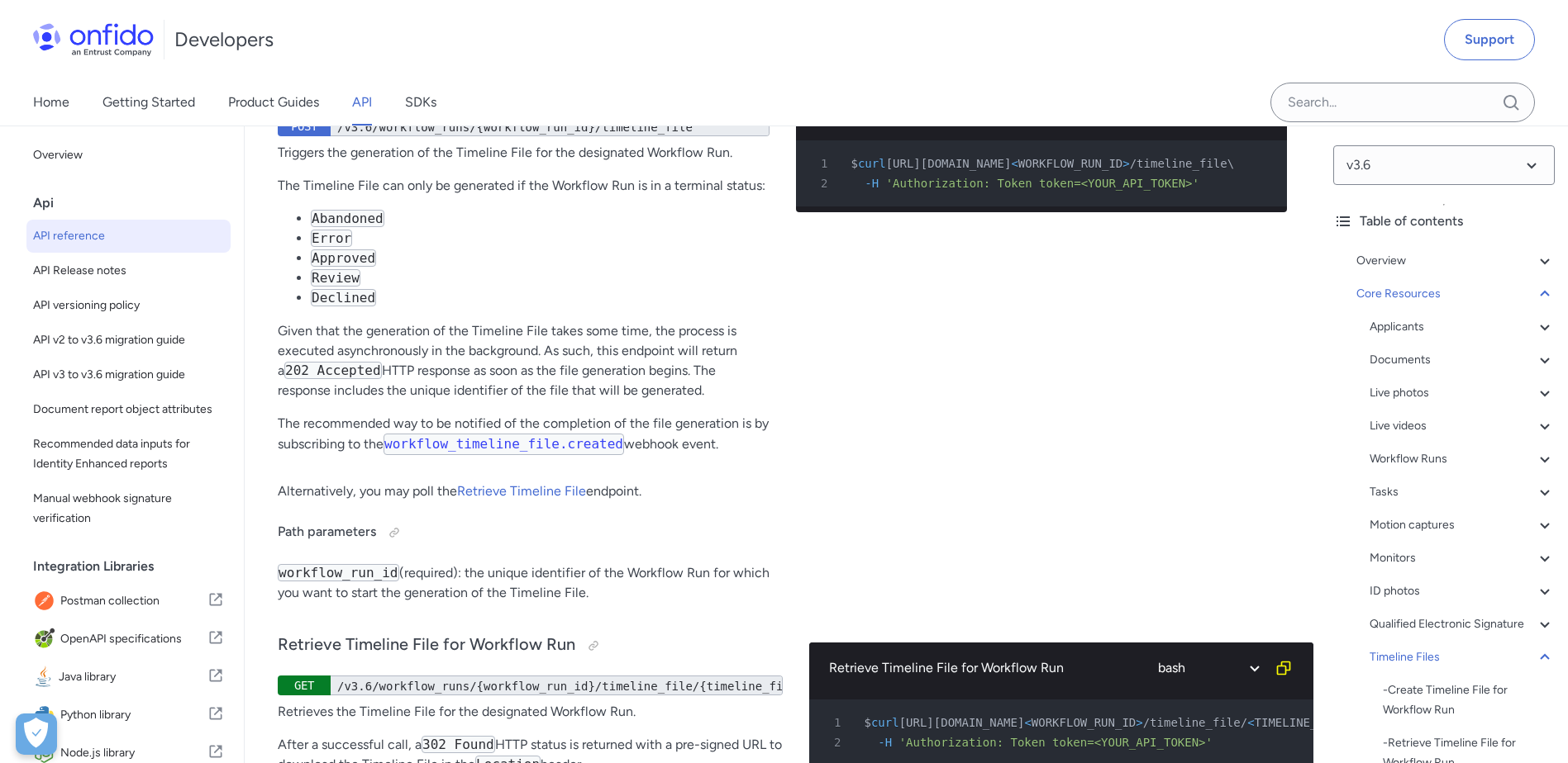
drag, startPoint x: 1092, startPoint y: 508, endPoint x: 277, endPoint y: 479, distance: 815.5
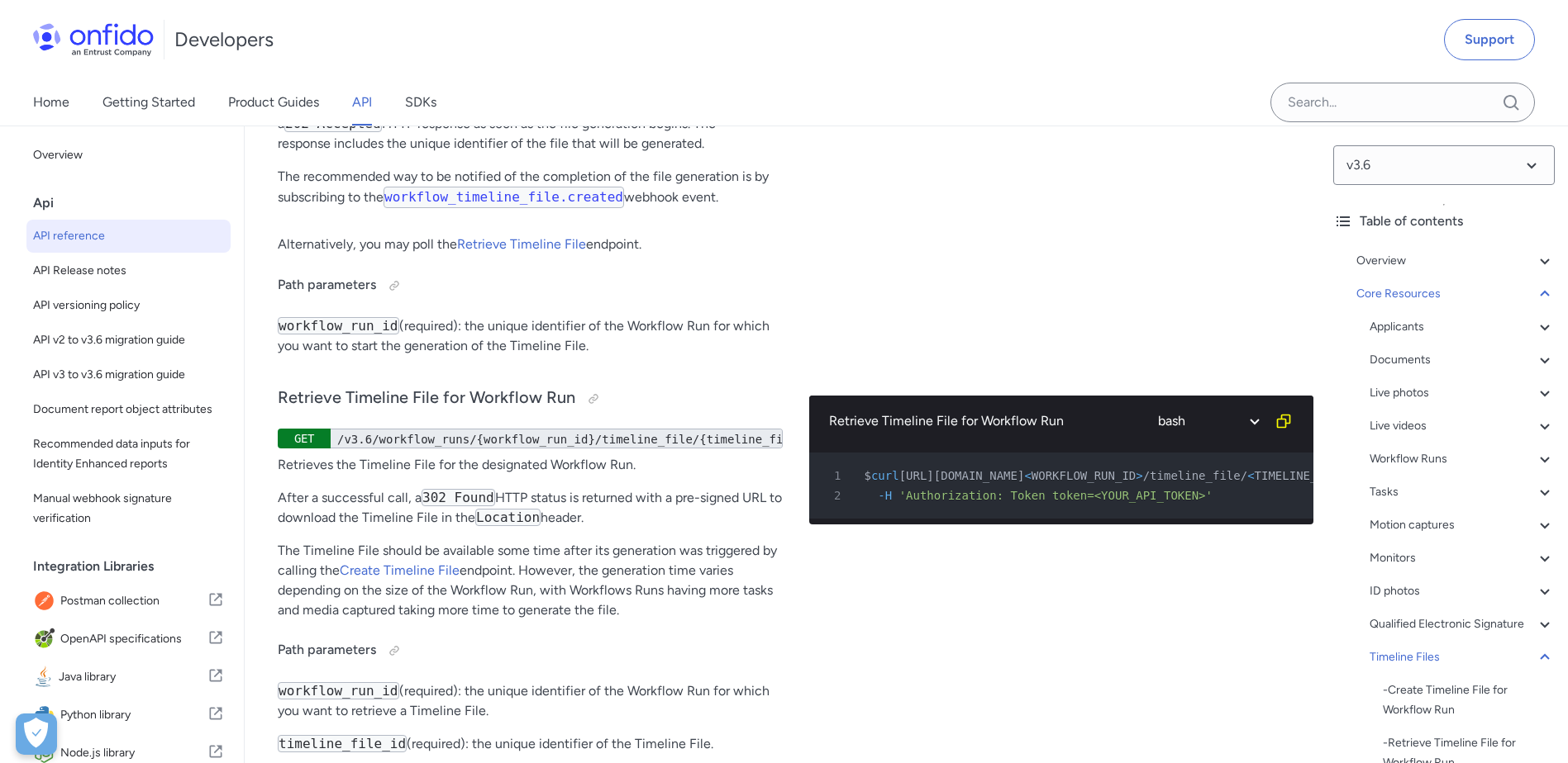
scroll to position [55619, 0]
drag, startPoint x: 466, startPoint y: 300, endPoint x: 596, endPoint y: 302, distance: 130.0
drag, startPoint x: 596, startPoint y: 302, endPoint x: 643, endPoint y: 342, distance: 61.7
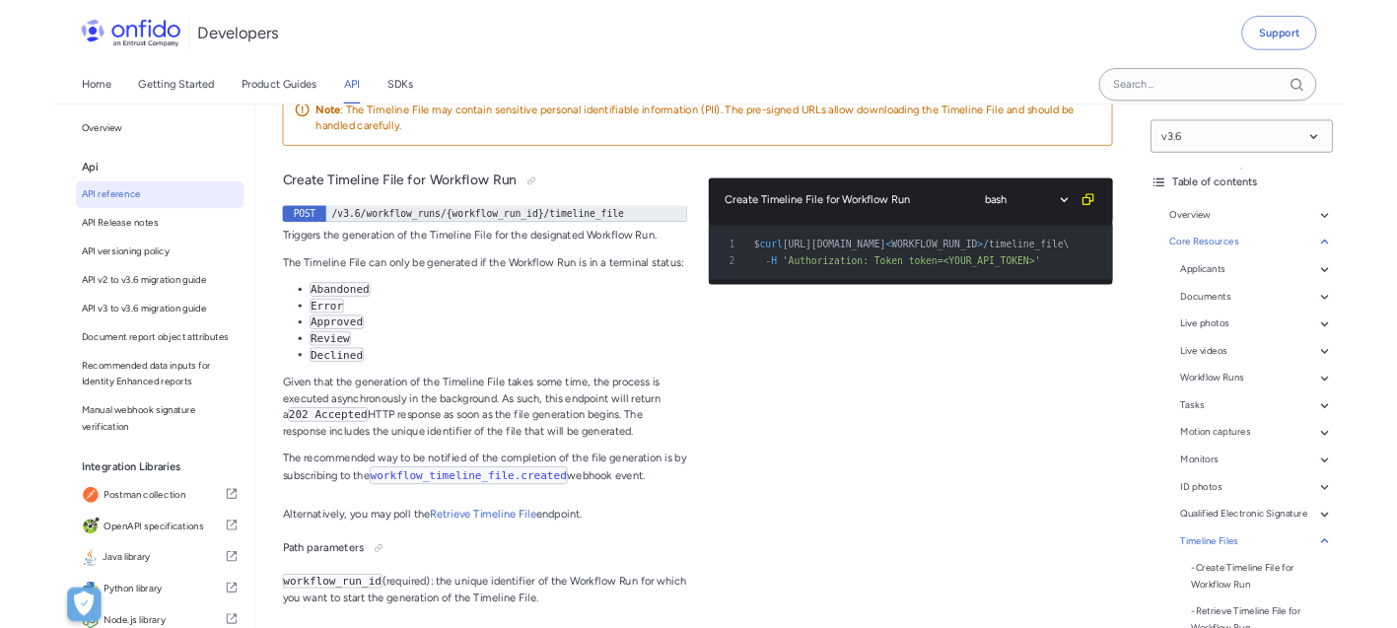
scroll to position [65955, 0]
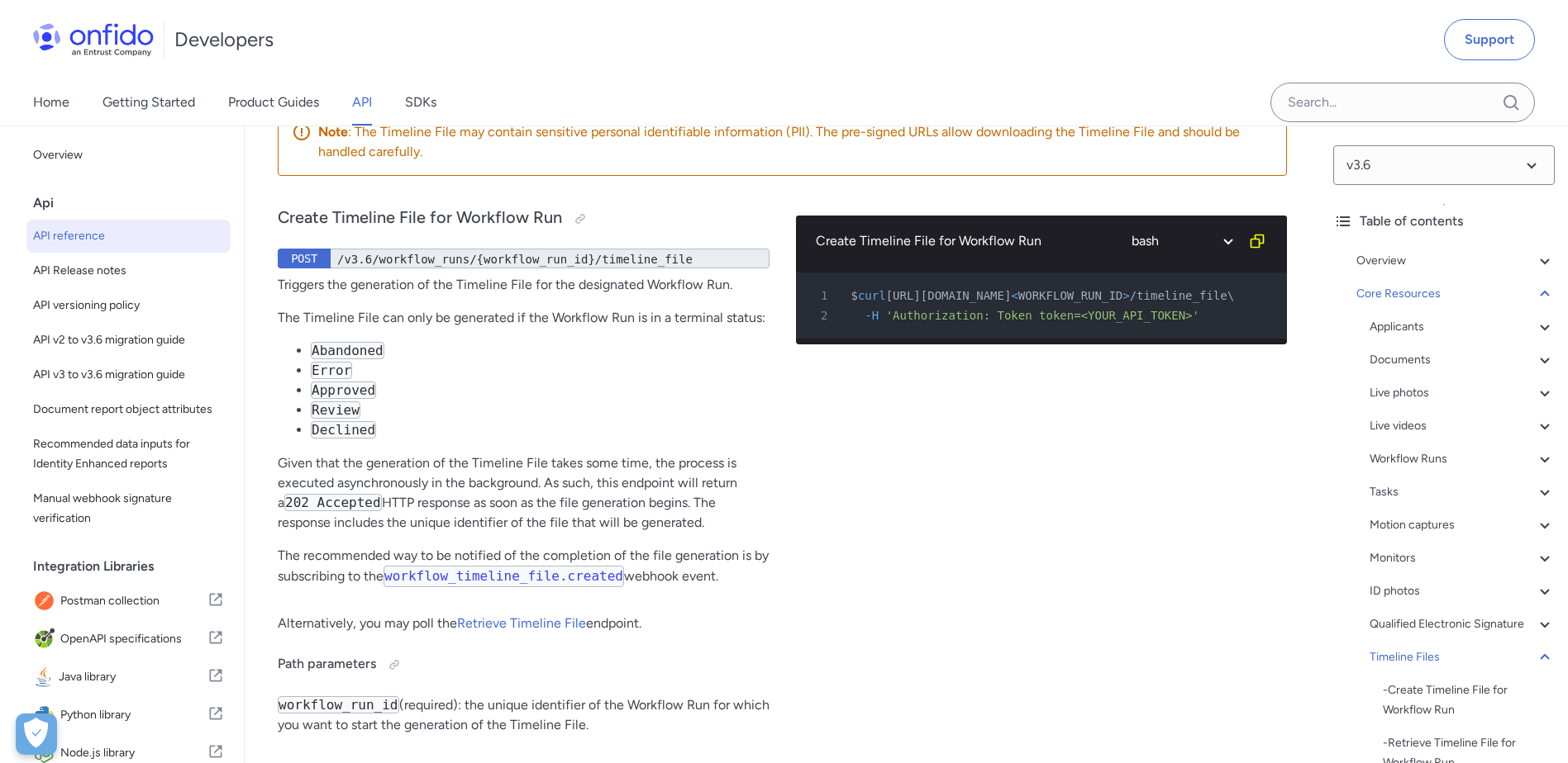
drag, startPoint x: 338, startPoint y: 322, endPoint x: 444, endPoint y: 321, distance: 106.0
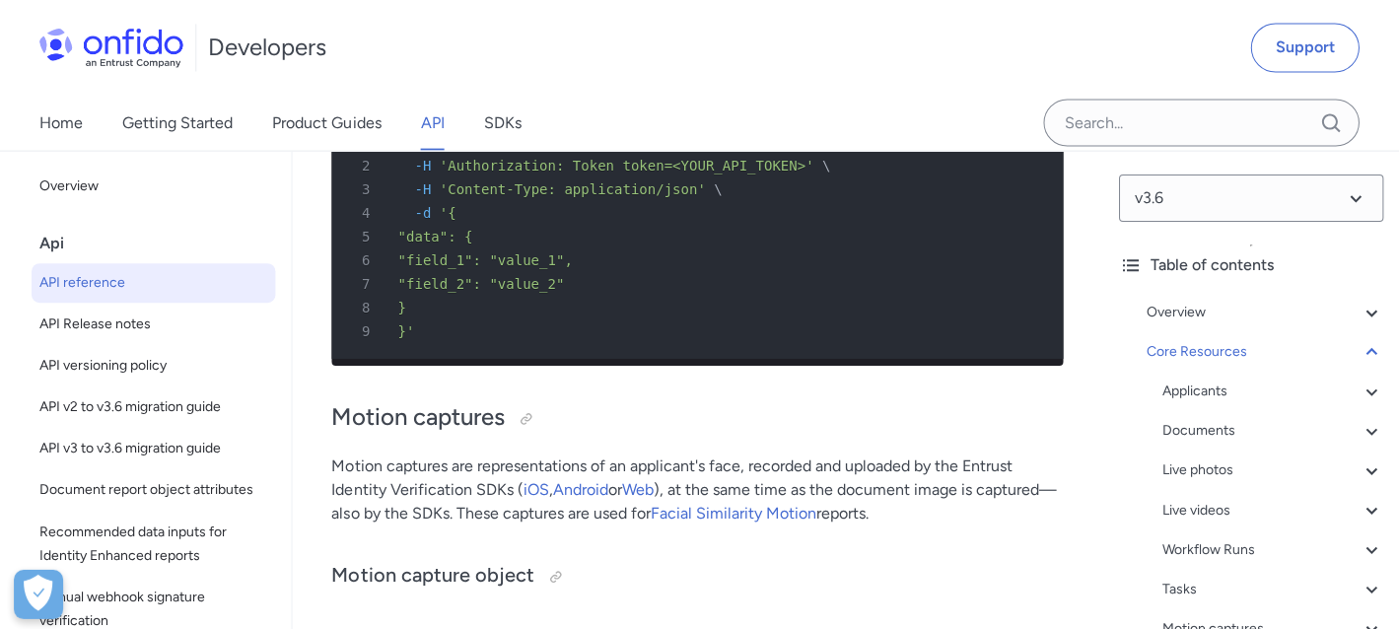
scroll to position [65836, 0]
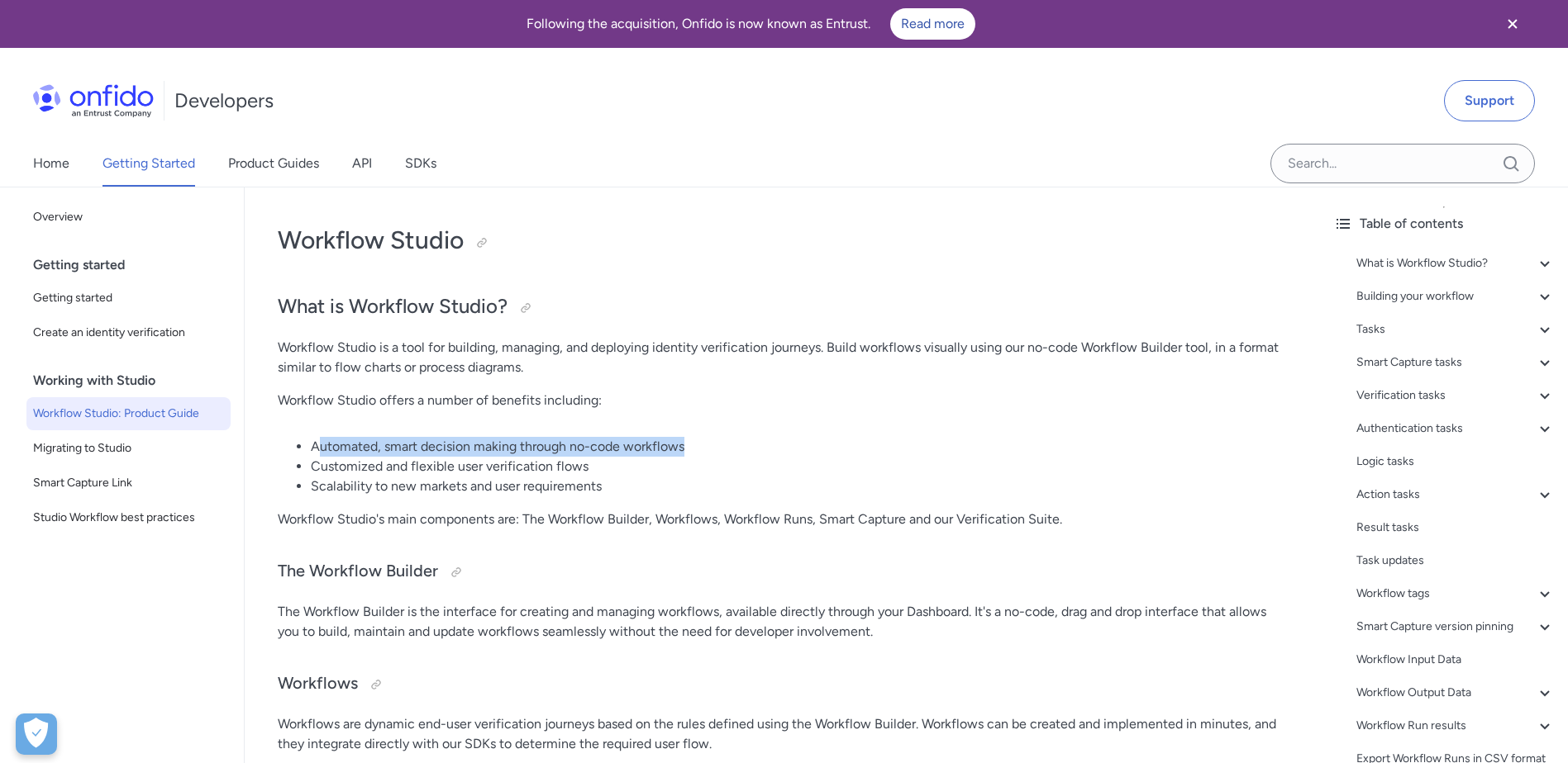
drag, startPoint x: 374, startPoint y: 449, endPoint x: 696, endPoint y: 437, distance: 322.2
click at [696, 437] on li "Automated, smart decision making through no-code workflows" at bounding box center [799, 447] width 976 height 20
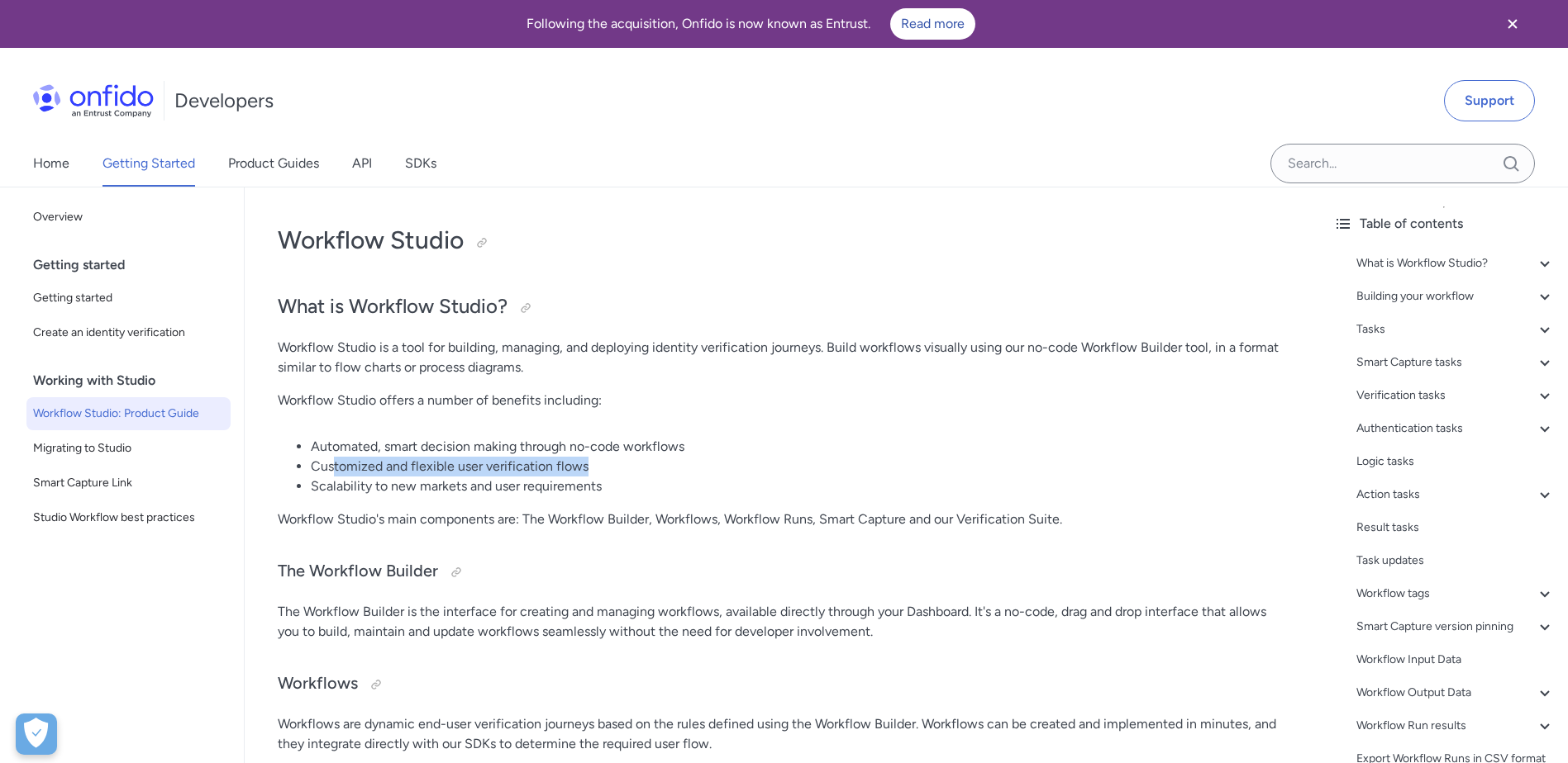
drag, startPoint x: 334, startPoint y: 469, endPoint x: 621, endPoint y: 459, distance: 287.2
click at [621, 459] on li "Customized and flexible user verification flows" at bounding box center [799, 467] width 976 height 20
drag, startPoint x: 326, startPoint y: 487, endPoint x: 585, endPoint y: 490, distance: 259.0
click at [585, 490] on li "Scalability to new markets and user requirements" at bounding box center [799, 487] width 976 height 20
drag, startPoint x: 585, startPoint y: 490, endPoint x: 429, endPoint y: 506, distance: 156.8
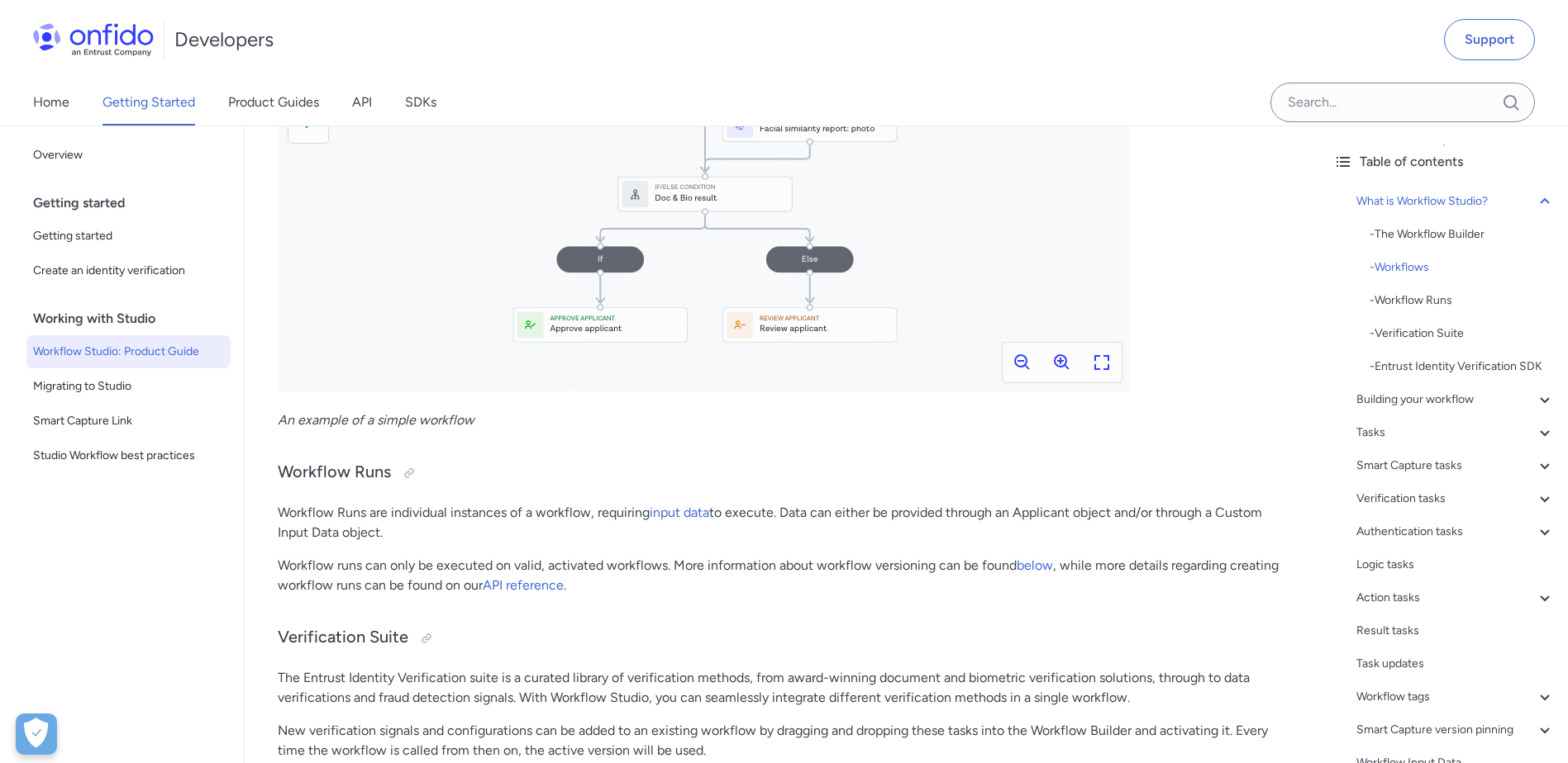
scroll to position [1156, 0]
drag, startPoint x: 443, startPoint y: 537, endPoint x: 264, endPoint y: 510, distance: 181.0
click at [527, 530] on p "Workflow Runs are individual instances of a workflow, requiring input data to e…" at bounding box center [782, 522] width 1009 height 39
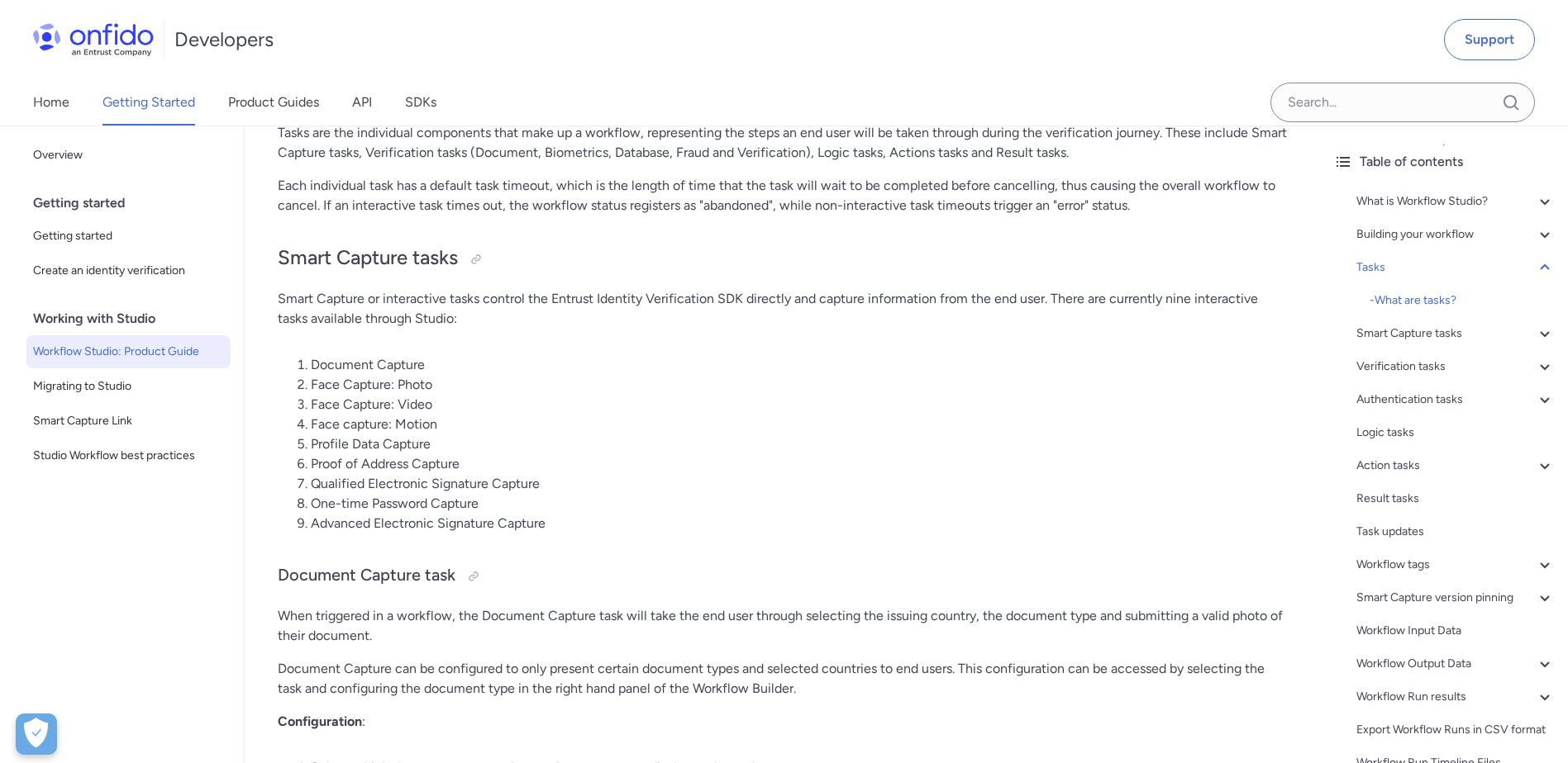
scroll to position [5104, 0]
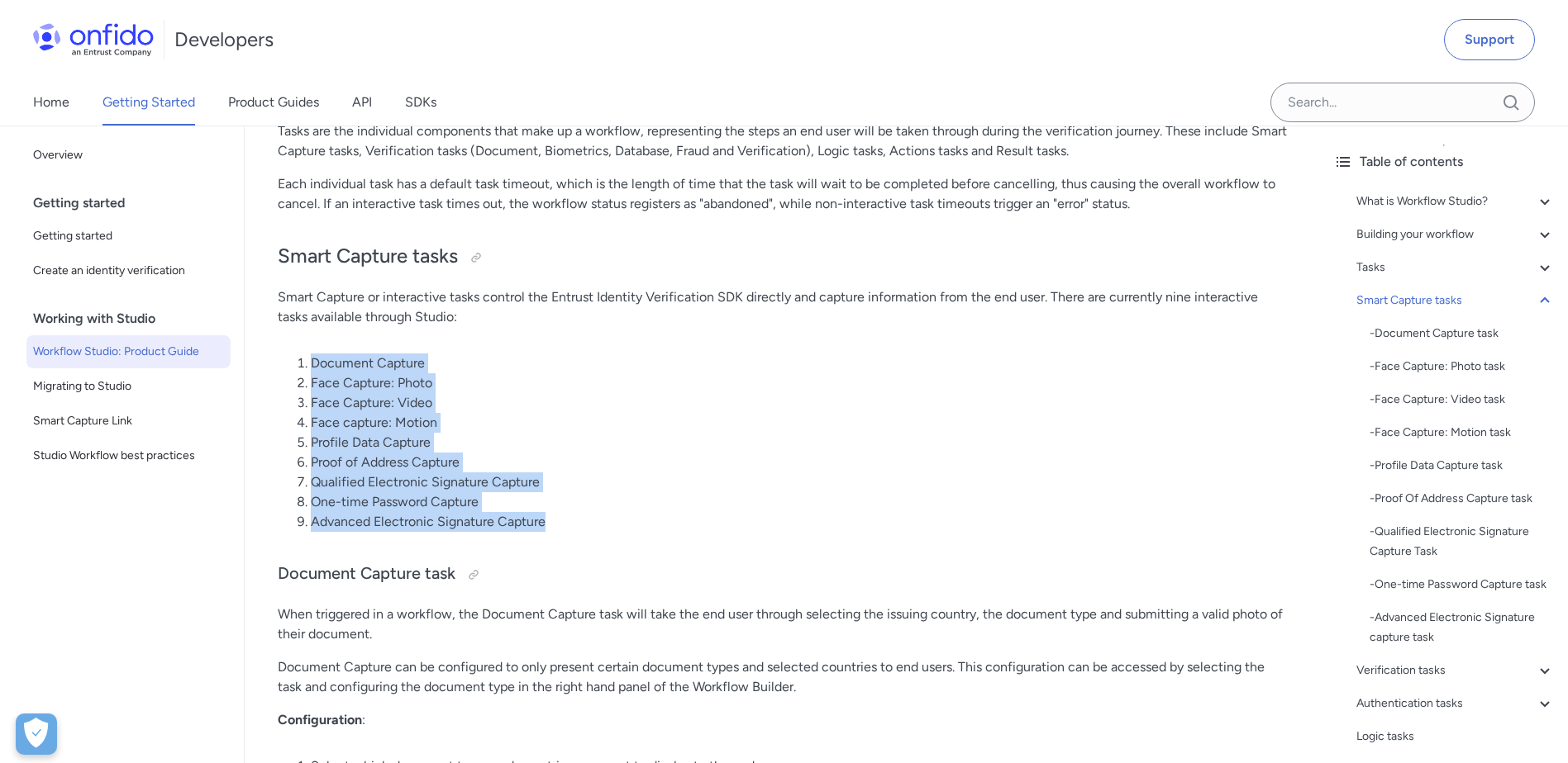
drag, startPoint x: 501, startPoint y: 511, endPoint x: 302, endPoint y: 364, distance: 247.4
click at [302, 364] on ol "Document Capture Face Capture: Photo Face Capture: Video Face capture: Motion P…" at bounding box center [782, 442] width 1009 height 178
click at [721, 477] on li "Qualified Electronic Signature Capture" at bounding box center [799, 482] width 976 height 20
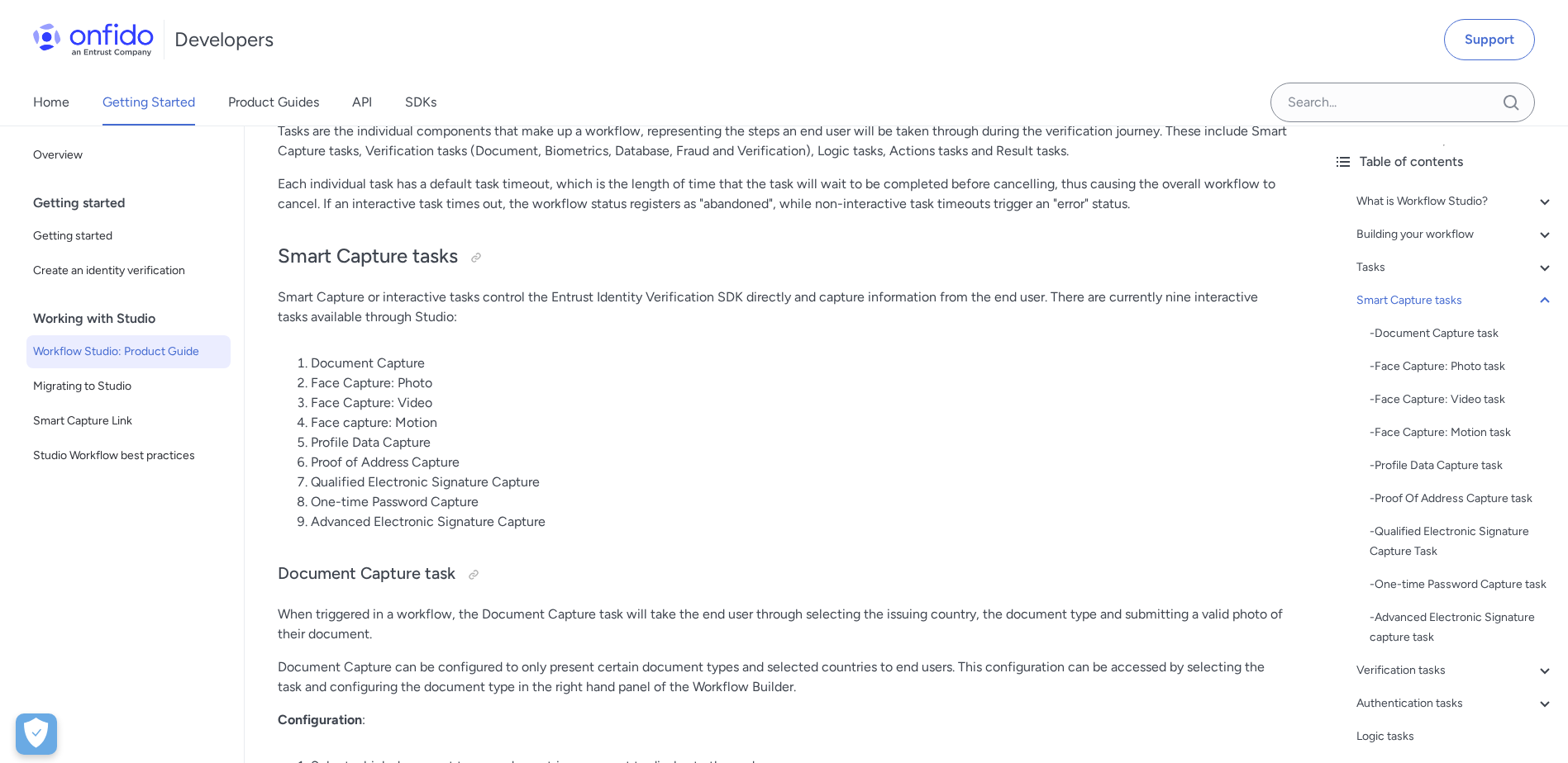
click at [644, 508] on li "One-time Password Capture" at bounding box center [799, 503] width 976 height 20
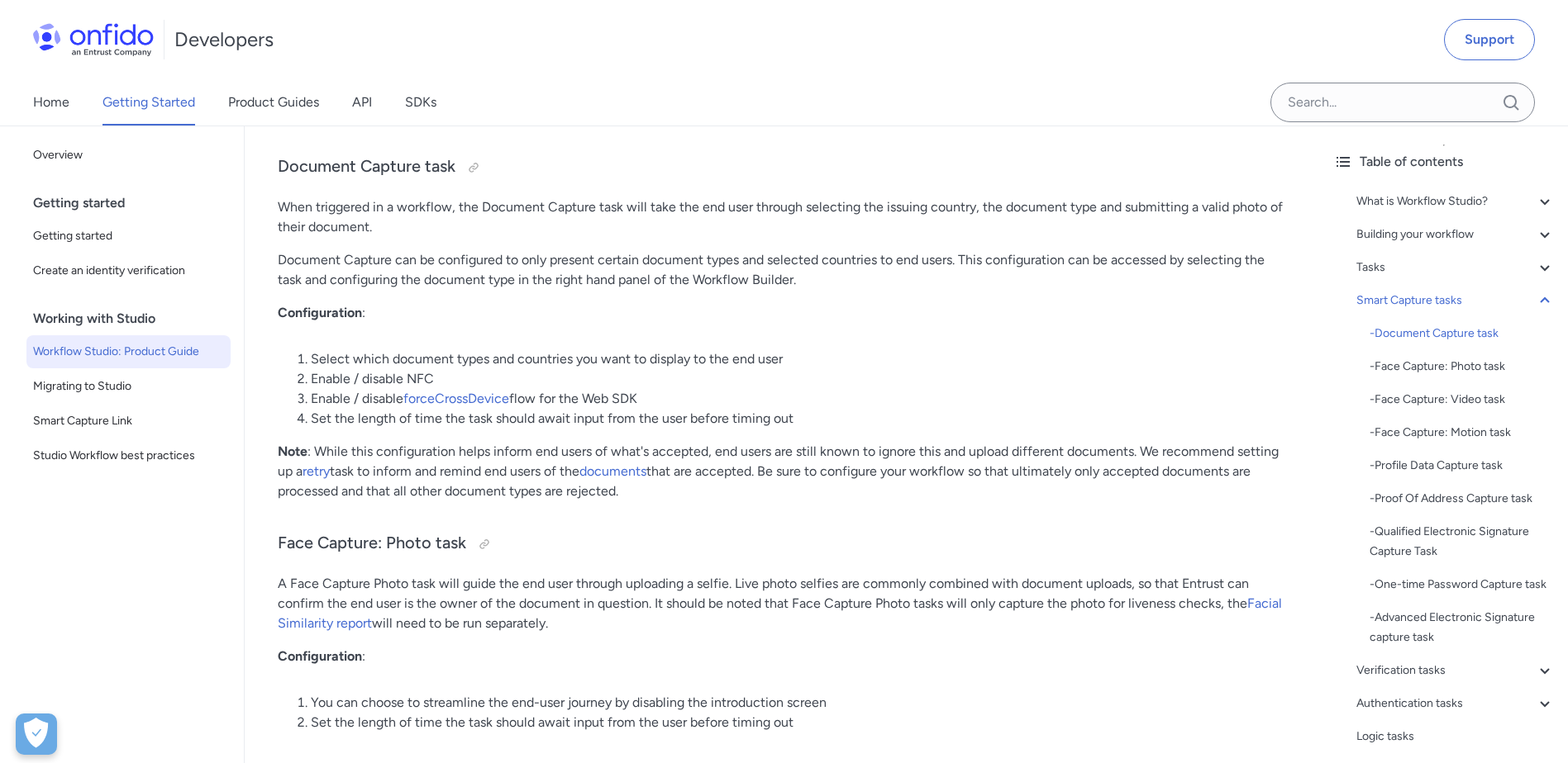
scroll to position [5512, 0]
drag, startPoint x: 339, startPoint y: 359, endPoint x: 813, endPoint y: 360, distance: 474.0
click at [813, 360] on li "Select which document types and countries you want to display to the end user" at bounding box center [799, 358] width 976 height 20
drag, startPoint x: 813, startPoint y: 360, endPoint x: 884, endPoint y: 425, distance: 96.3
click at [884, 425] on li "Set the length of time the task should await input from the user before timing …" at bounding box center [799, 418] width 976 height 20
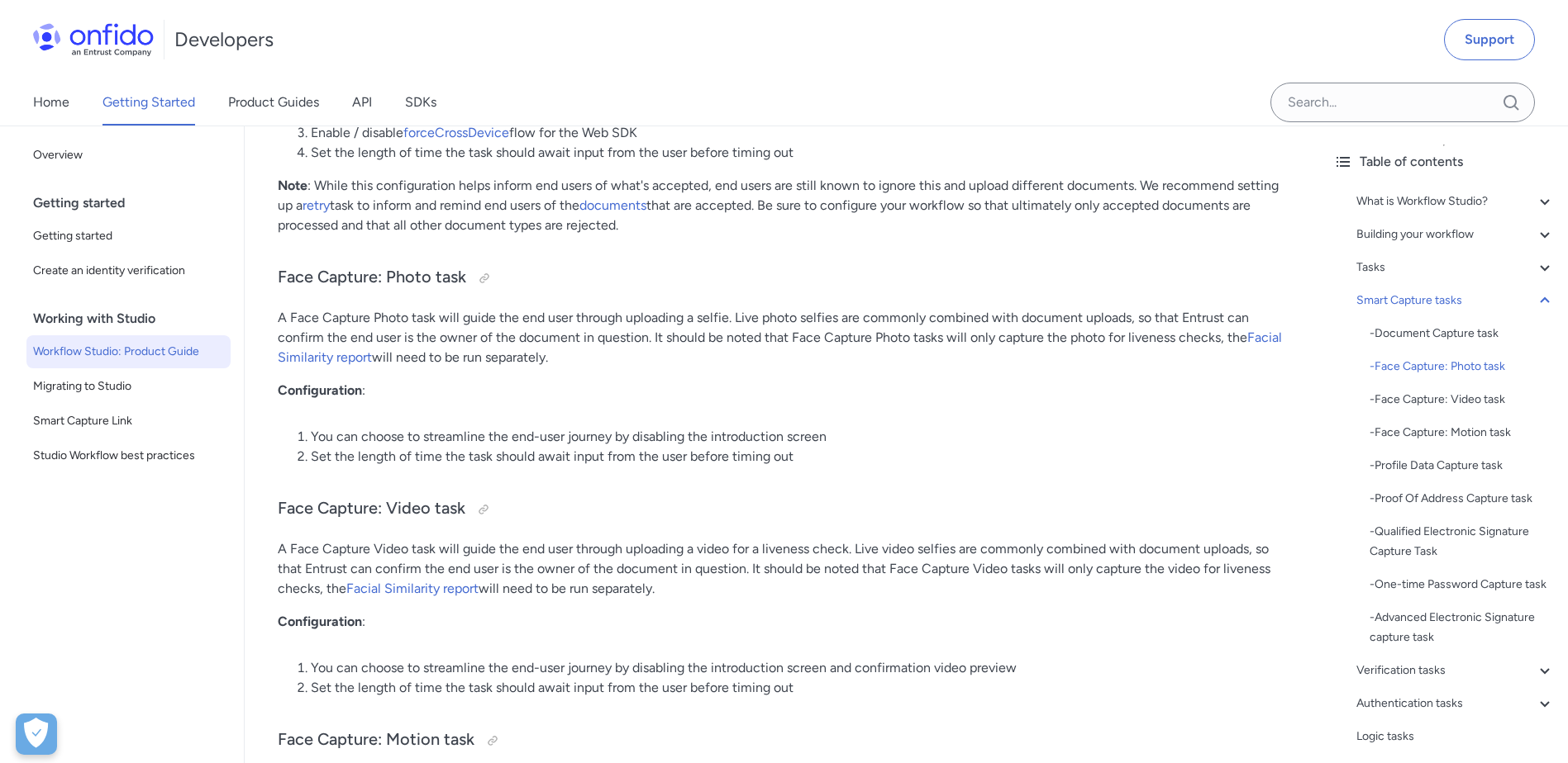
scroll to position [5771, 0]
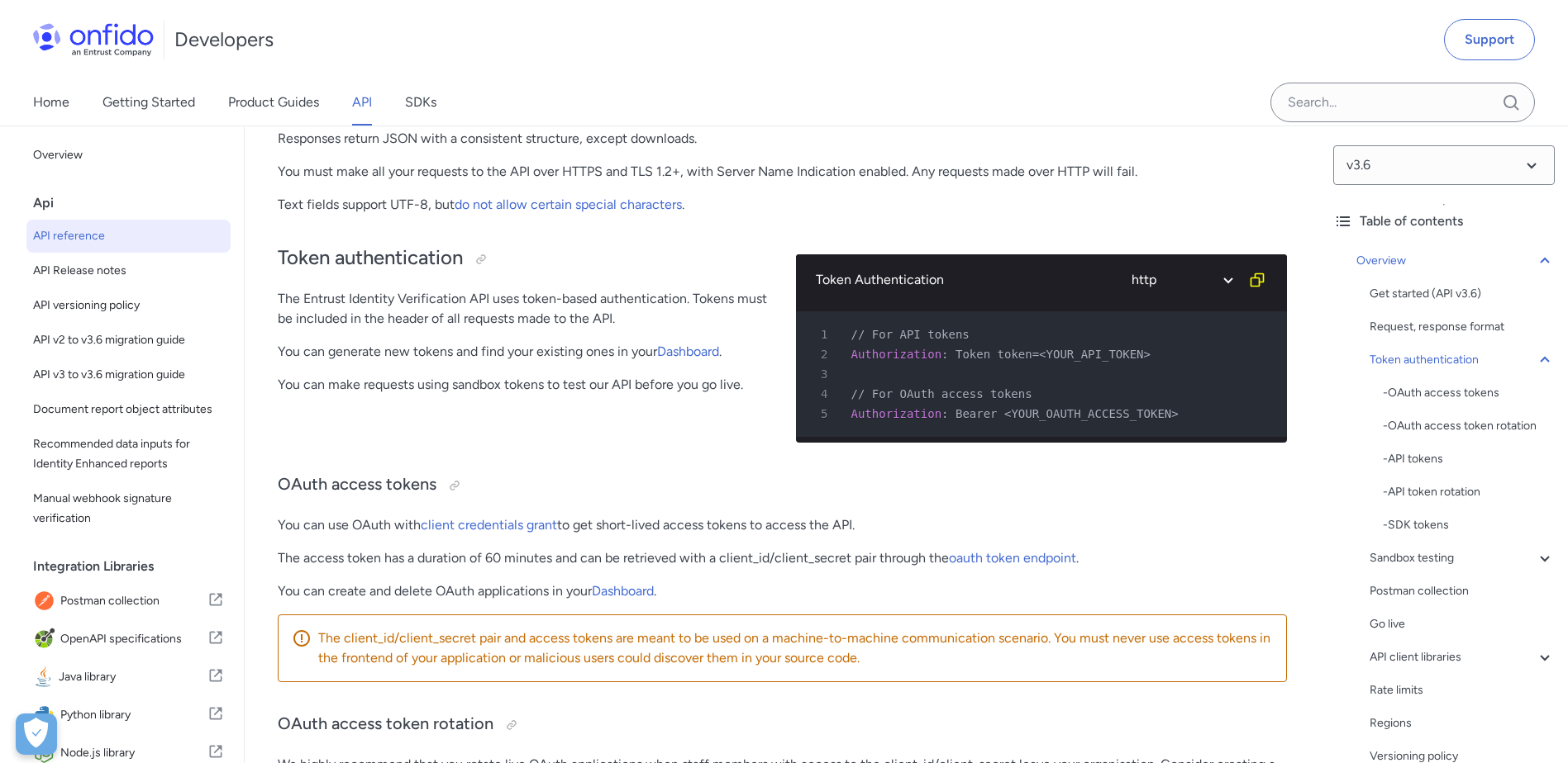
scroll to position [489, 0]
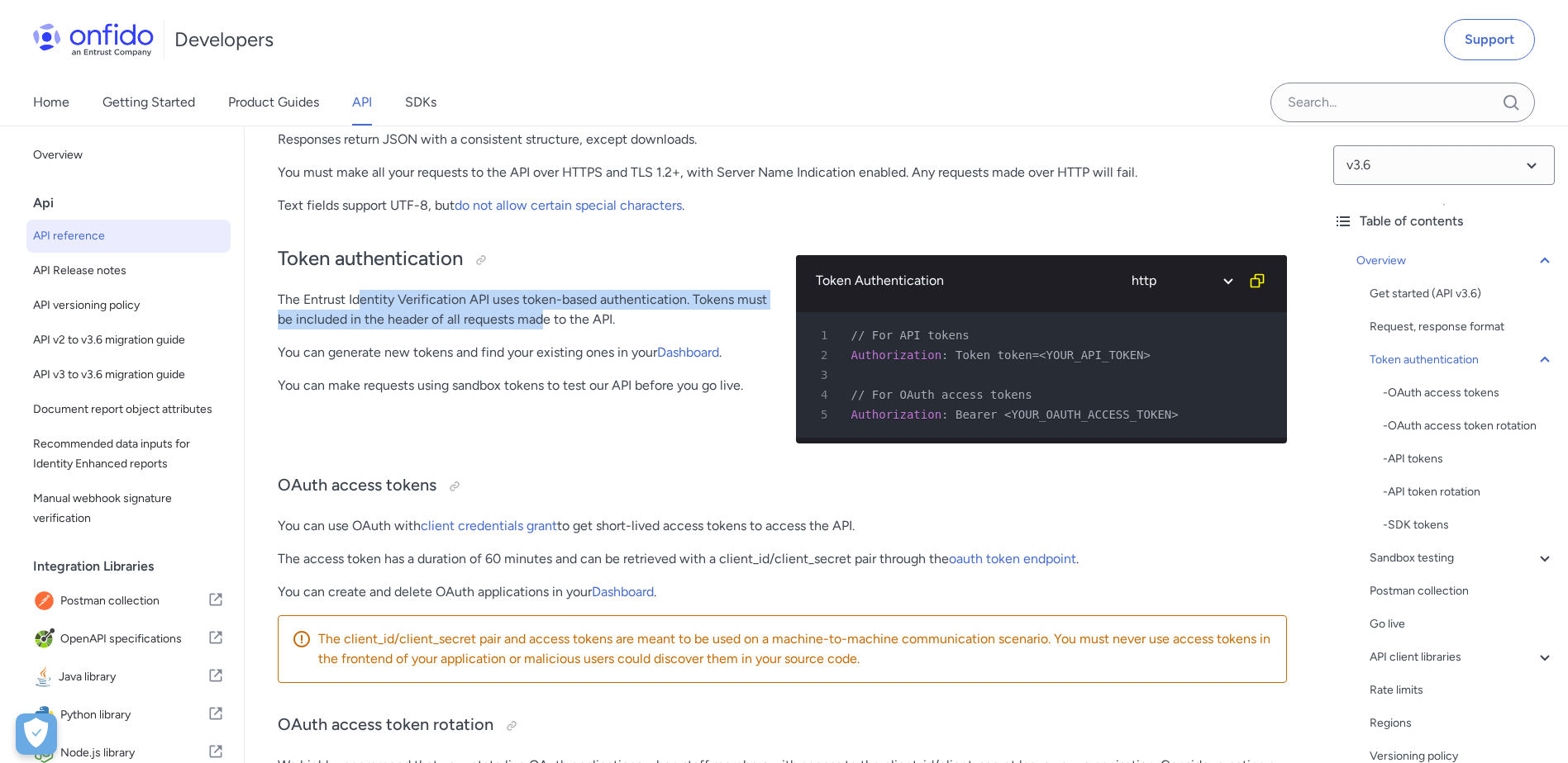
drag, startPoint x: 369, startPoint y: 312, endPoint x: 541, endPoint y: 313, distance: 172.0
click at [541, 313] on p "The Entrust Identity Verification API uses token-based authentication. Tokens m…" at bounding box center [523, 309] width 492 height 39
drag, startPoint x: 541, startPoint y: 313, endPoint x: 613, endPoint y: 327, distance: 73.3
click at [613, 327] on p "The Entrust Identity Verification API uses token-based authentication. Tokens m…" at bounding box center [523, 309] width 492 height 39
